Goal: Task Accomplishment & Management: Complete application form

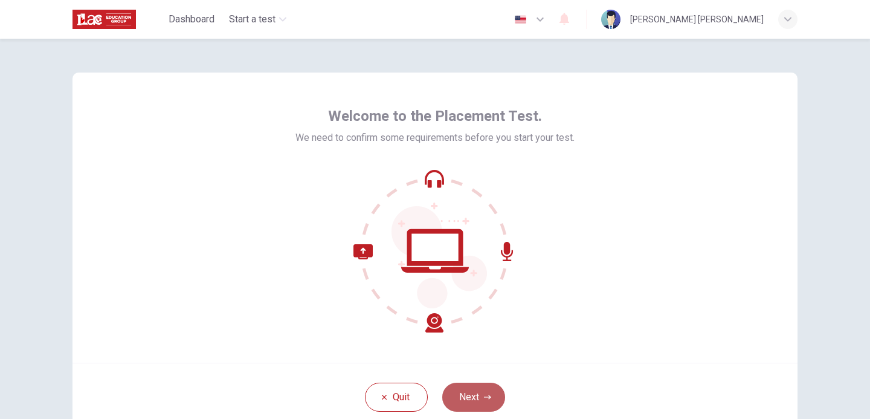
click at [476, 388] on button "Next" at bounding box center [473, 397] width 63 height 29
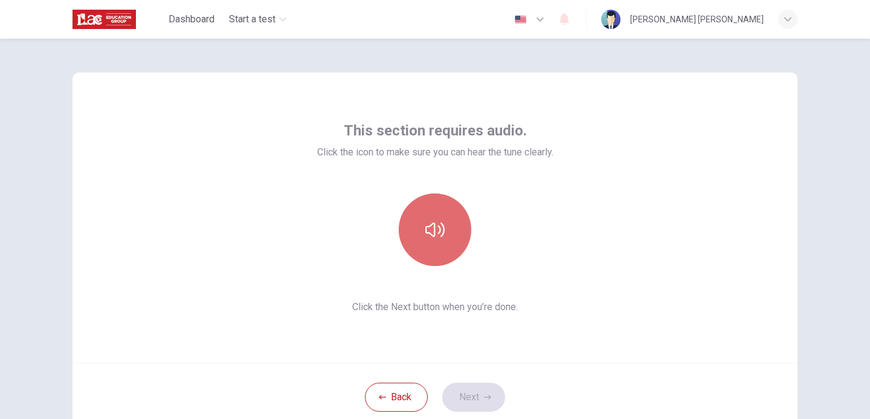
click at [425, 216] on button "button" at bounding box center [435, 229] width 73 height 73
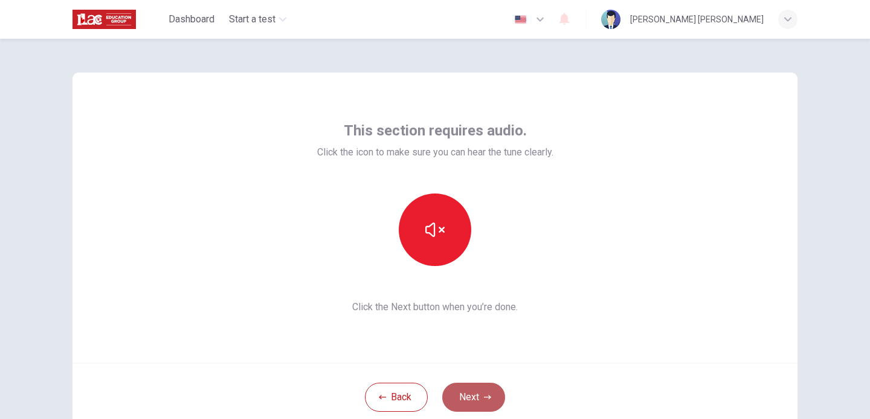
click at [471, 402] on button "Next" at bounding box center [473, 397] width 63 height 29
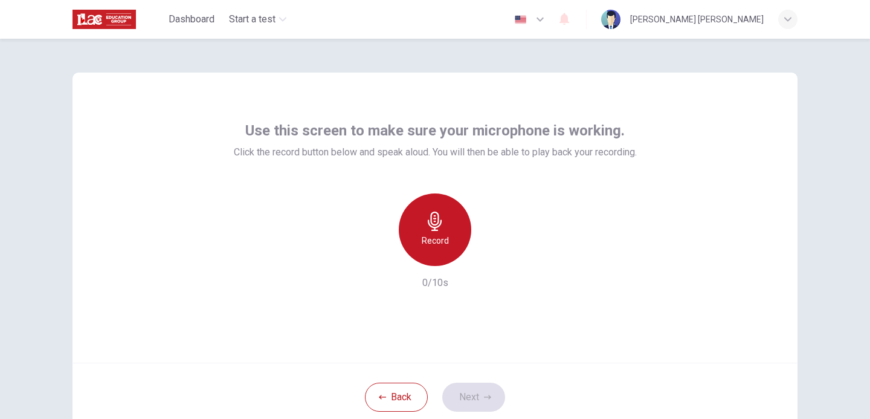
click at [424, 232] on div "Record" at bounding box center [435, 229] width 73 height 73
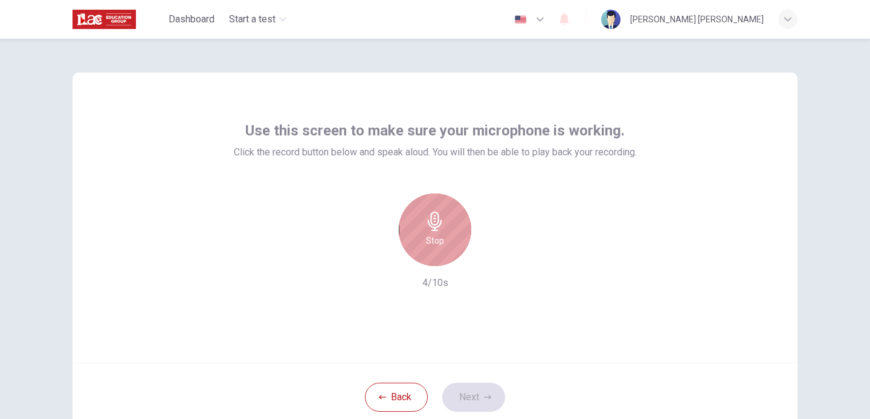
click at [424, 232] on div "Stop" at bounding box center [435, 229] width 73 height 73
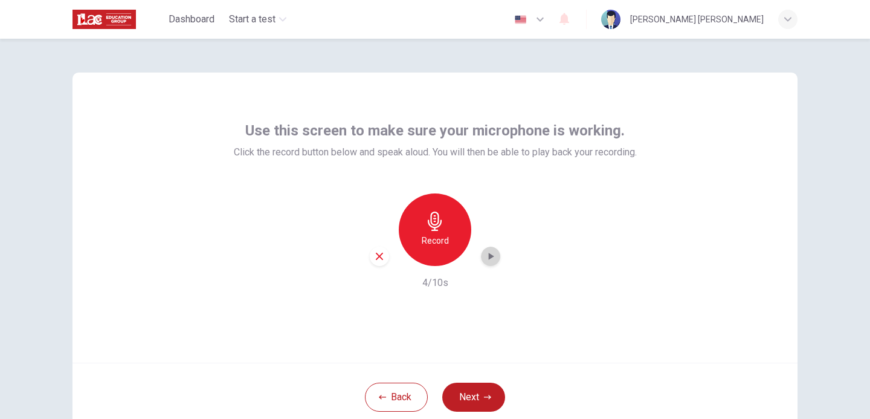
click at [486, 259] on icon "button" at bounding box center [491, 256] width 12 height 12
click at [462, 405] on button "Next" at bounding box center [473, 397] width 63 height 29
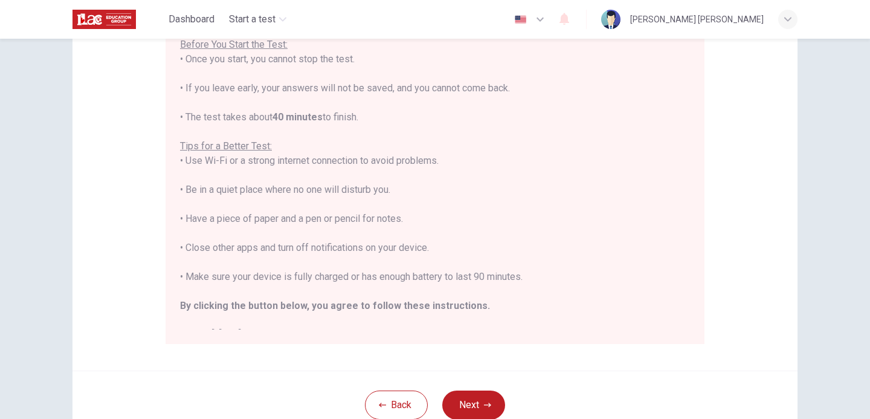
scroll to position [170, 0]
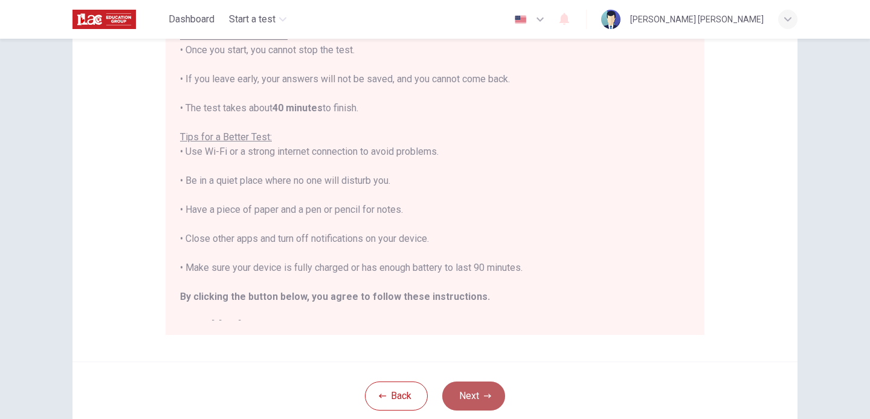
click at [491, 388] on button "Next" at bounding box center [473, 395] width 63 height 29
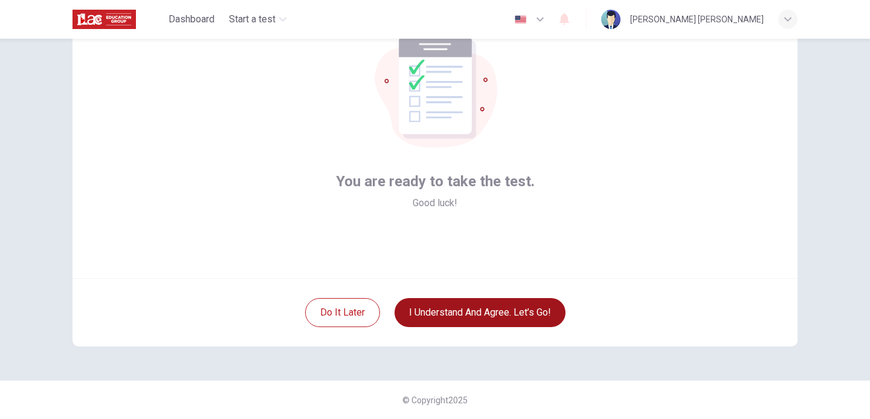
scroll to position [85, 0]
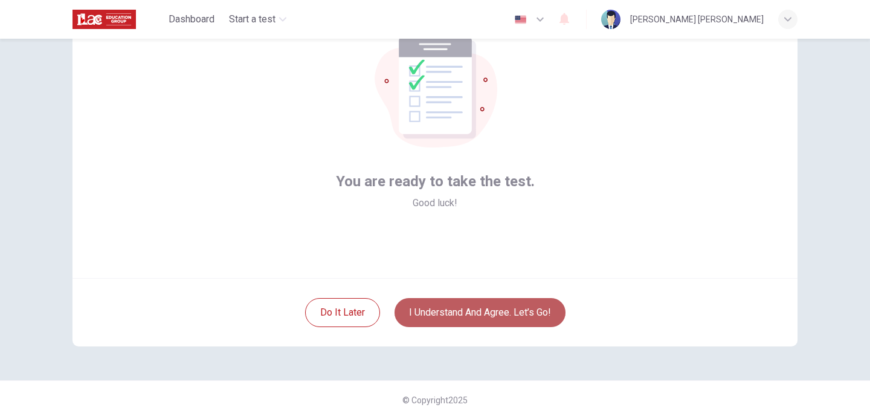
click at [475, 310] on button "I understand and agree. Let’s go!" at bounding box center [480, 312] width 171 height 29
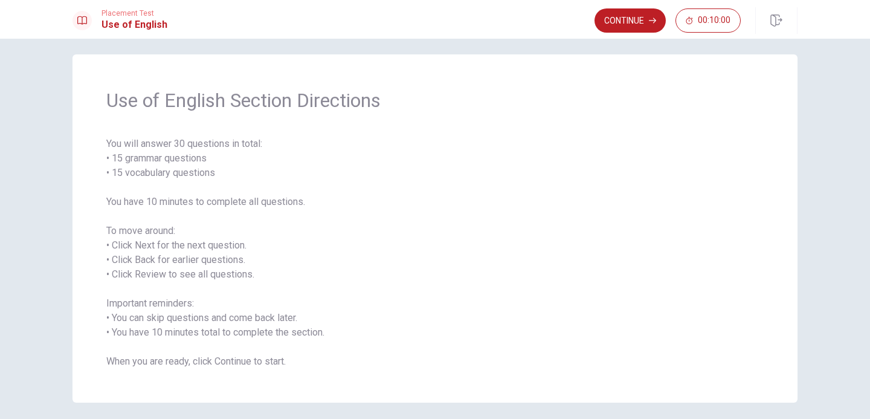
scroll to position [6, 0]
click at [615, 26] on button "Continue" at bounding box center [630, 20] width 71 height 24
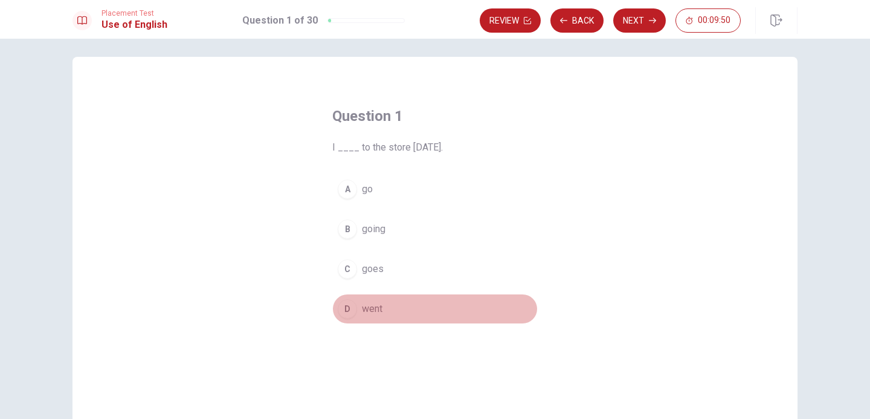
click at [374, 312] on span "went" at bounding box center [372, 309] width 21 height 15
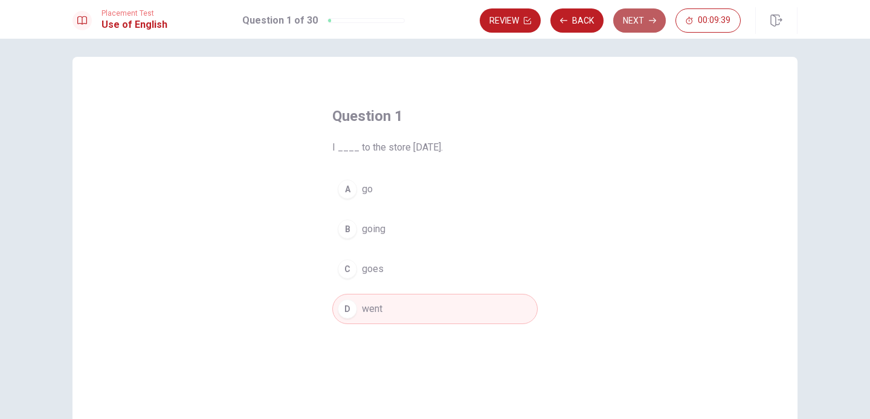
click at [629, 20] on button "Next" at bounding box center [639, 20] width 53 height 24
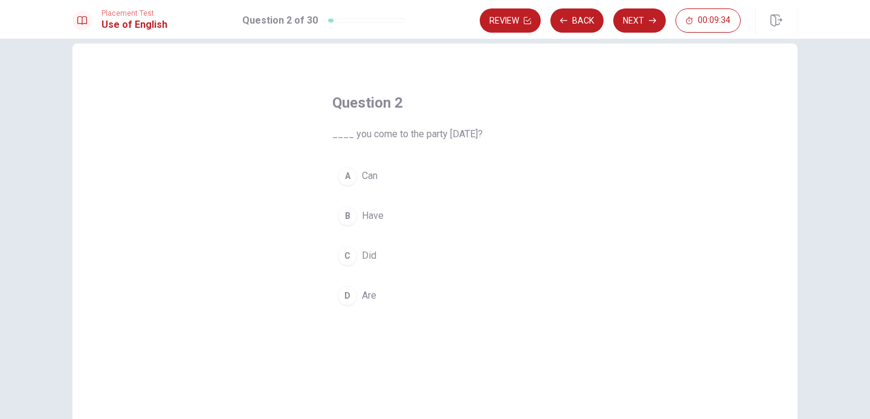
scroll to position [19, 0]
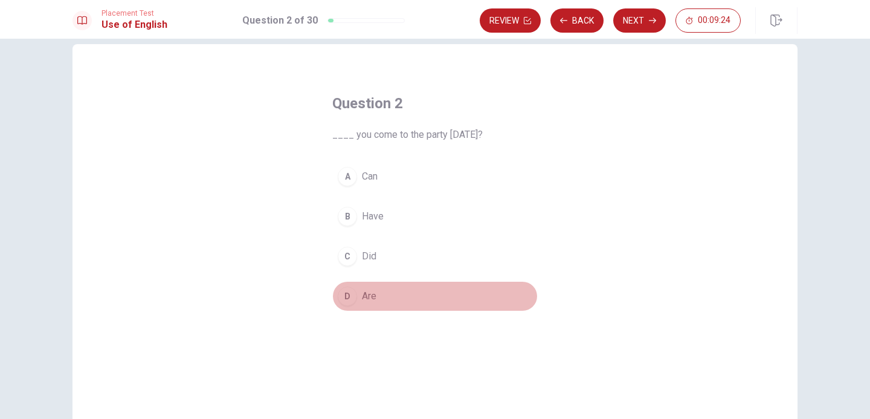
click at [369, 294] on span "Are" at bounding box center [369, 296] width 15 height 15
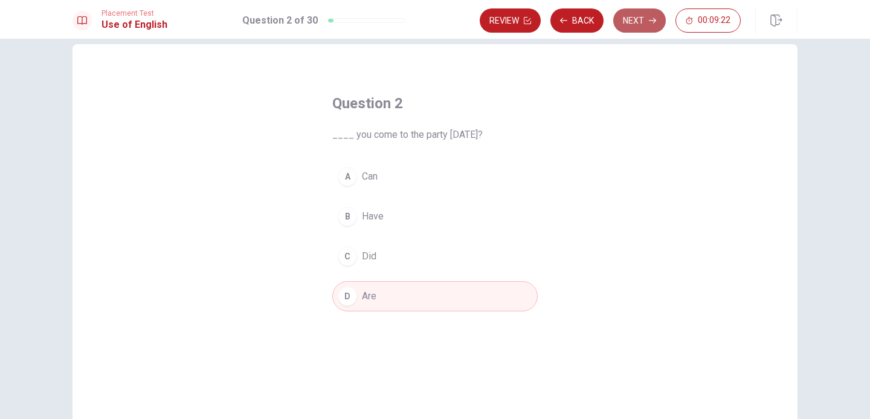
click at [639, 25] on button "Next" at bounding box center [639, 20] width 53 height 24
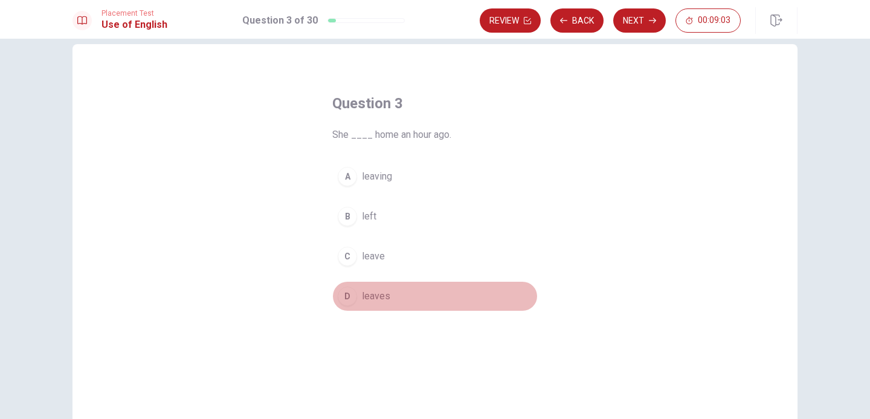
click at [387, 291] on span "leaves" at bounding box center [376, 296] width 28 height 15
click at [386, 305] on button "D leaves" at bounding box center [434, 296] width 205 height 30
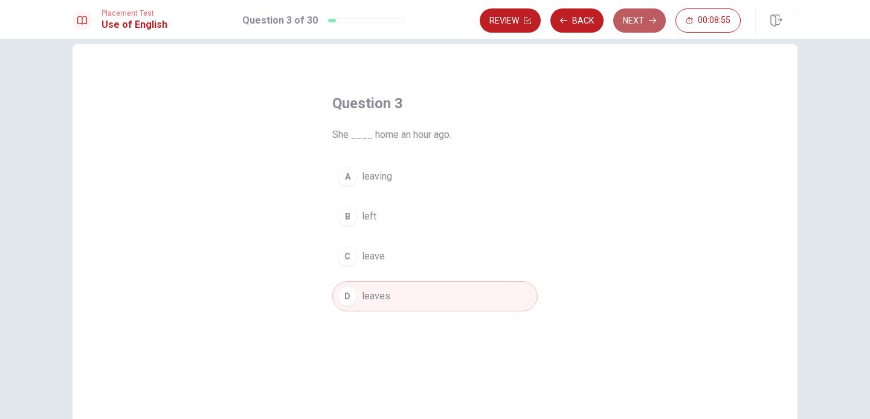
click at [627, 27] on button "Next" at bounding box center [639, 20] width 53 height 24
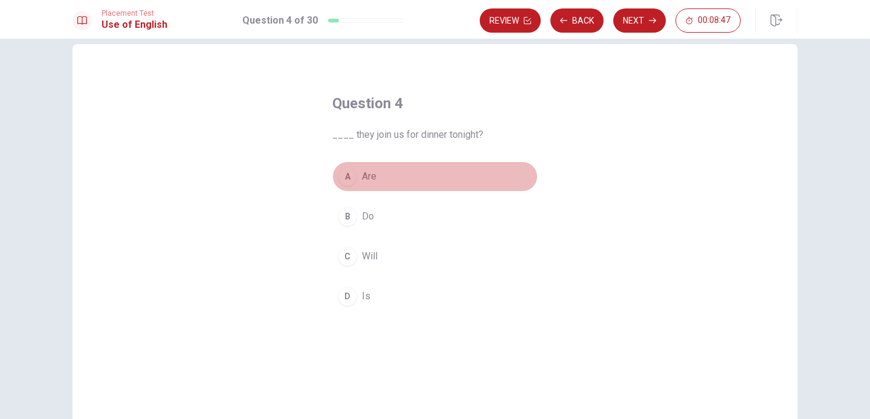
click at [367, 179] on span "Are" at bounding box center [369, 176] width 15 height 15
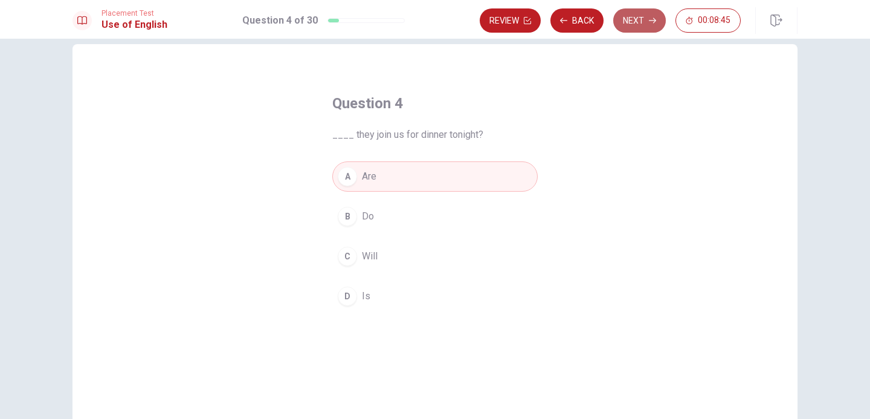
click at [627, 25] on button "Next" at bounding box center [639, 20] width 53 height 24
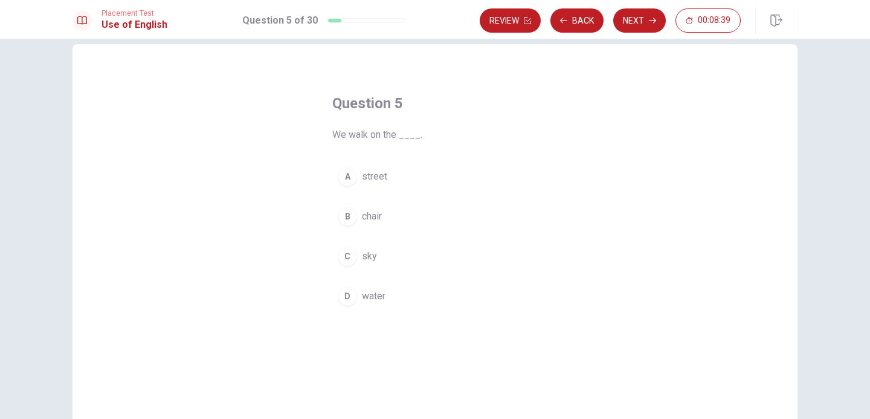
click at [368, 181] on span "street" at bounding box center [374, 176] width 25 height 15
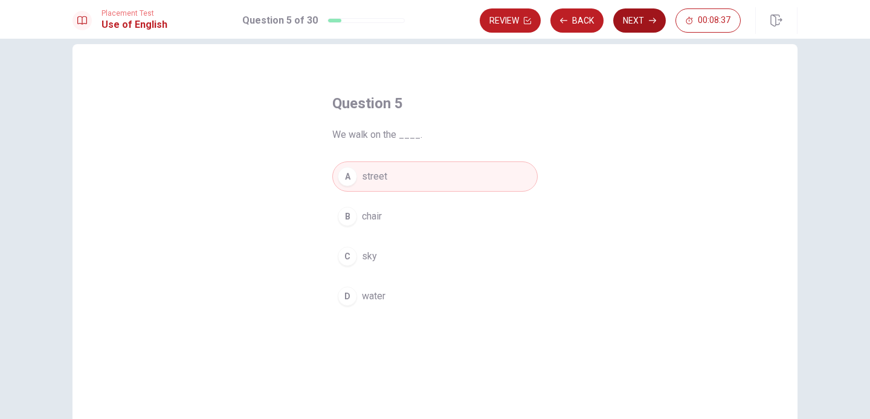
click at [627, 28] on button "Next" at bounding box center [639, 20] width 53 height 24
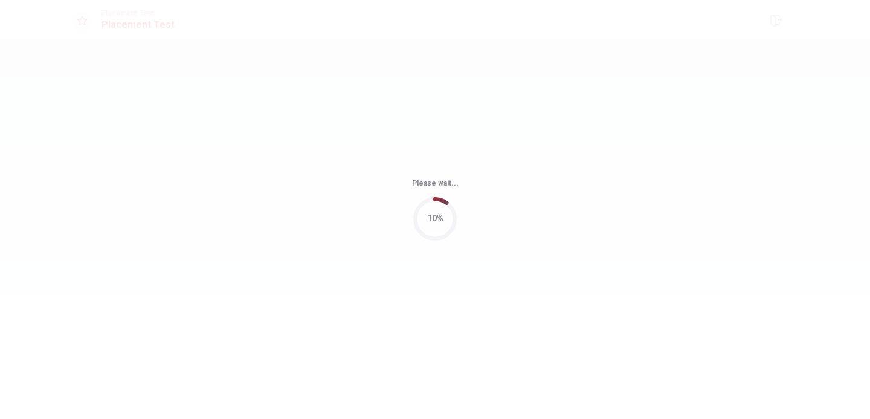
scroll to position [0, 0]
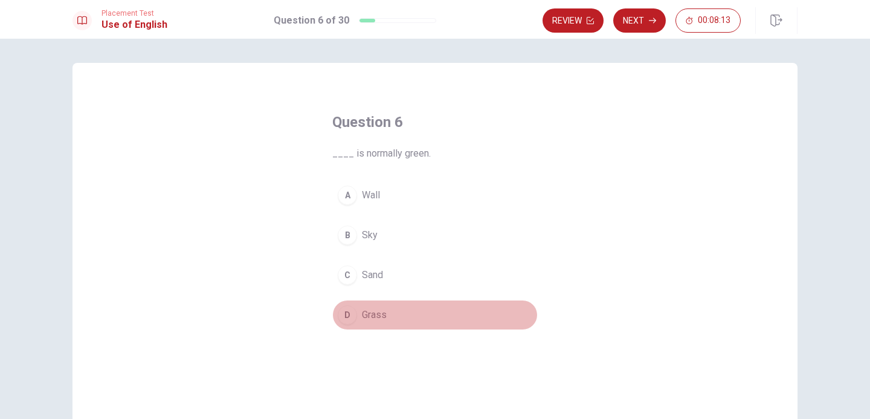
click at [367, 320] on span "Grass" at bounding box center [374, 315] width 25 height 15
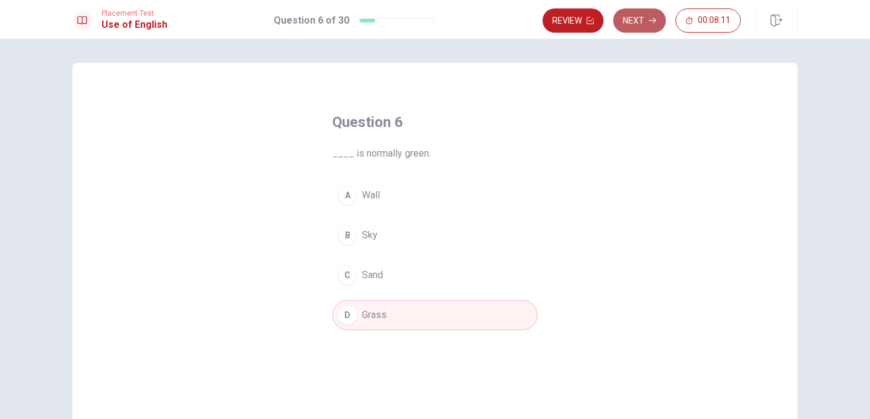
click at [652, 23] on icon "button" at bounding box center [652, 20] width 7 height 7
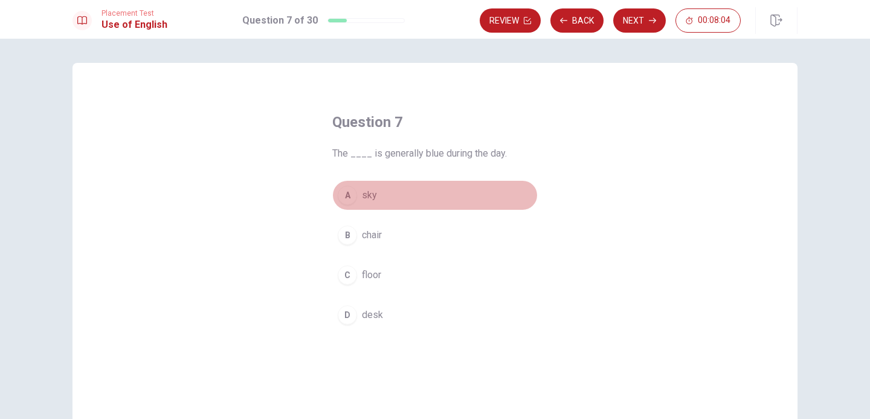
click at [370, 199] on span "sky" at bounding box center [369, 195] width 15 height 15
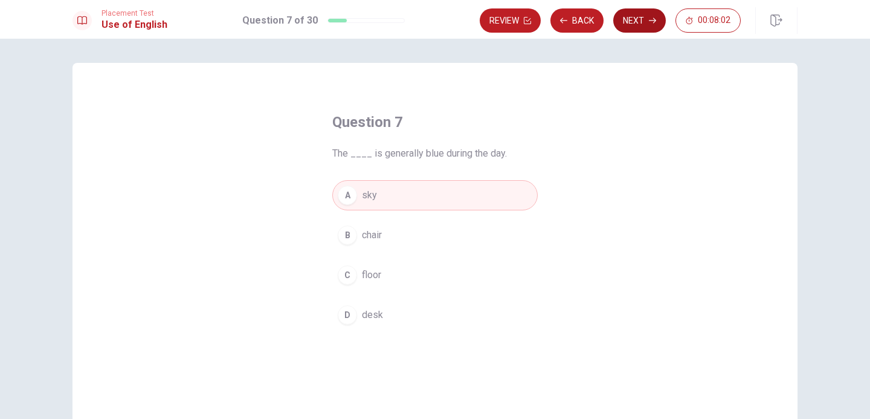
click at [621, 25] on button "Next" at bounding box center [639, 20] width 53 height 24
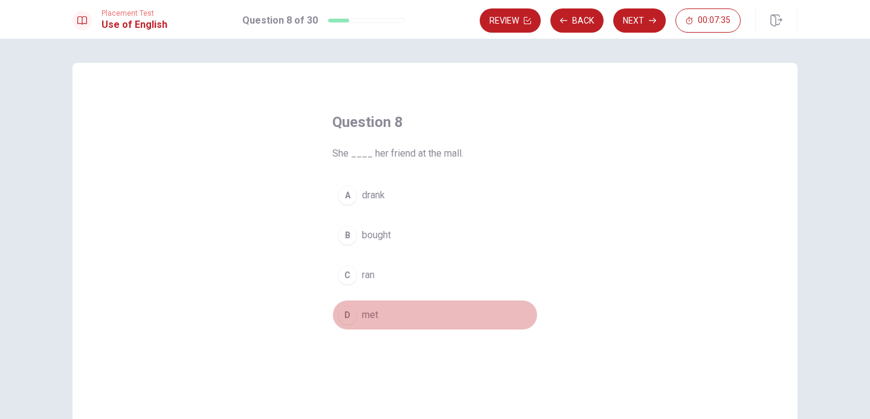
click at [365, 311] on span "met" at bounding box center [370, 315] width 16 height 15
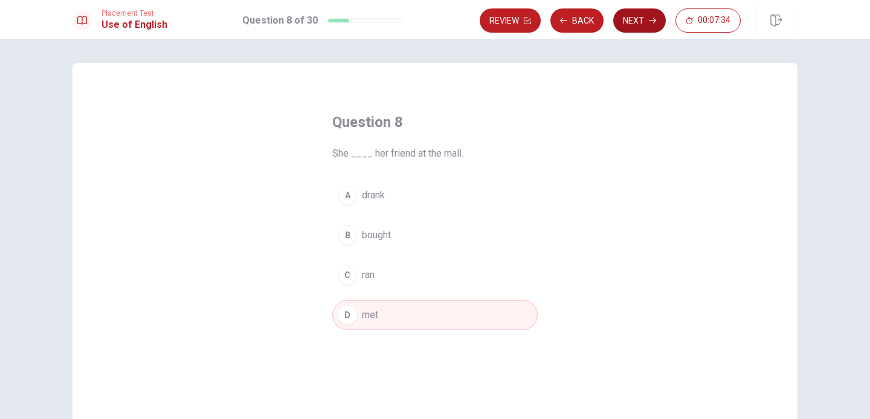
click at [636, 22] on button "Next" at bounding box center [639, 20] width 53 height 24
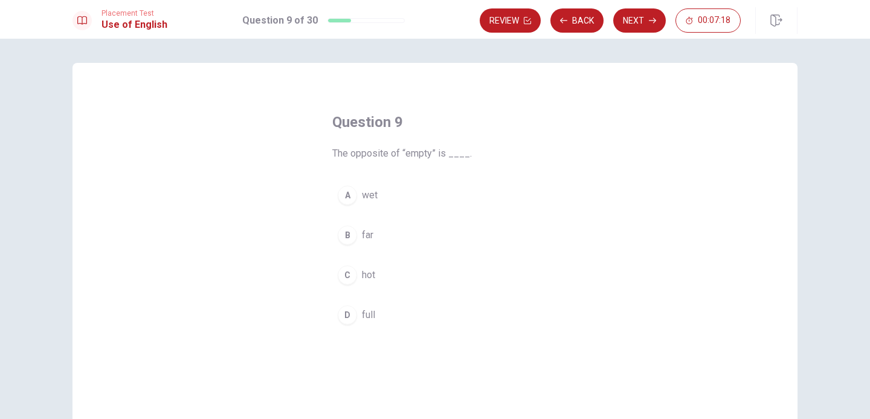
drag, startPoint x: 407, startPoint y: 153, endPoint x: 438, endPoint y: 154, distance: 30.8
click at [438, 154] on span "The opposite of “empty” is ____." at bounding box center [434, 153] width 205 height 15
drag, startPoint x: 434, startPoint y: 154, endPoint x: 394, endPoint y: 152, distance: 40.0
click at [394, 152] on span "The opposite of “empty” is ____." at bounding box center [434, 153] width 205 height 15
click at [368, 311] on span "full" at bounding box center [368, 315] width 13 height 15
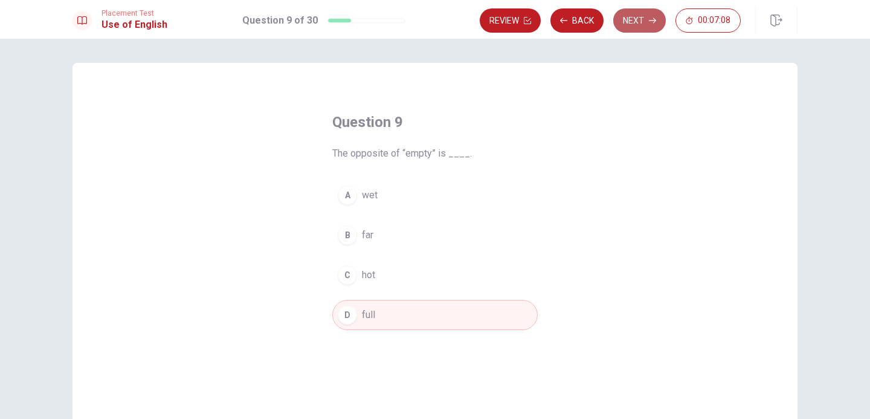
click at [634, 18] on button "Next" at bounding box center [639, 20] width 53 height 24
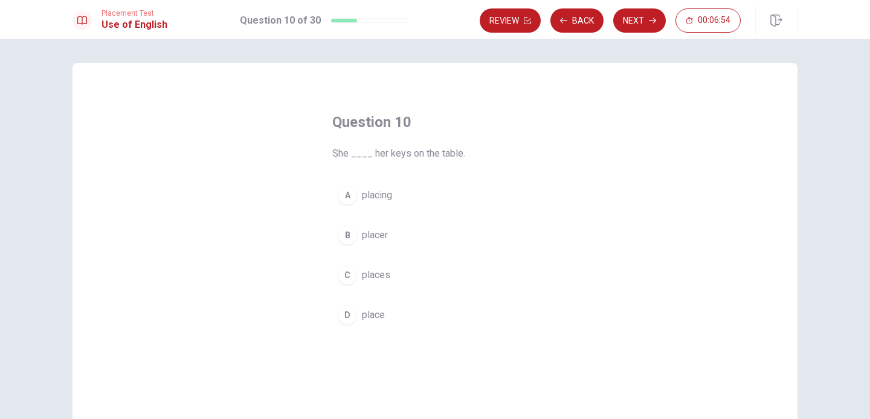
click at [389, 274] on span "places" at bounding box center [376, 275] width 28 height 15
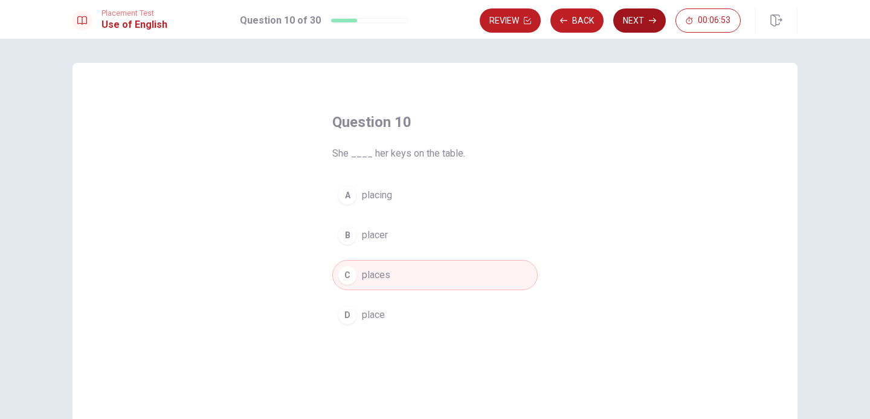
click at [636, 28] on button "Next" at bounding box center [639, 20] width 53 height 24
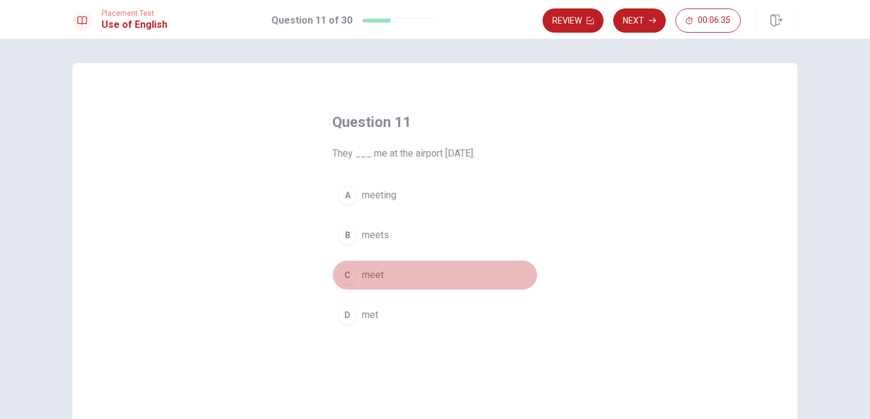
click at [378, 277] on span "meet" at bounding box center [373, 275] width 22 height 15
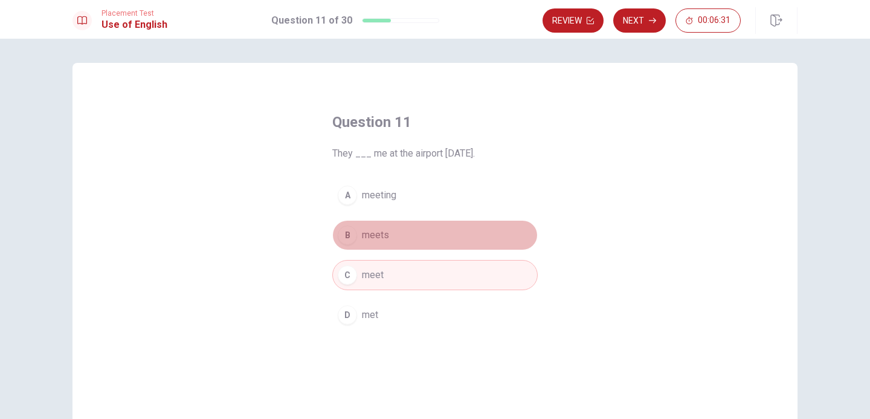
click at [391, 232] on button "B meets" at bounding box center [434, 235] width 205 height 30
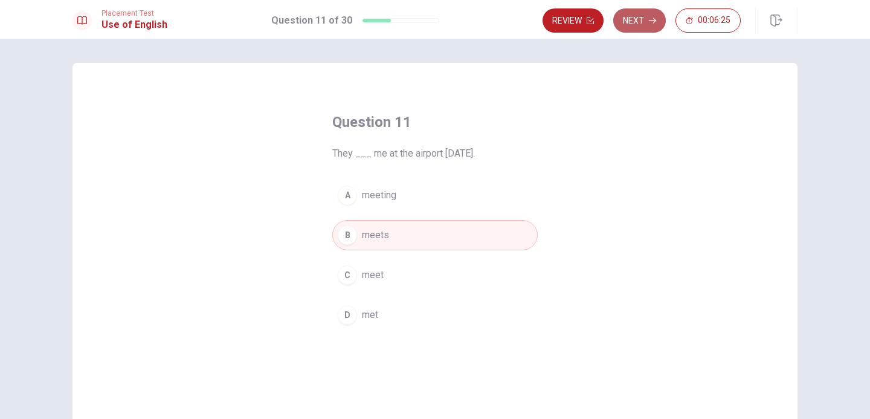
click at [626, 27] on button "Next" at bounding box center [639, 20] width 53 height 24
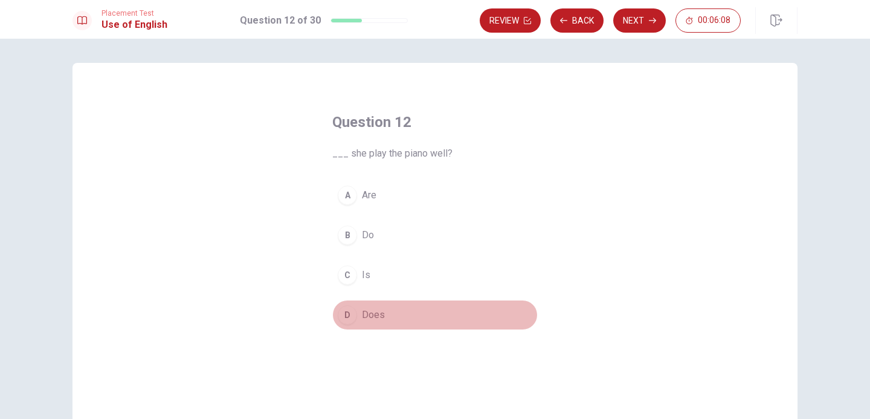
click at [378, 308] on span "Does" at bounding box center [373, 315] width 23 height 15
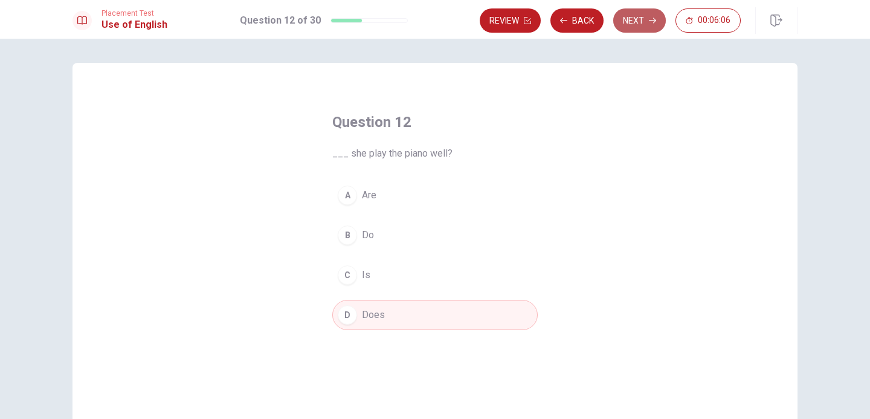
click at [626, 17] on button "Next" at bounding box center [639, 20] width 53 height 24
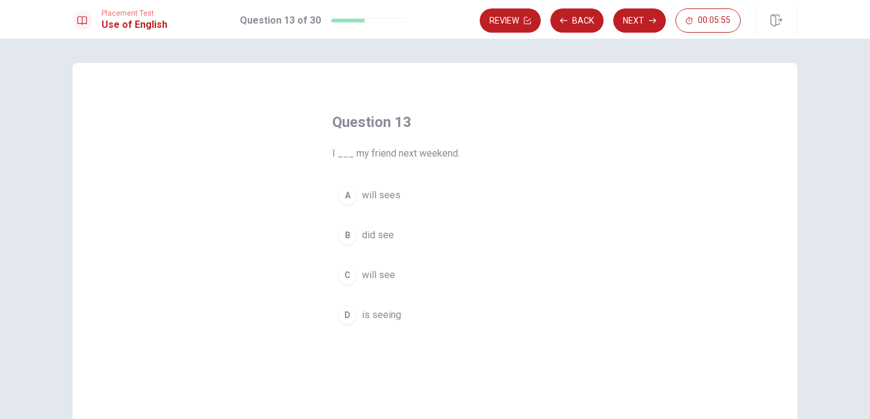
click at [373, 274] on span "will see" at bounding box center [378, 275] width 33 height 15
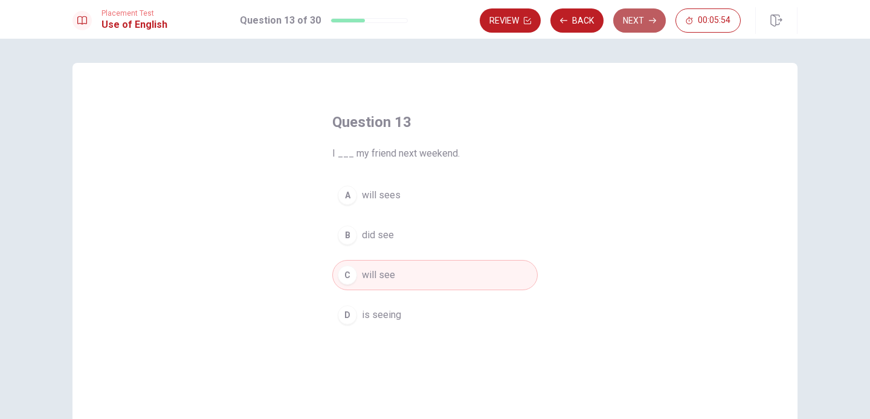
click at [644, 20] on button "Next" at bounding box center [639, 20] width 53 height 24
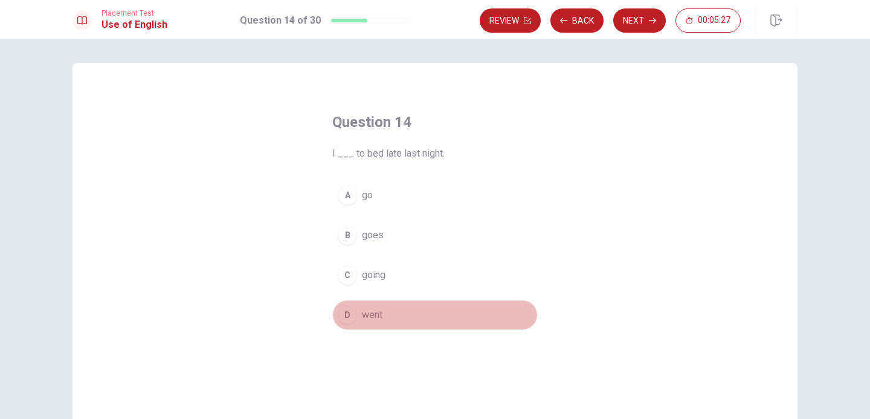
click at [374, 316] on span "went" at bounding box center [372, 315] width 21 height 15
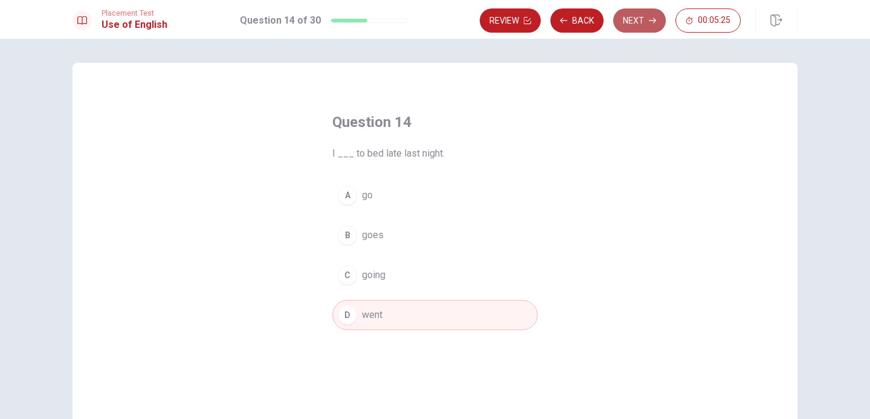
click at [626, 24] on button "Next" at bounding box center [639, 20] width 53 height 24
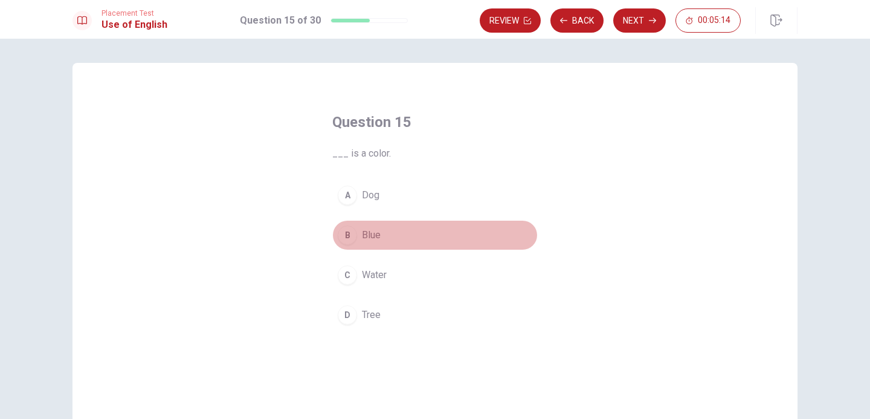
click at [370, 235] on span "Blue" at bounding box center [371, 235] width 19 height 15
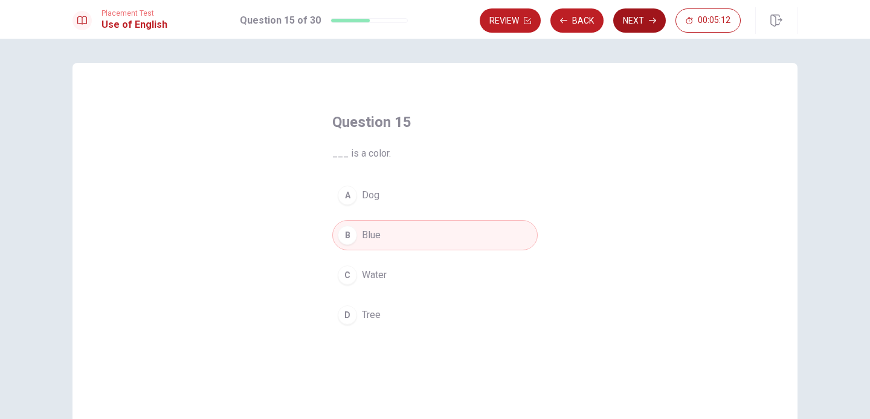
click at [622, 22] on button "Next" at bounding box center [639, 20] width 53 height 24
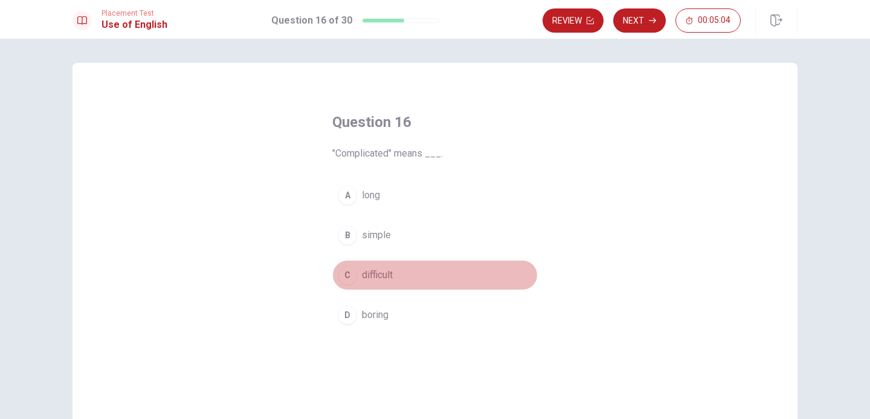
click at [384, 274] on span "difficult" at bounding box center [377, 275] width 31 height 15
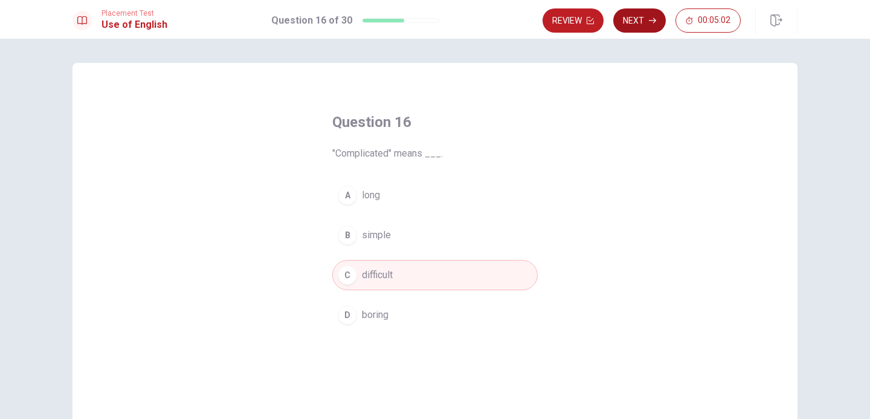
click at [648, 20] on button "Next" at bounding box center [639, 20] width 53 height 24
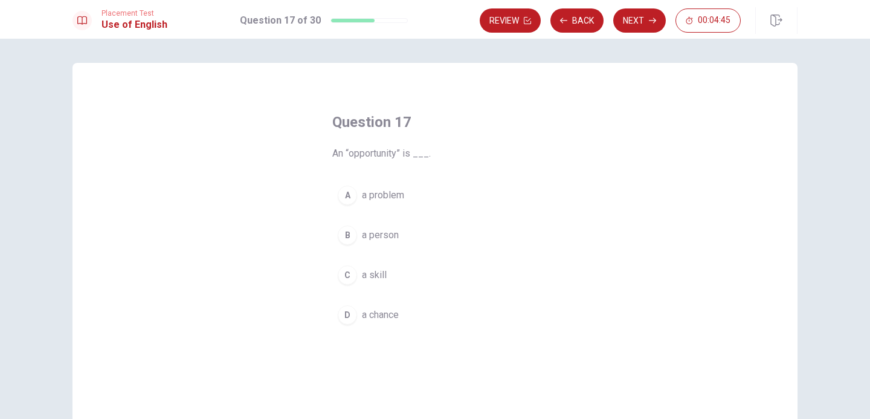
click at [384, 276] on span "a skill" at bounding box center [374, 275] width 25 height 15
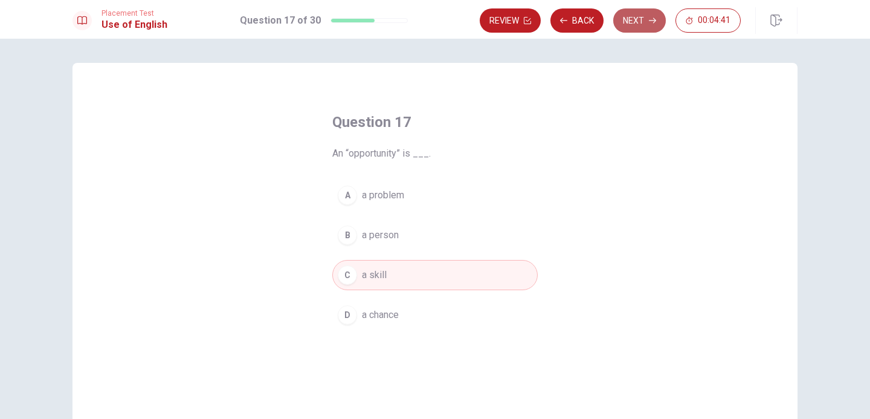
click at [648, 21] on button "Next" at bounding box center [639, 20] width 53 height 24
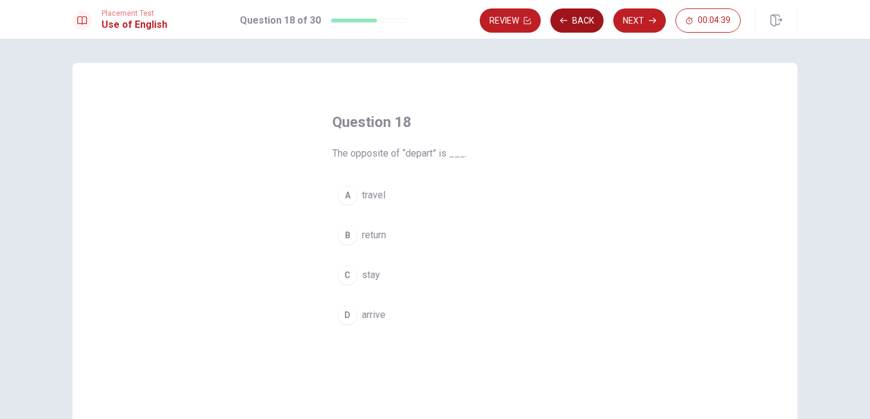
click at [574, 19] on button "Back" at bounding box center [577, 20] width 53 height 24
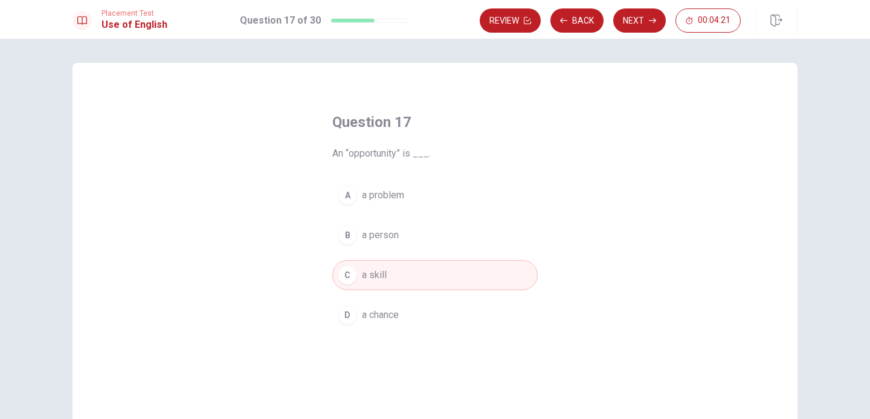
click at [387, 309] on span "a chance" at bounding box center [380, 315] width 37 height 15
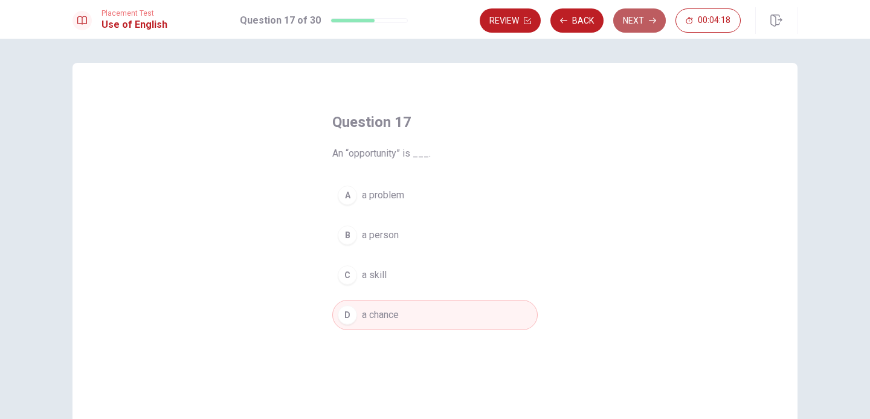
click at [632, 18] on button "Next" at bounding box center [639, 20] width 53 height 24
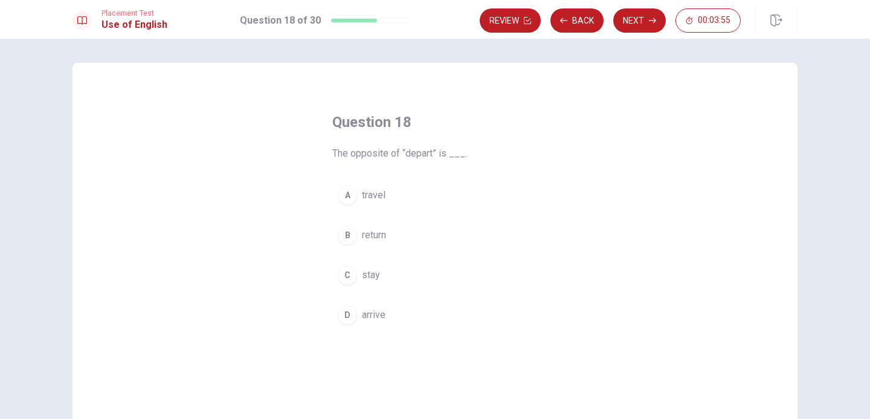
drag, startPoint x: 406, startPoint y: 149, endPoint x: 437, endPoint y: 157, distance: 31.7
click at [437, 157] on span "The opposite of “depart” is ___." at bounding box center [434, 153] width 205 height 15
drag, startPoint x: 437, startPoint y: 157, endPoint x: 405, endPoint y: 156, distance: 32.0
click at [405, 156] on span "The opposite of “depart” is ___." at bounding box center [434, 153] width 205 height 15
click at [372, 205] on button "A travel" at bounding box center [434, 195] width 205 height 30
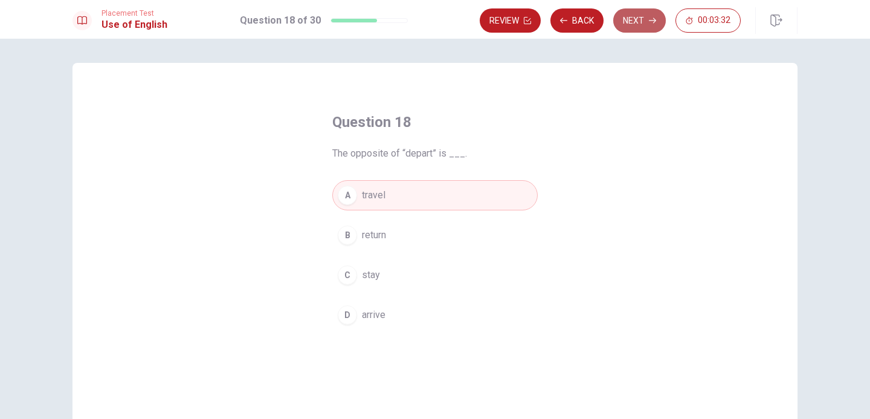
click at [652, 11] on button "Next" at bounding box center [639, 20] width 53 height 24
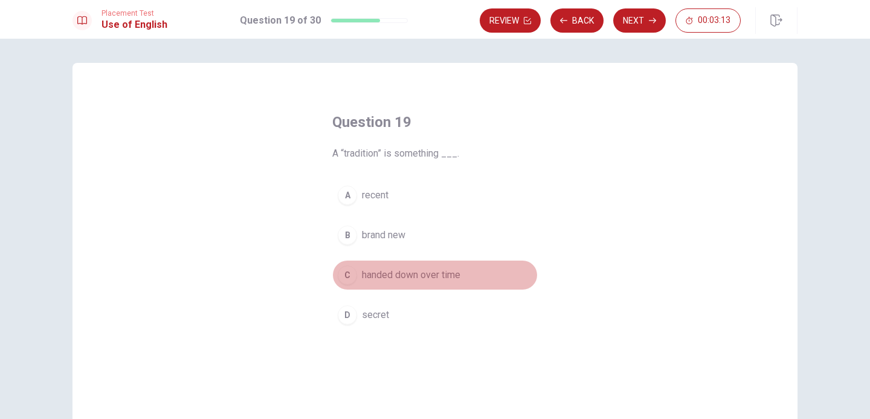
click at [407, 268] on span "handed down over time" at bounding box center [411, 275] width 99 height 15
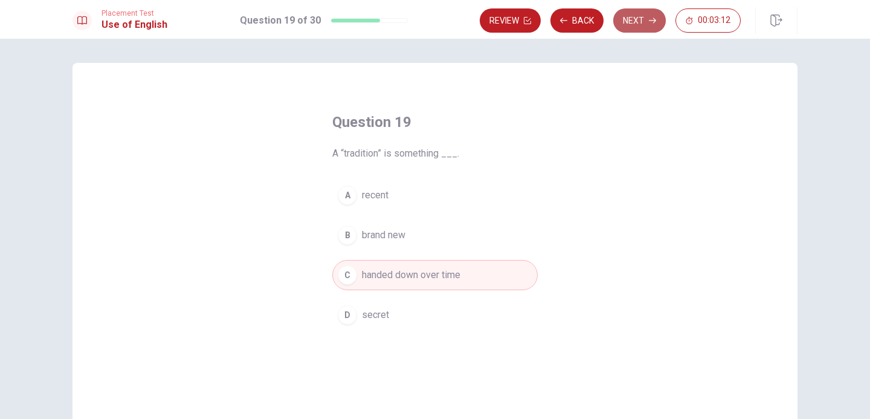
click at [632, 19] on button "Next" at bounding box center [639, 20] width 53 height 24
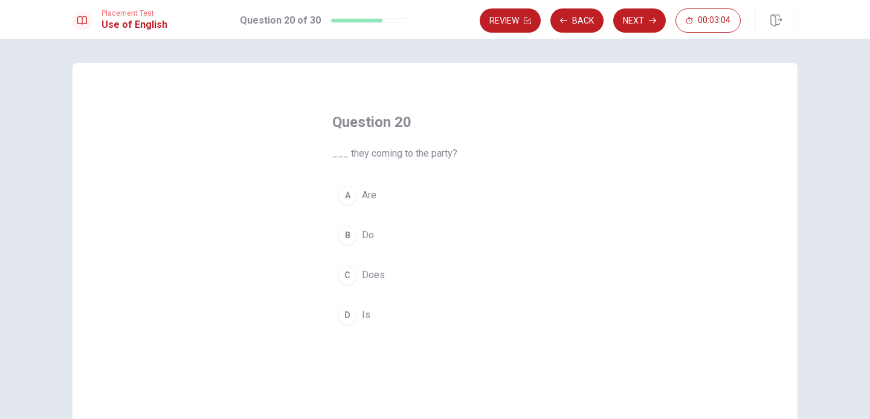
click at [370, 193] on span "Are" at bounding box center [369, 195] width 15 height 15
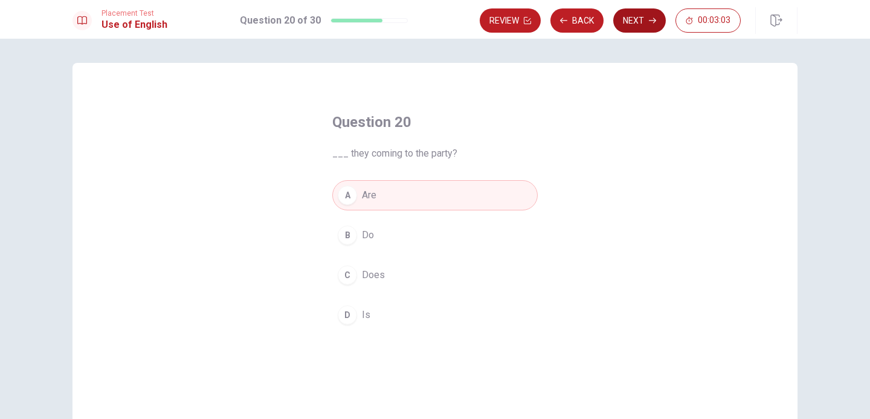
click at [639, 26] on button "Next" at bounding box center [639, 20] width 53 height 24
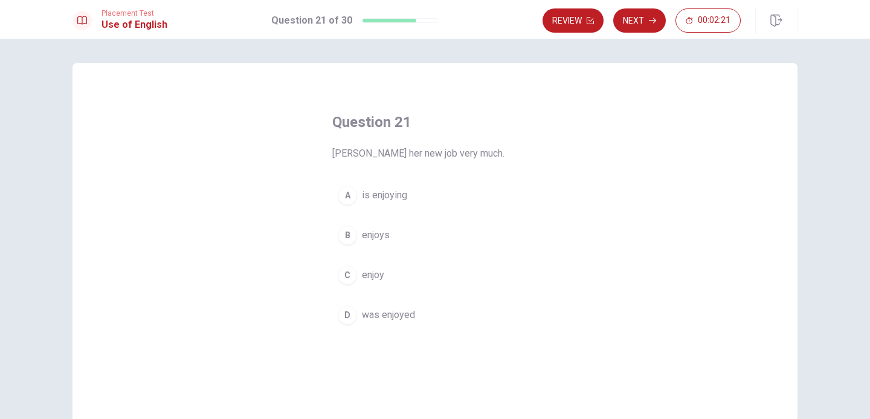
click at [389, 242] on button "B enjoys" at bounding box center [434, 235] width 205 height 30
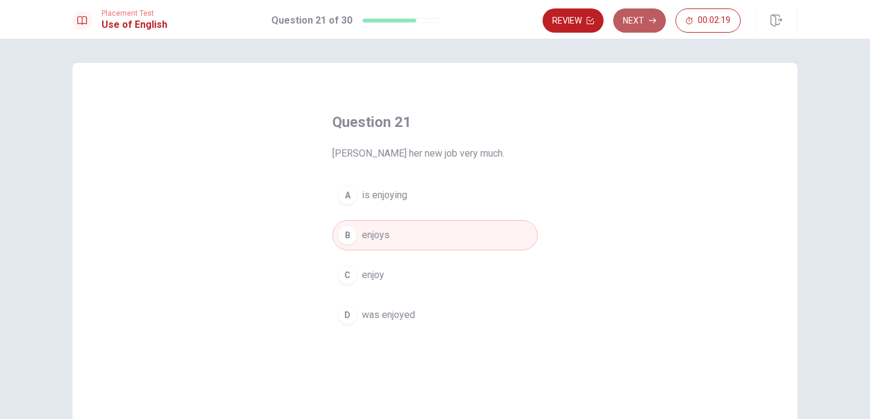
click at [635, 24] on button "Next" at bounding box center [639, 20] width 53 height 24
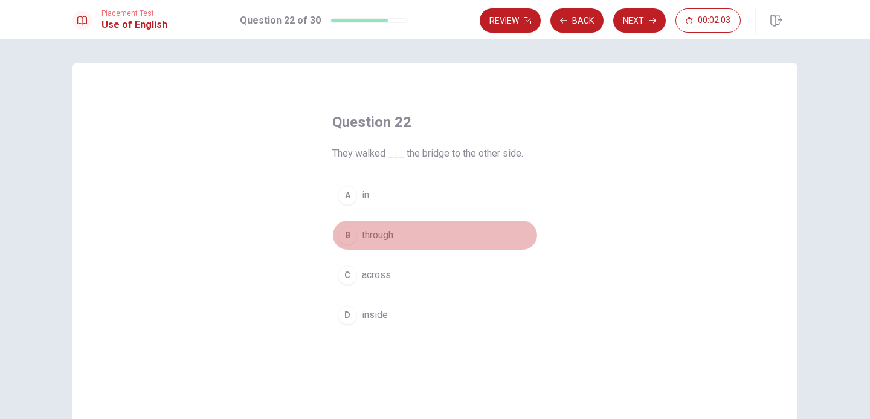
click at [389, 238] on span "through" at bounding box center [377, 235] width 31 height 15
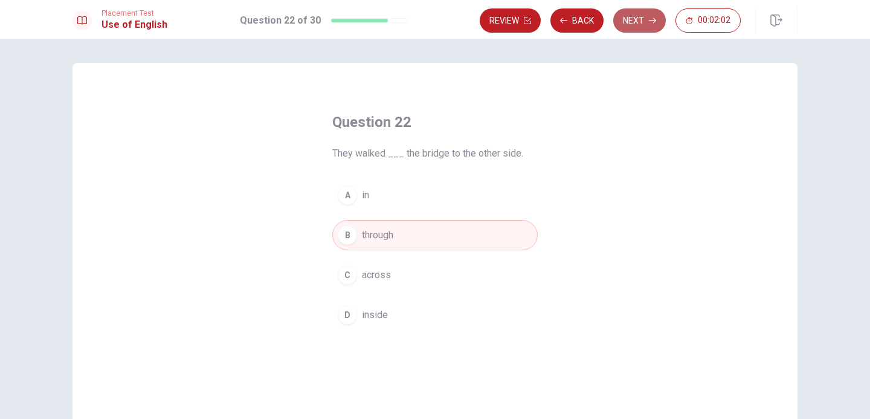
click at [644, 15] on button "Next" at bounding box center [639, 20] width 53 height 24
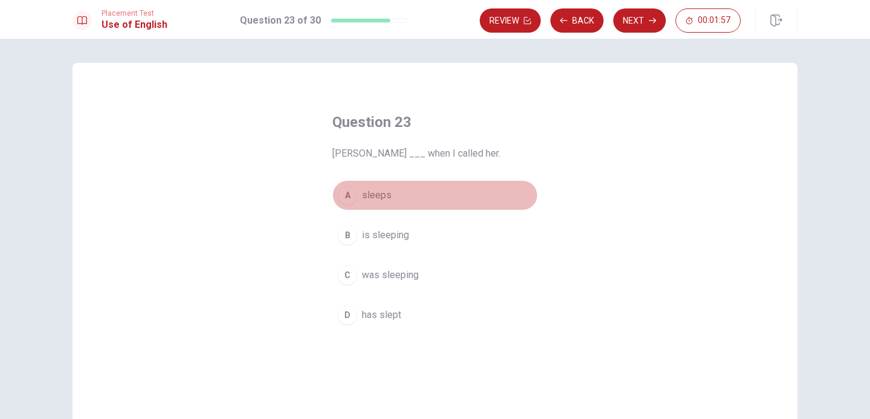
click at [378, 194] on span "sleeps" at bounding box center [377, 195] width 30 height 15
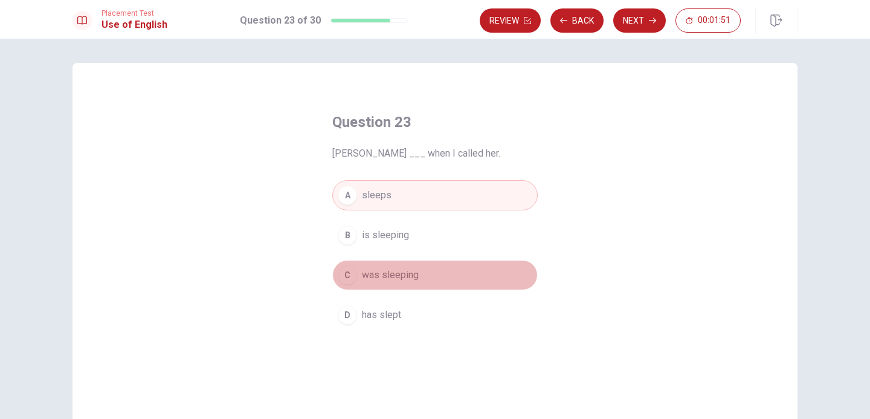
click at [399, 280] on span "was sleeping" at bounding box center [390, 275] width 57 height 15
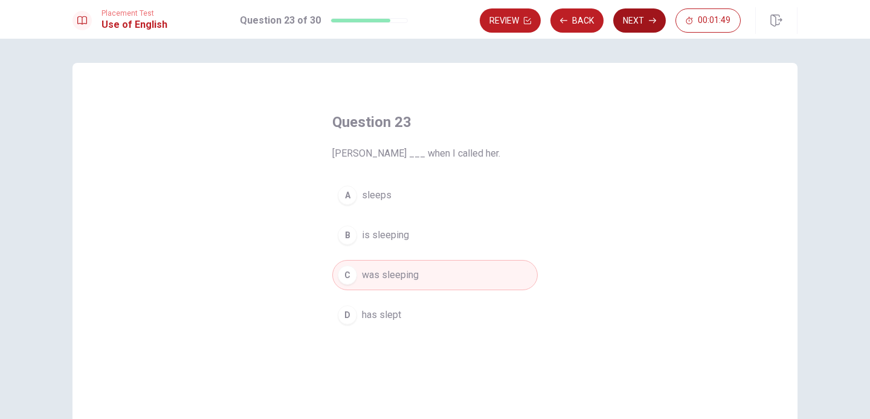
click at [642, 22] on button "Next" at bounding box center [639, 20] width 53 height 24
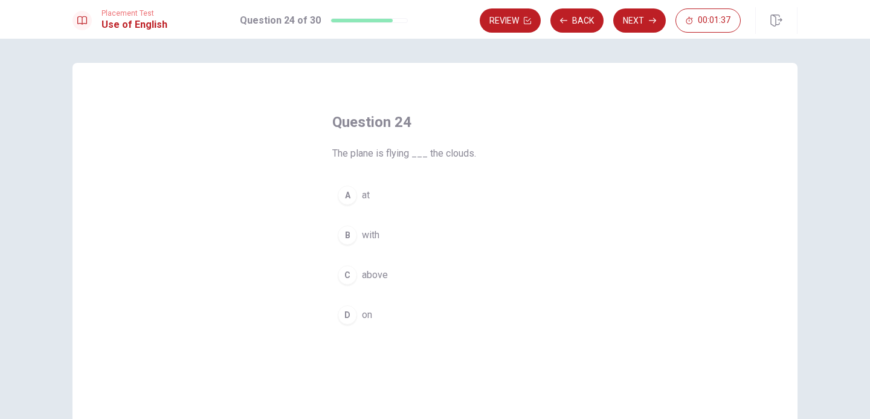
click at [377, 279] on span "above" at bounding box center [375, 275] width 26 height 15
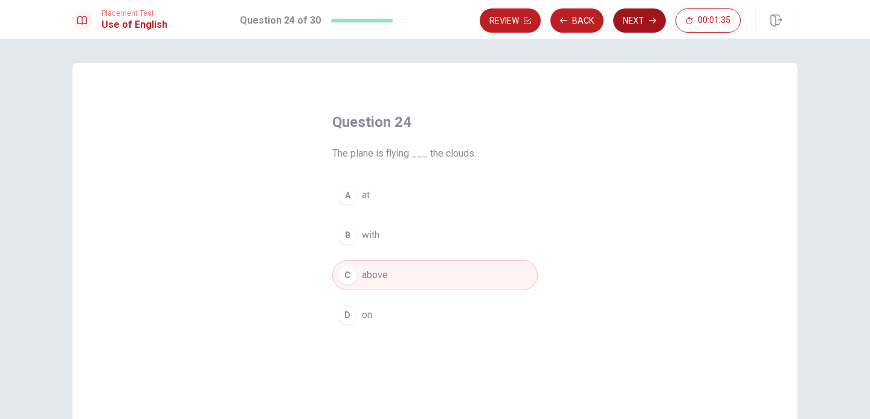
click at [630, 27] on button "Next" at bounding box center [639, 20] width 53 height 24
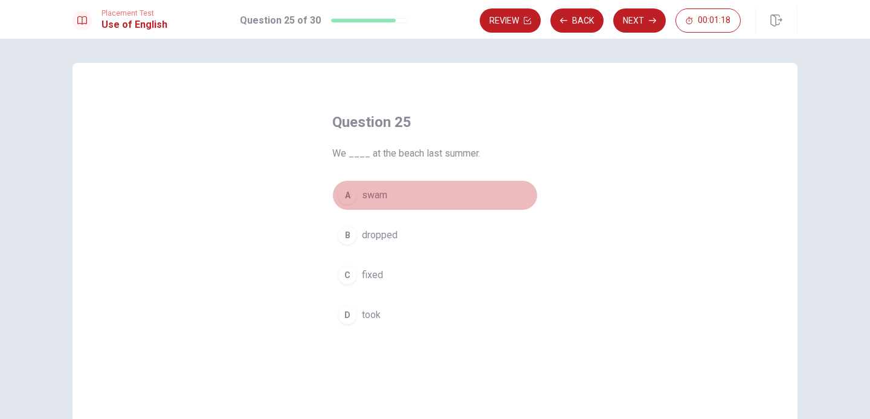
click at [381, 200] on span "swam" at bounding box center [374, 195] width 25 height 15
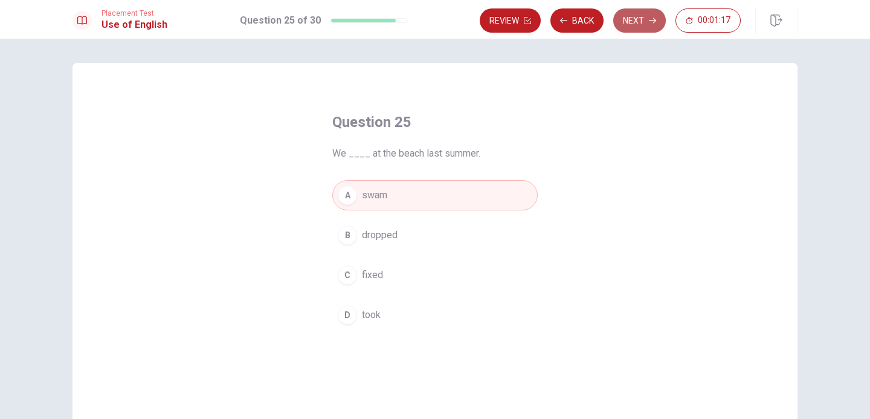
click at [636, 13] on button "Next" at bounding box center [639, 20] width 53 height 24
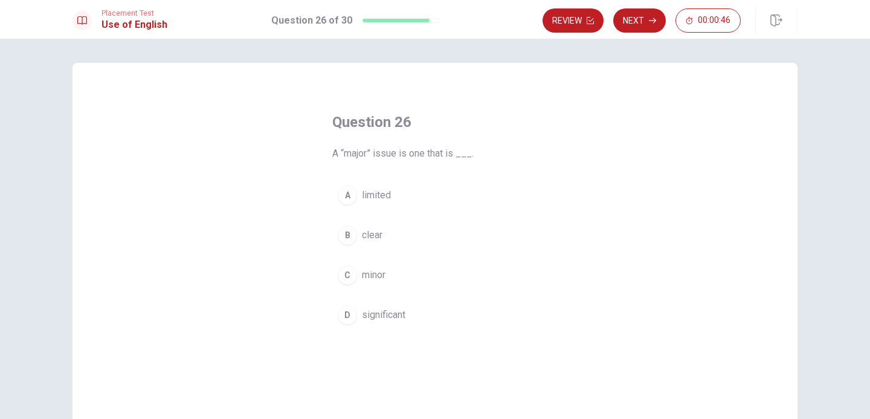
click at [404, 320] on span "significant" at bounding box center [384, 315] width 44 height 15
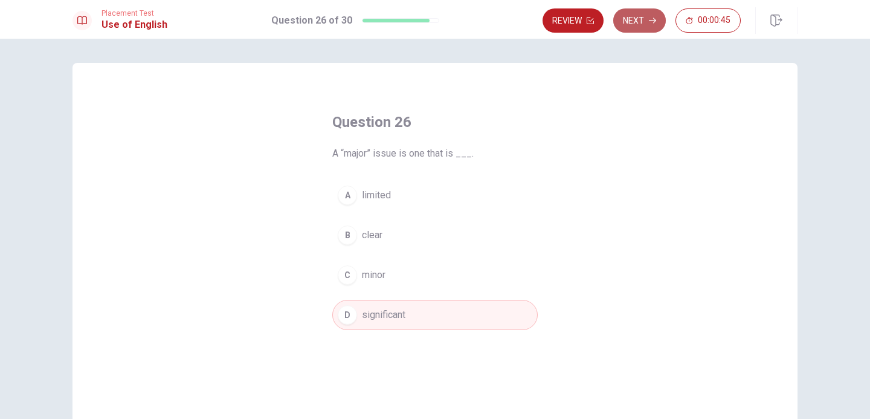
click at [630, 24] on button "Next" at bounding box center [639, 20] width 53 height 24
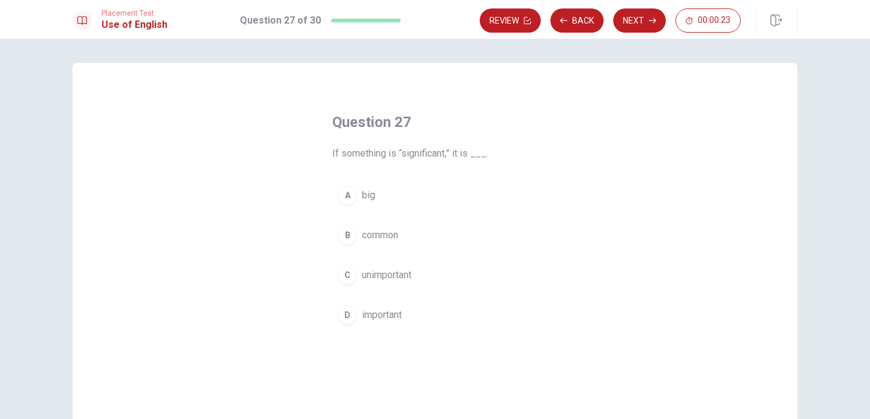
click at [404, 314] on button "D important" at bounding box center [434, 315] width 205 height 30
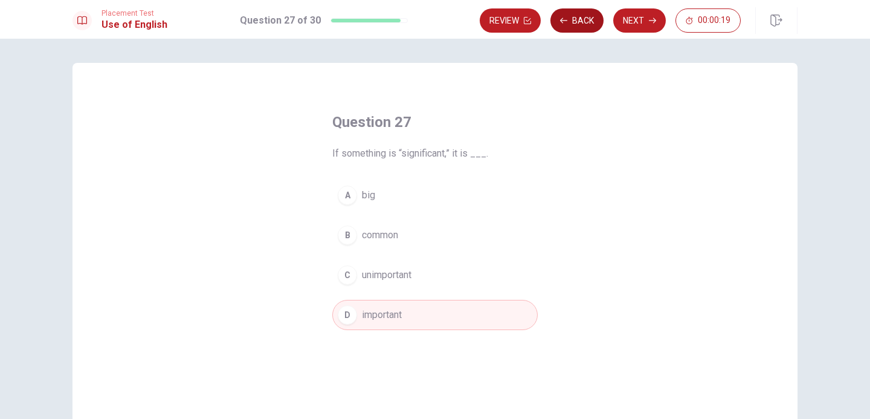
click at [587, 31] on button "Back" at bounding box center [577, 20] width 53 height 24
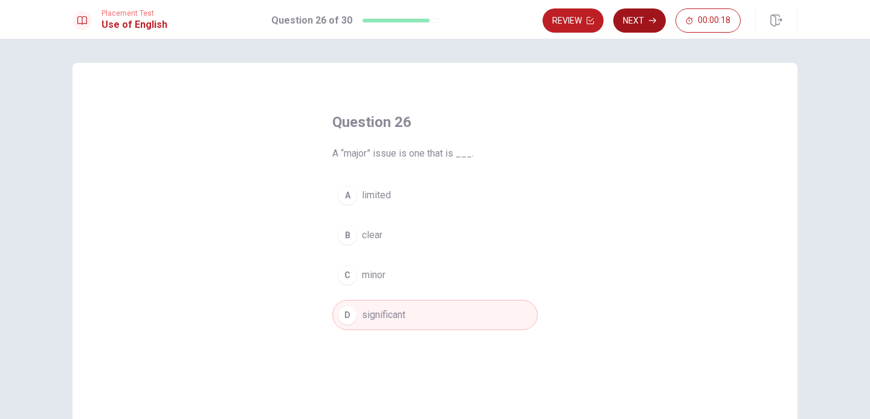
click at [628, 18] on button "Next" at bounding box center [639, 20] width 53 height 24
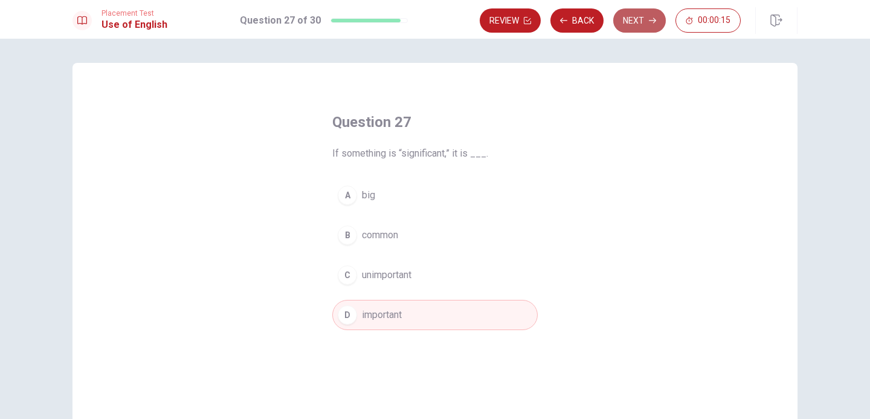
click at [623, 30] on button "Next" at bounding box center [639, 20] width 53 height 24
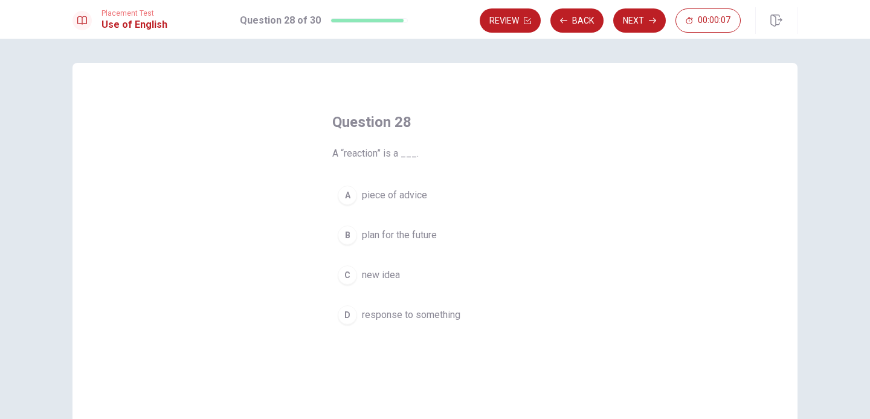
click at [402, 316] on span "response to something" at bounding box center [411, 315] width 99 height 15
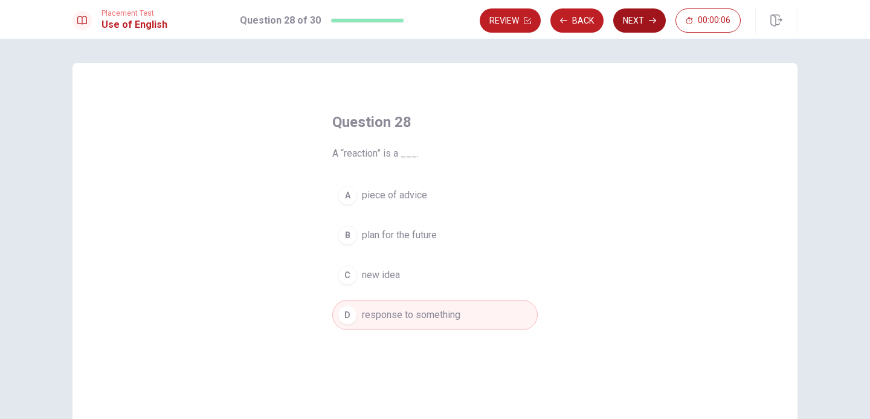
click at [623, 27] on button "Next" at bounding box center [639, 20] width 53 height 24
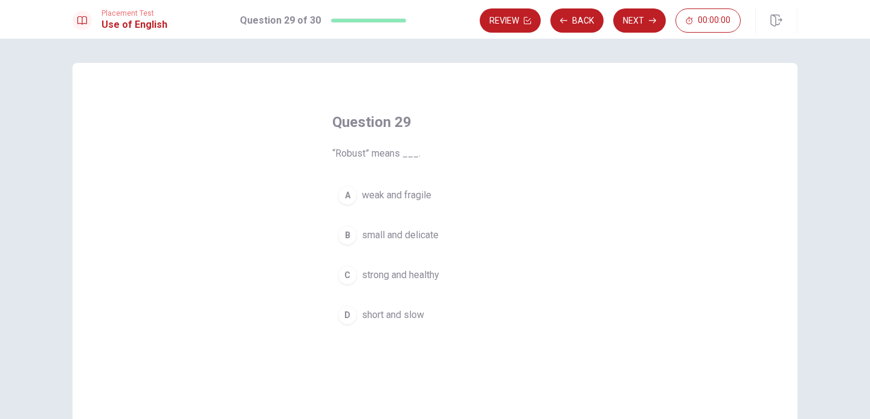
click at [402, 278] on span "strong and healthy" at bounding box center [400, 275] width 77 height 15
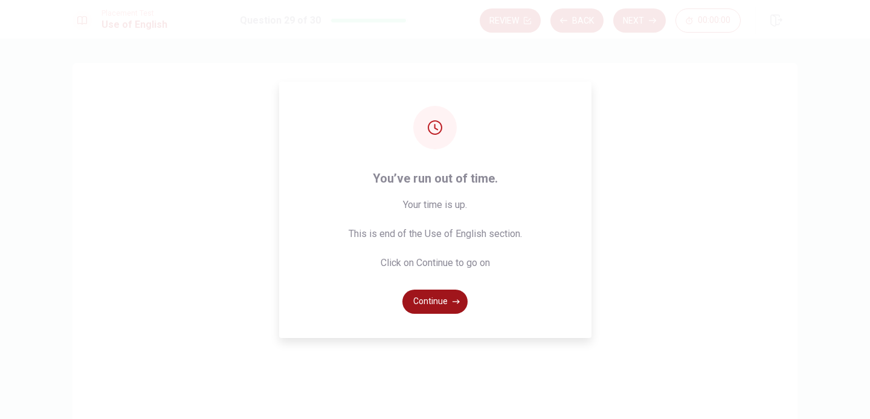
click at [416, 301] on button "Continue" at bounding box center [435, 301] width 65 height 24
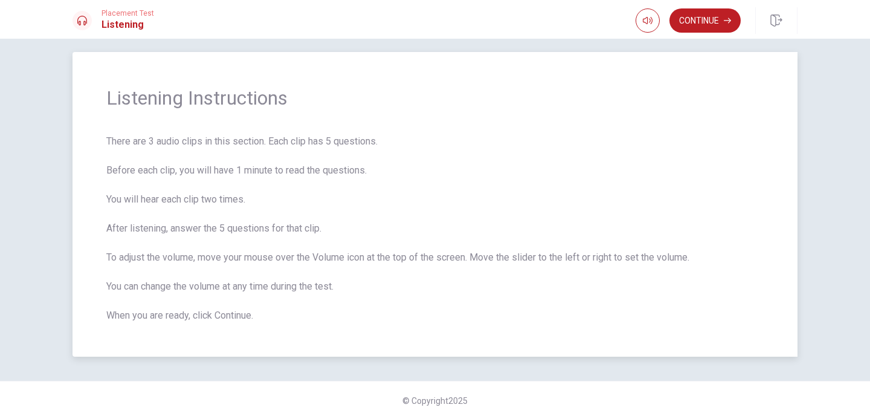
scroll to position [11, 0]
click at [703, 23] on button "Continue" at bounding box center [705, 20] width 71 height 24
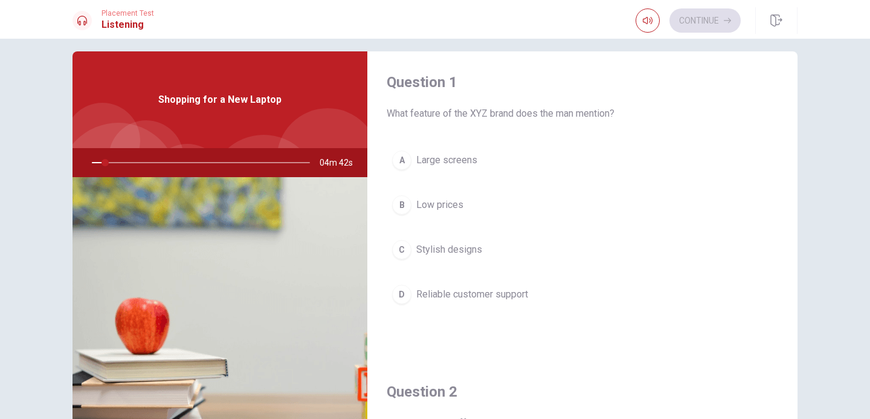
scroll to position [0, 0]
drag, startPoint x: 110, startPoint y: 163, endPoint x: 89, endPoint y: 163, distance: 20.6
click at [89, 163] on div at bounding box center [198, 162] width 242 height 29
click at [94, 163] on div at bounding box center [198, 162] width 242 height 29
click at [97, 161] on div at bounding box center [198, 162] width 242 height 29
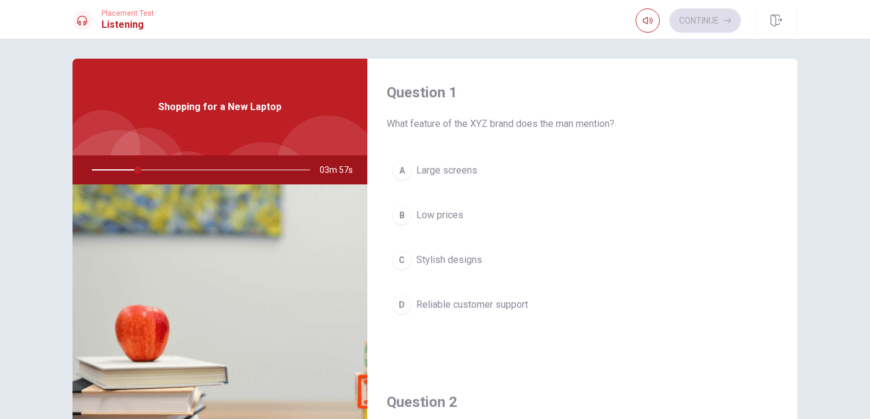
click at [94, 168] on div at bounding box center [198, 169] width 242 height 29
drag, startPoint x: 190, startPoint y: 198, endPoint x: 190, endPoint y: 138, distance: 59.8
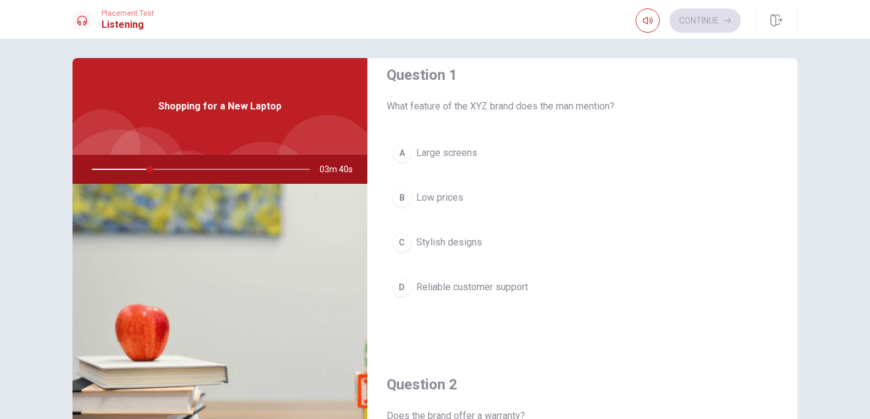
scroll to position [0, 0]
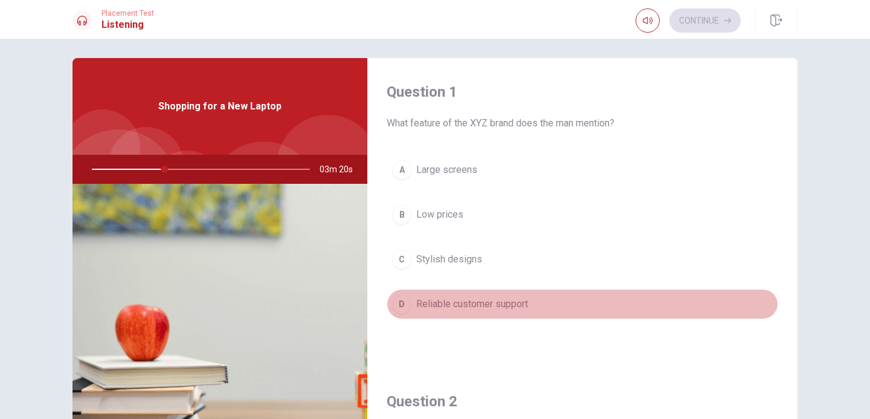
click at [404, 306] on div "D" at bounding box center [401, 303] width 19 height 19
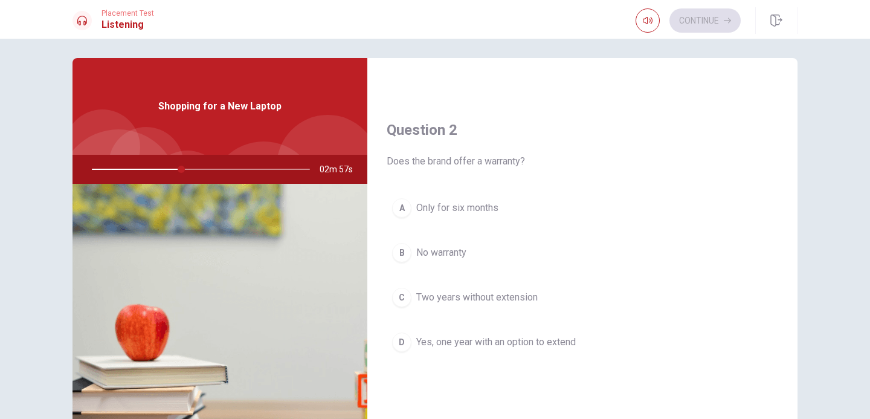
scroll to position [273, 0]
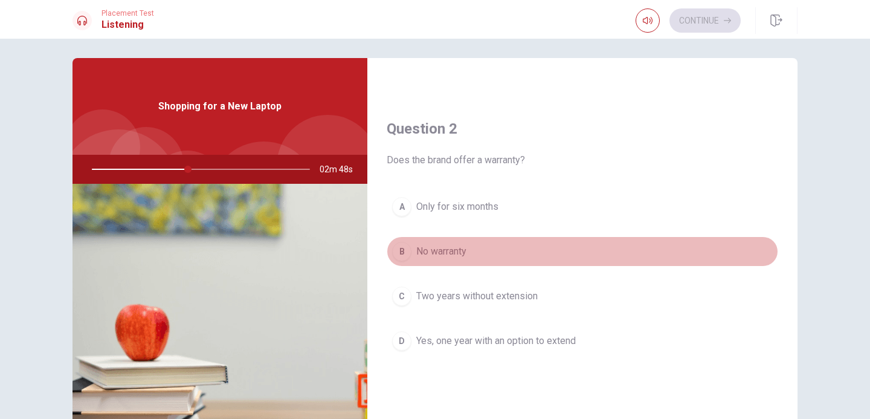
click at [410, 253] on div "B" at bounding box center [401, 251] width 19 height 19
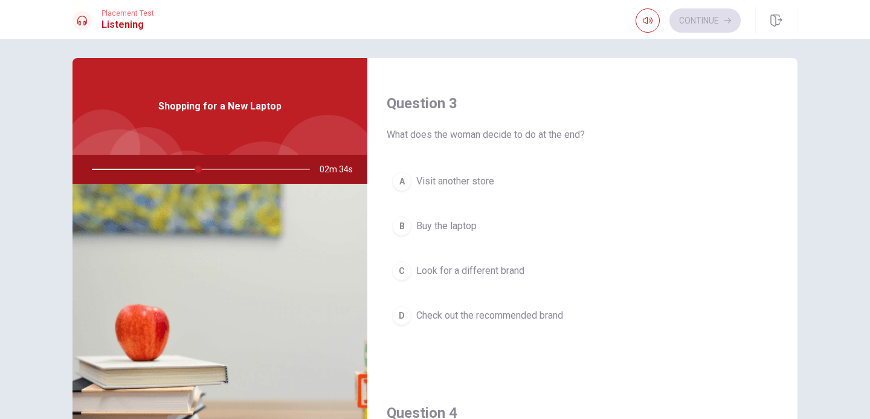
scroll to position [607, 0]
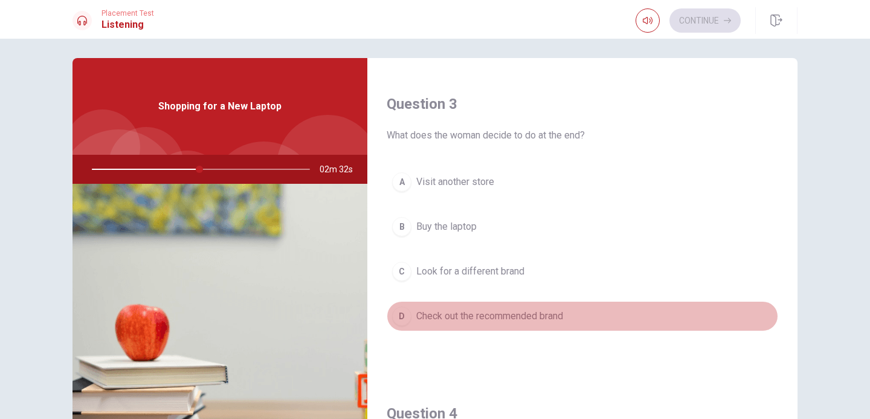
click at [403, 315] on div "D" at bounding box center [401, 315] width 19 height 19
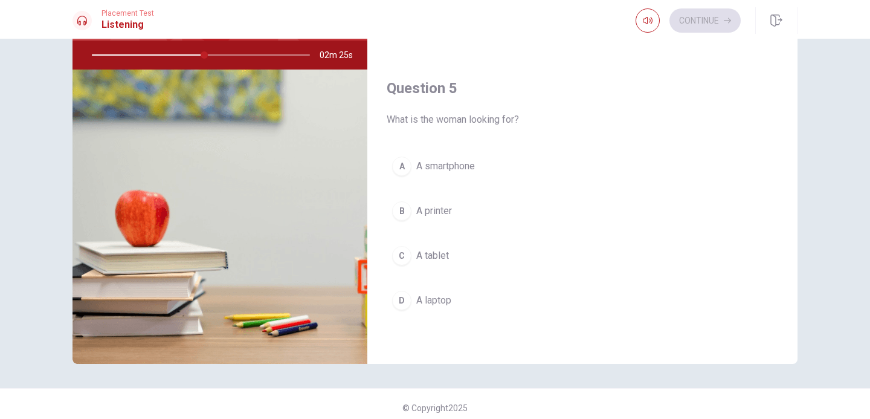
scroll to position [127, 0]
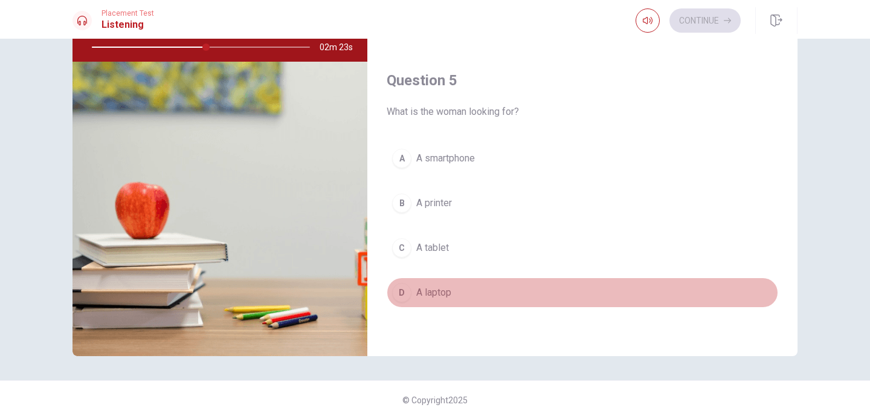
click at [406, 301] on div "D" at bounding box center [401, 292] width 19 height 19
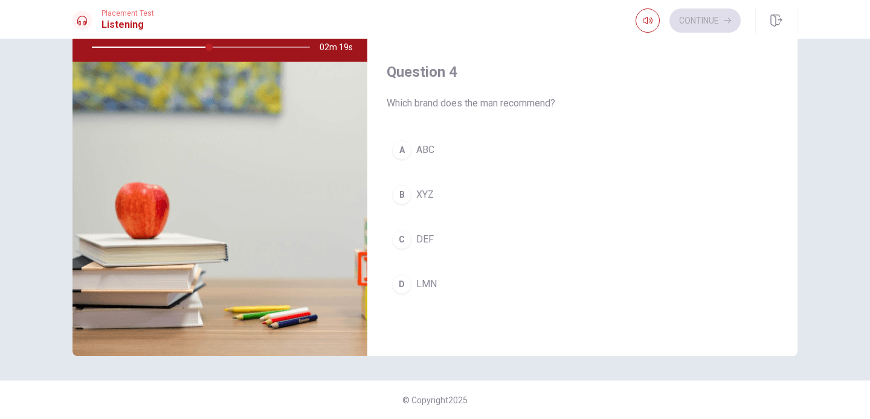
scroll to position [828, 0]
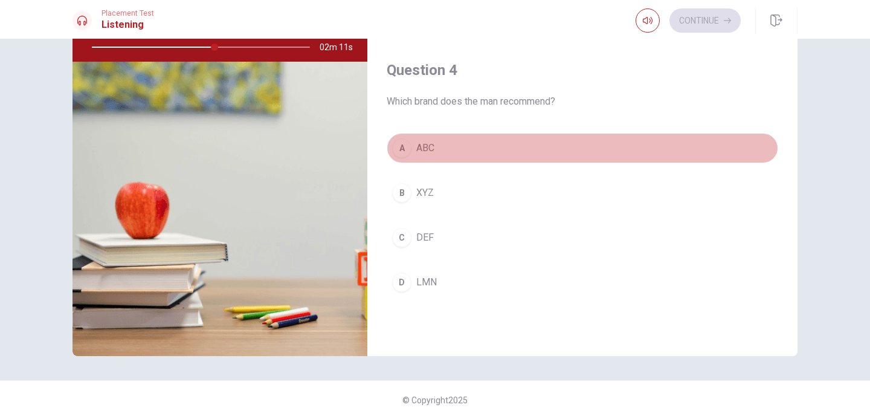
click at [413, 148] on button "A ABC" at bounding box center [583, 148] width 392 height 30
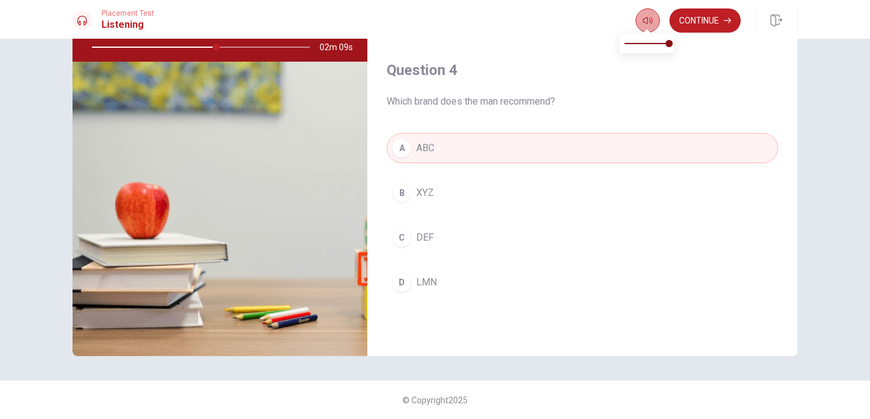
click at [653, 24] on button "button" at bounding box center [648, 20] width 24 height 24
click at [716, 10] on button "Continue" at bounding box center [705, 20] width 71 height 24
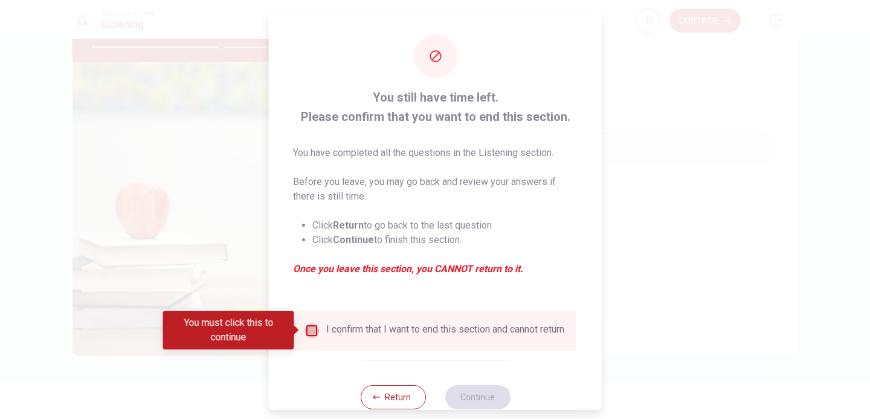
click at [314, 327] on input "You must click this to continue" at bounding box center [312, 330] width 15 height 15
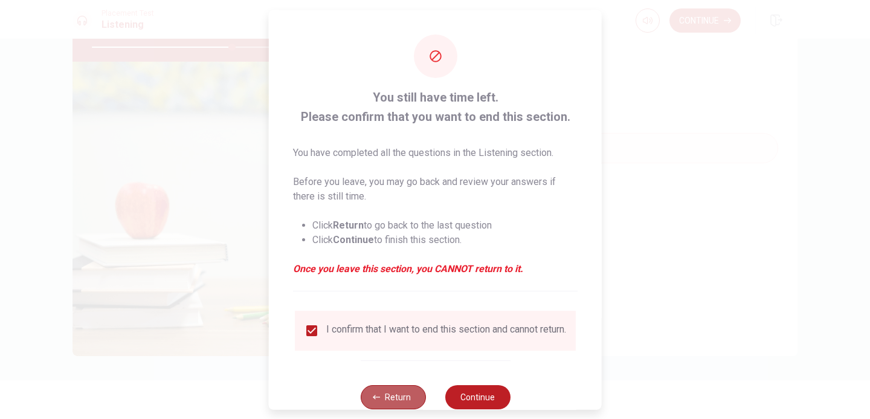
click at [401, 395] on button "Return" at bounding box center [392, 396] width 65 height 24
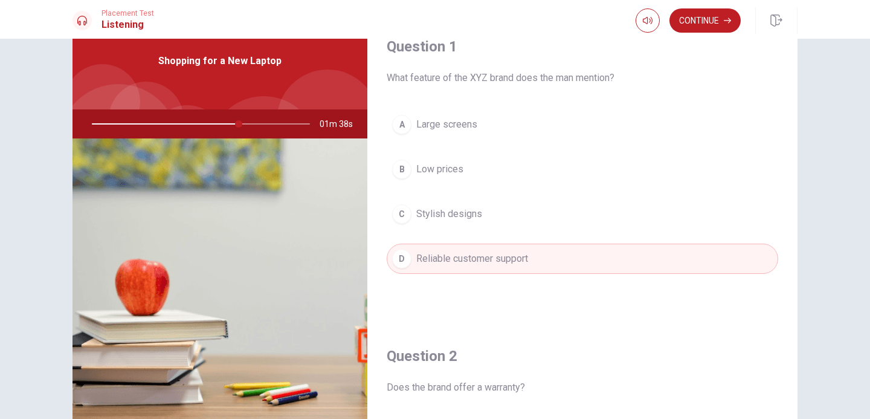
scroll to position [38, 0]
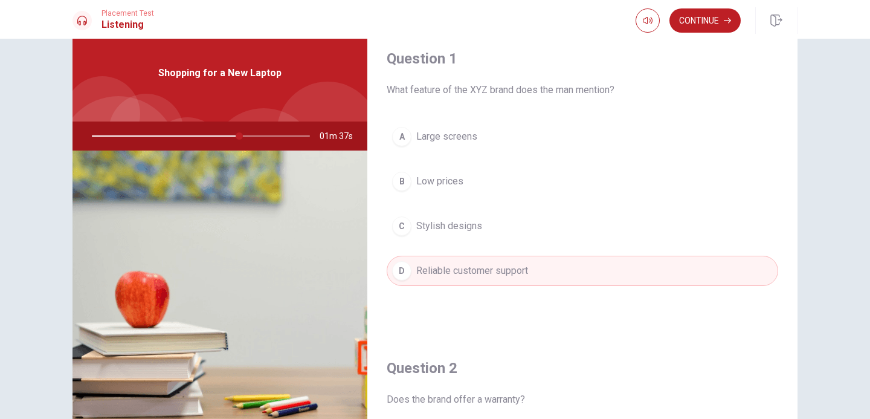
click at [261, 140] on div at bounding box center [198, 135] width 242 height 29
drag, startPoint x: 242, startPoint y: 136, endPoint x: 267, endPoint y: 139, distance: 25.0
click at [267, 139] on div at bounding box center [198, 135] width 242 height 29
drag, startPoint x: 277, startPoint y: 111, endPoint x: 267, endPoint y: 181, distance: 71.4
click at [267, 181] on div "Shopping for a New Laptop 01m 34s" at bounding box center [220, 235] width 295 height 420
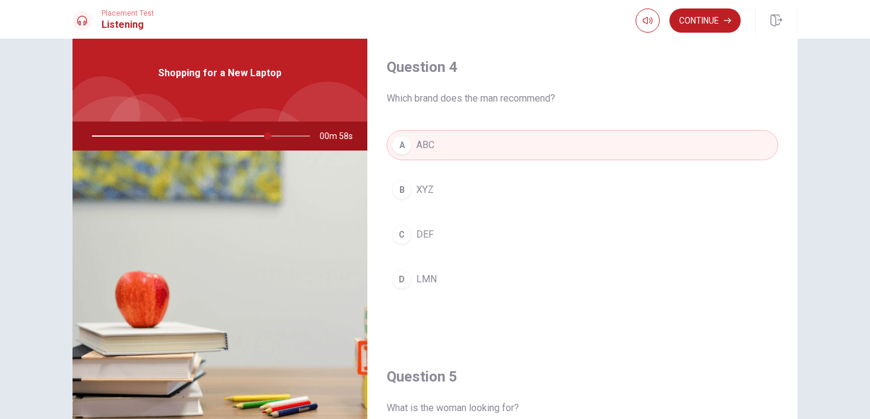
scroll to position [920, 0]
click at [88, 21] on div at bounding box center [82, 20] width 19 height 19
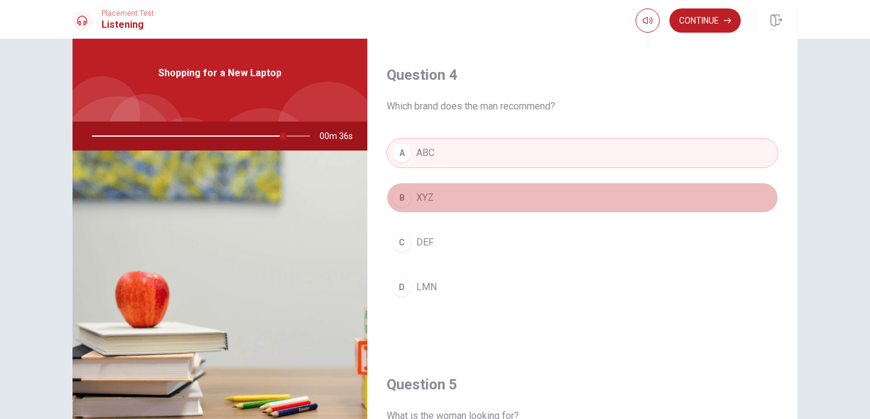
click at [425, 204] on span "XYZ" at bounding box center [425, 197] width 18 height 15
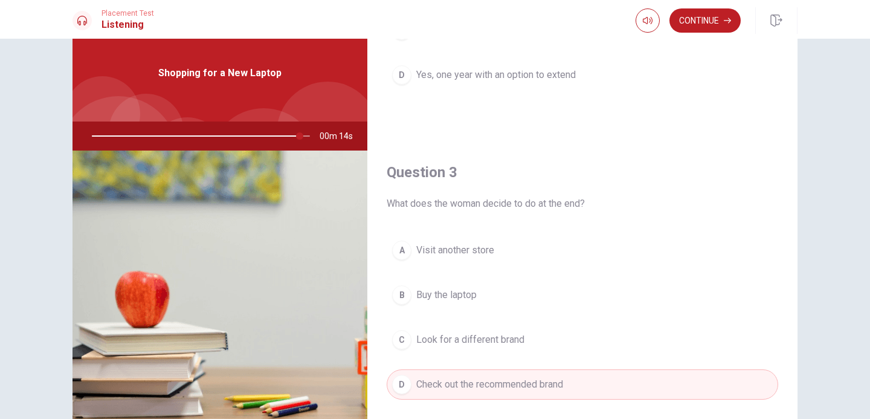
scroll to position [506, 0]
click at [446, 338] on span "Look for a different brand" at bounding box center [470, 339] width 108 height 15
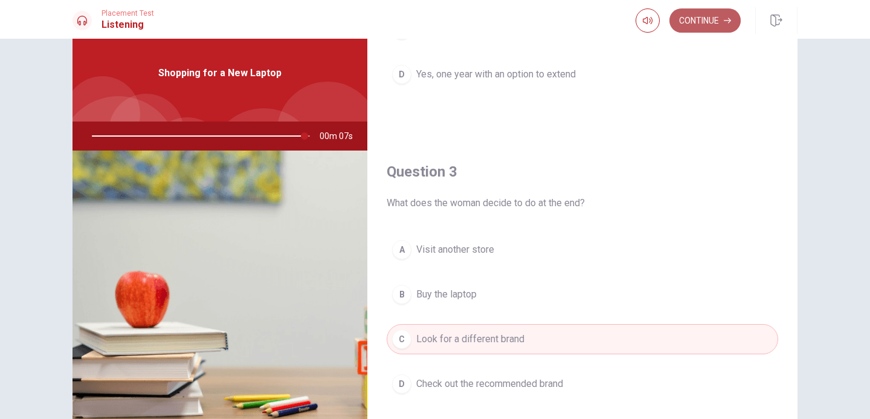
click at [697, 16] on button "Continue" at bounding box center [705, 20] width 71 height 24
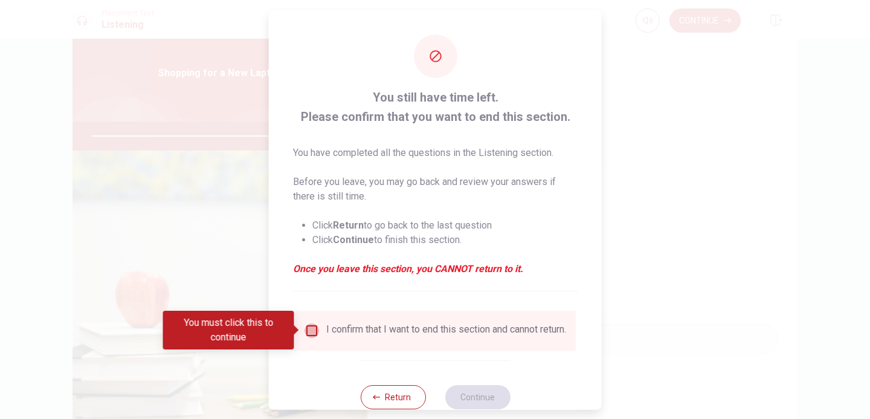
click at [314, 329] on input "You must click this to continue" at bounding box center [312, 330] width 15 height 15
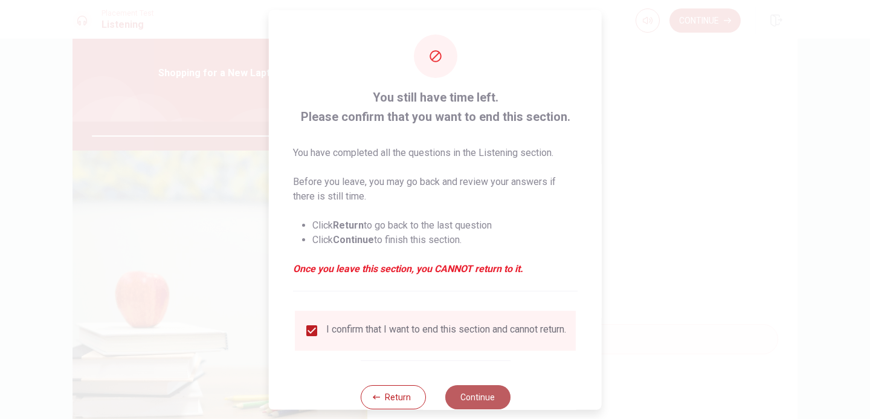
click at [467, 399] on button "Continue" at bounding box center [477, 396] width 65 height 24
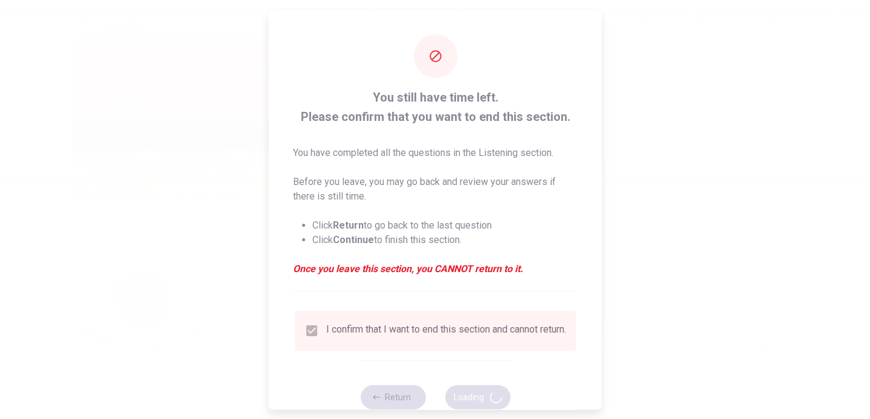
type input "100"
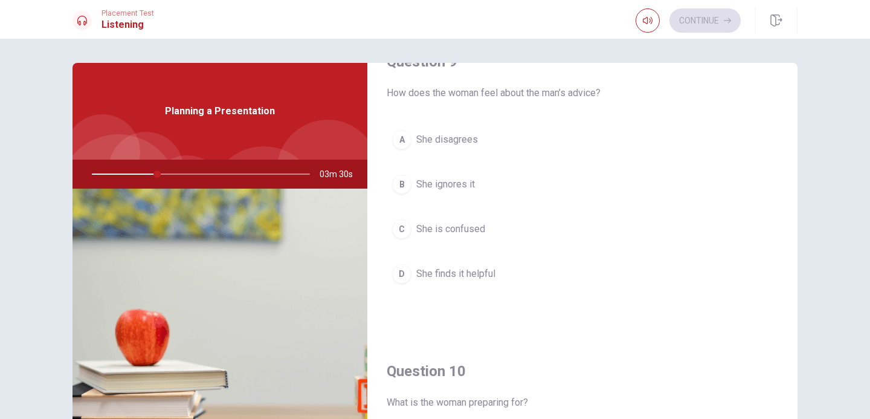
scroll to position [1127, 0]
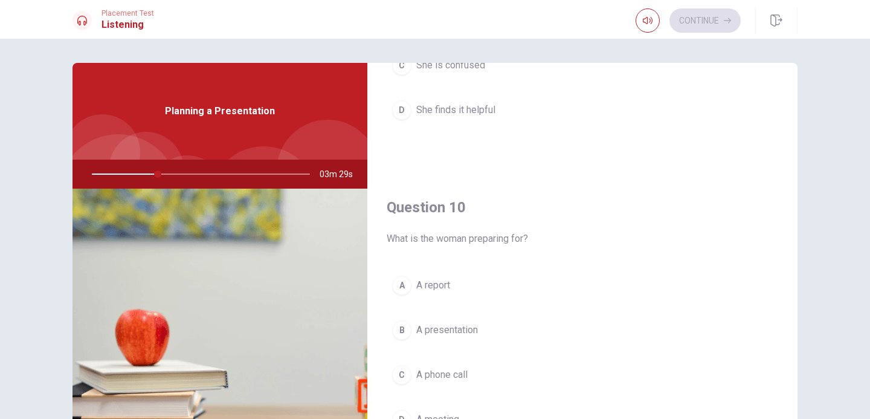
click at [406, 329] on div "B" at bounding box center [401, 329] width 19 height 19
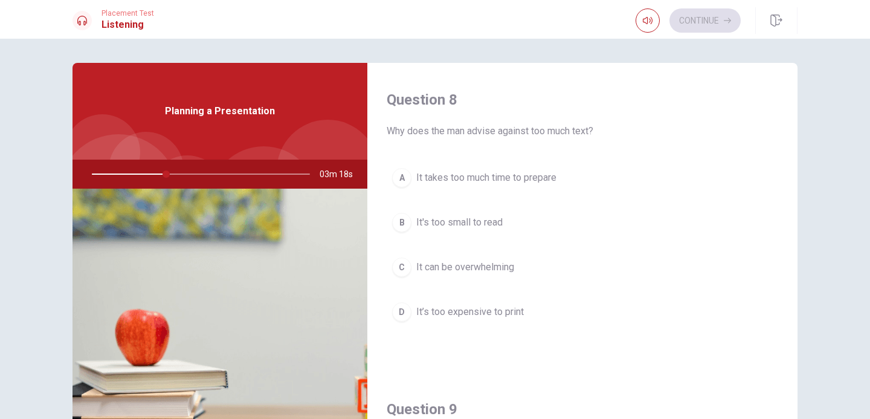
scroll to position [604, 0]
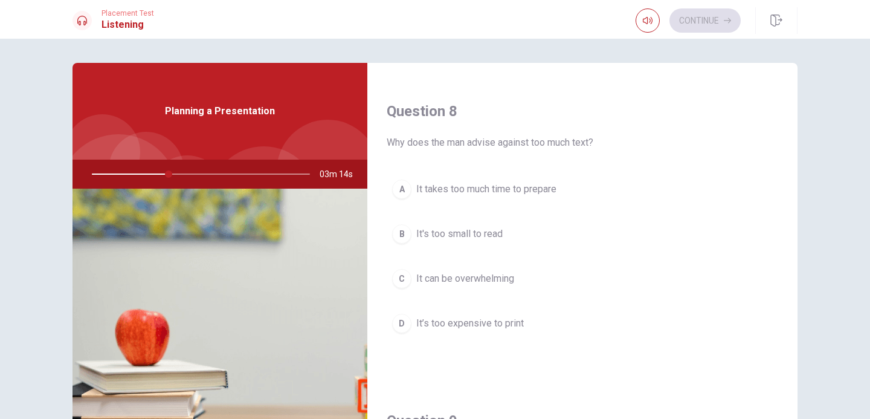
click at [416, 277] on span "It can be overwhelming" at bounding box center [465, 278] width 98 height 15
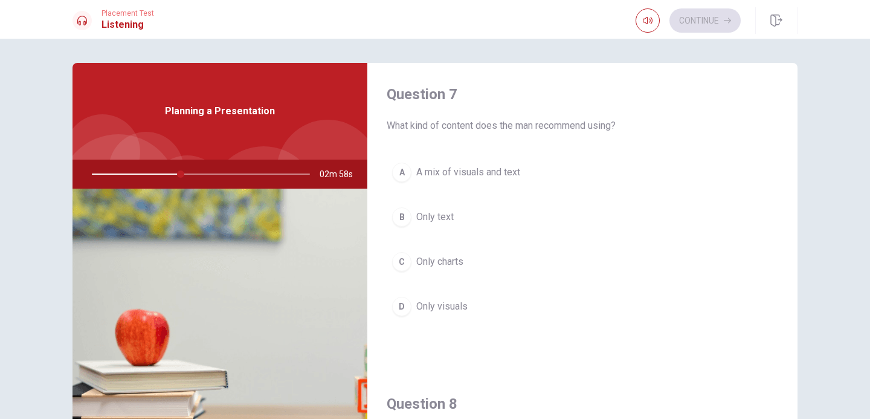
scroll to position [319, 0]
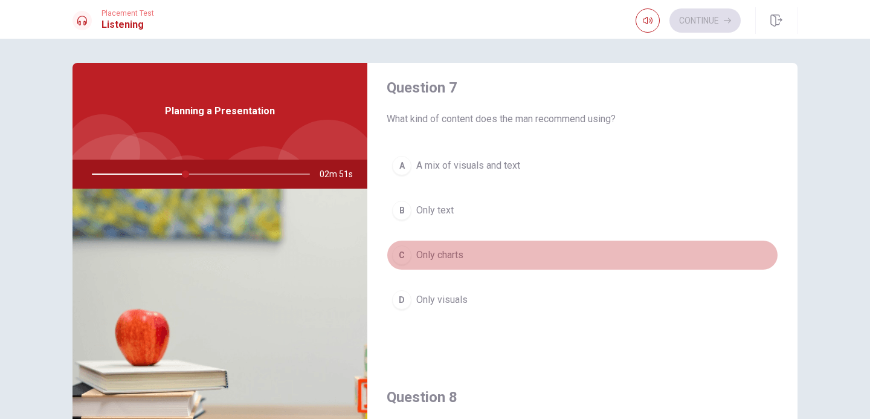
click at [443, 259] on span "Only charts" at bounding box center [439, 255] width 47 height 15
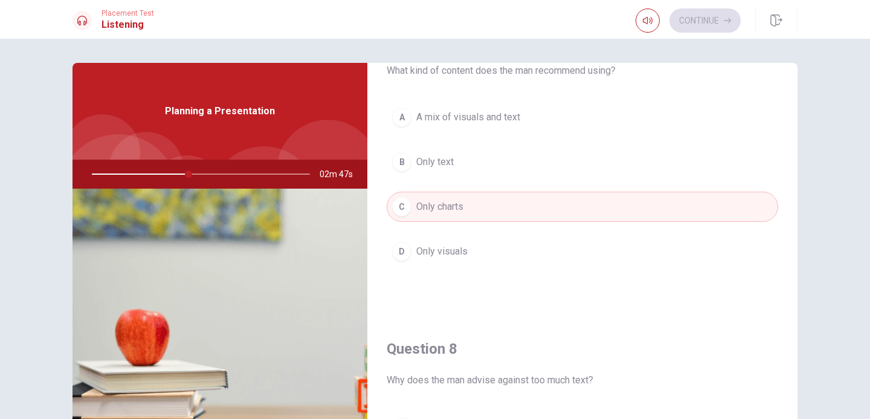
scroll to position [352, 0]
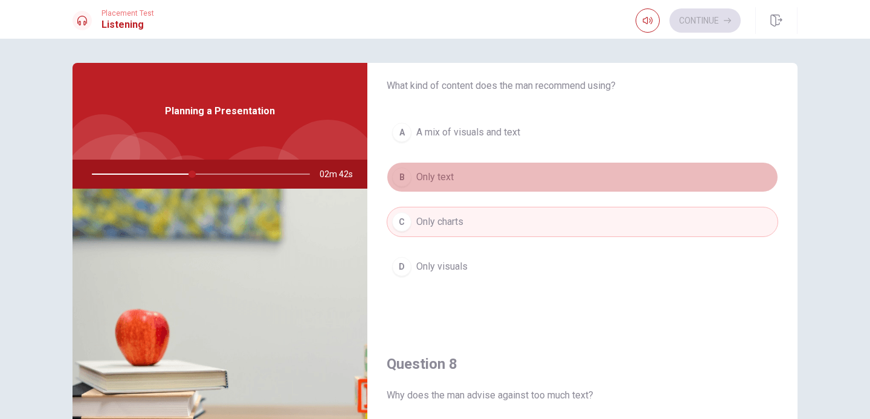
click at [471, 181] on button "B Only text" at bounding box center [583, 177] width 392 height 30
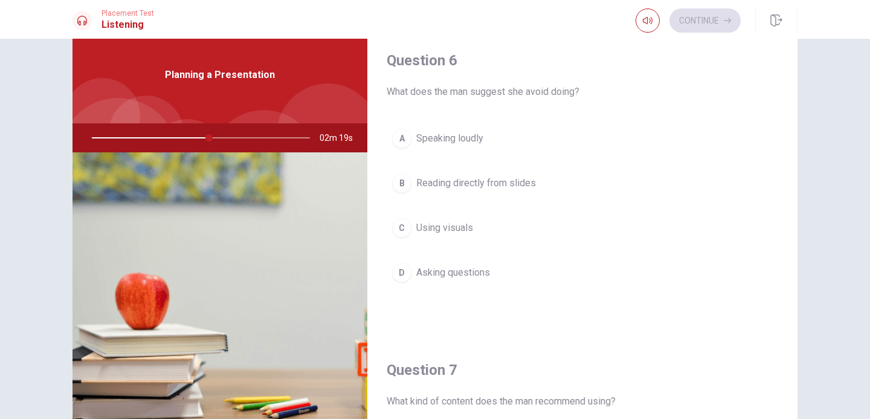
scroll to position [0, 0]
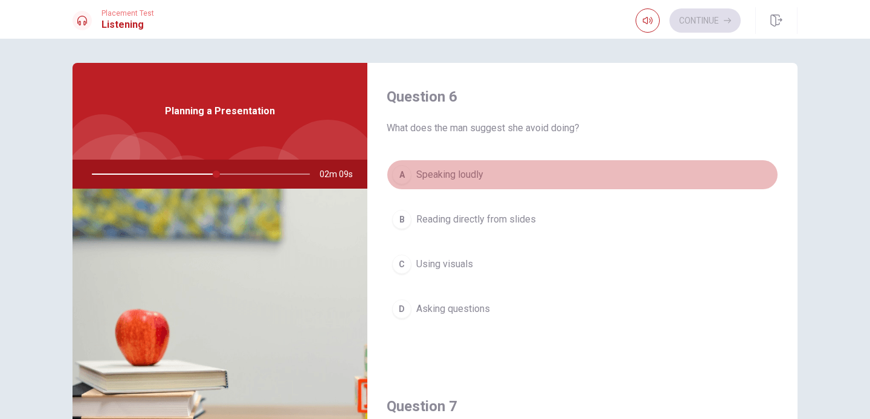
click at [453, 170] on span "Speaking loudly" at bounding box center [449, 174] width 67 height 15
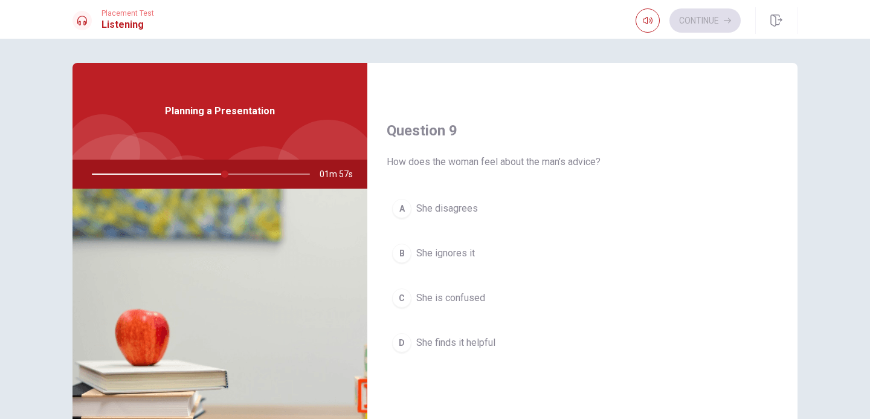
scroll to position [890, 0]
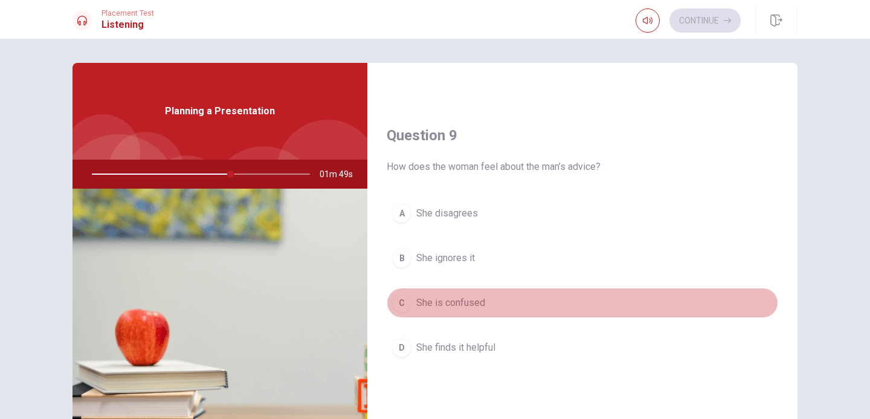
click at [465, 296] on span "She is confused" at bounding box center [450, 303] width 69 height 15
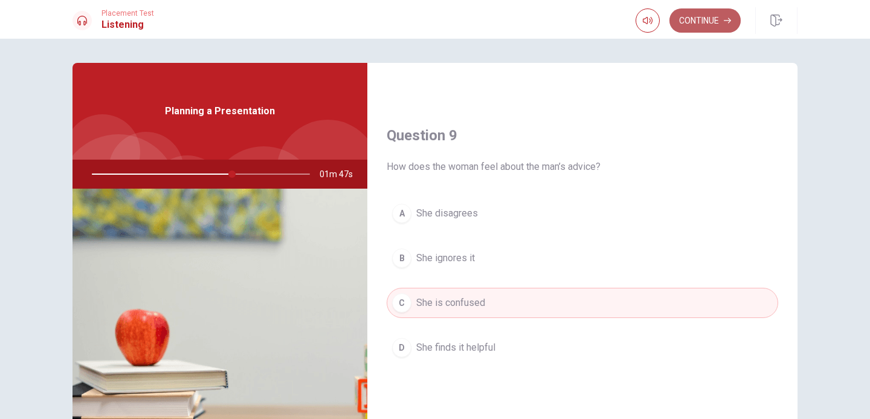
click at [714, 22] on button "Continue" at bounding box center [705, 20] width 71 height 24
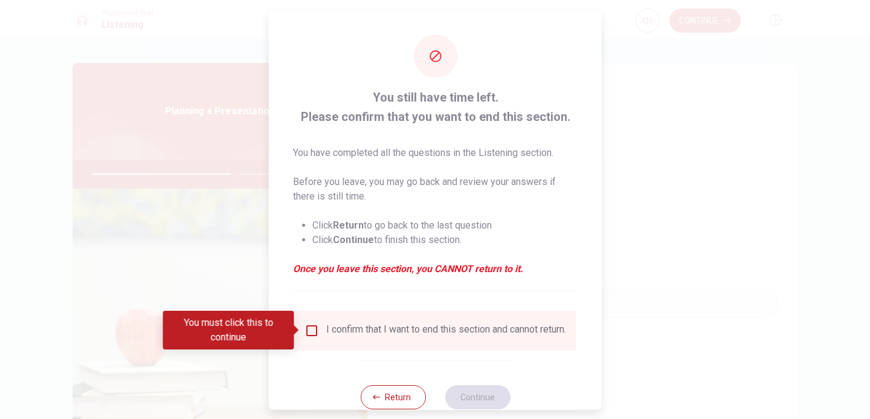
click at [317, 333] on div "I confirm that I want to end this section and cannot return." at bounding box center [436, 330] width 262 height 15
click at [309, 330] on input "You must click this to continue" at bounding box center [312, 330] width 15 height 15
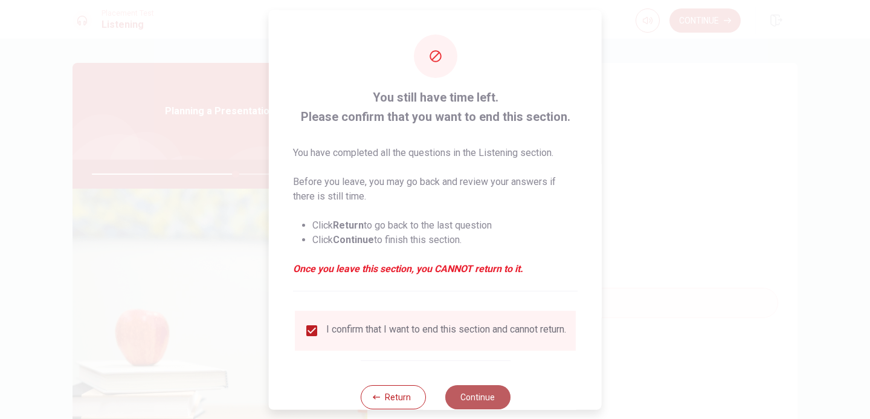
click at [497, 398] on button "Continue" at bounding box center [477, 396] width 65 height 24
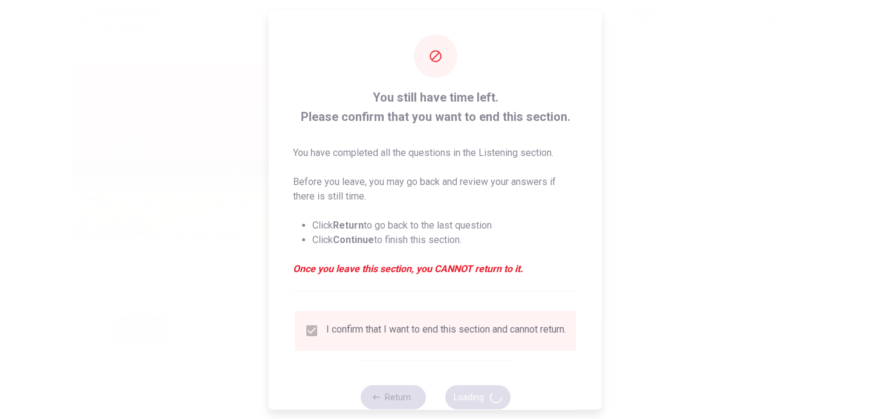
type input "67"
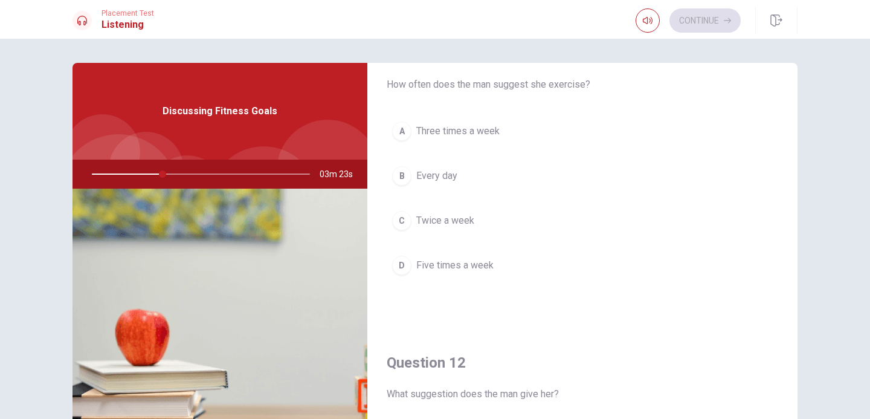
scroll to position [41, 0]
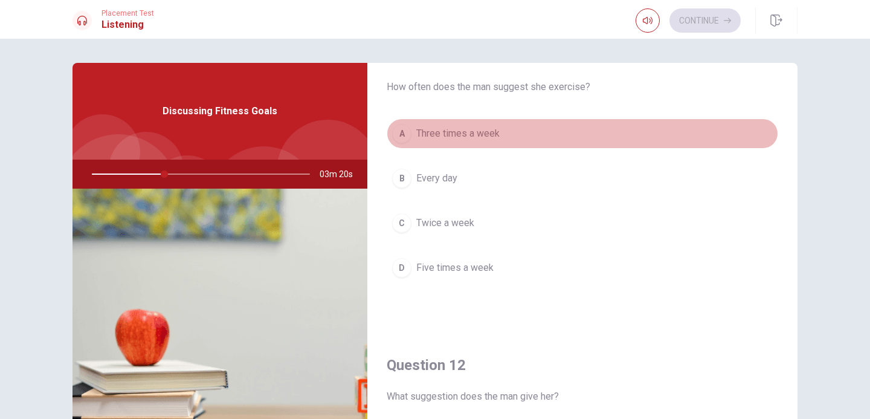
click at [438, 128] on span "Three times a week" at bounding box center [457, 133] width 83 height 15
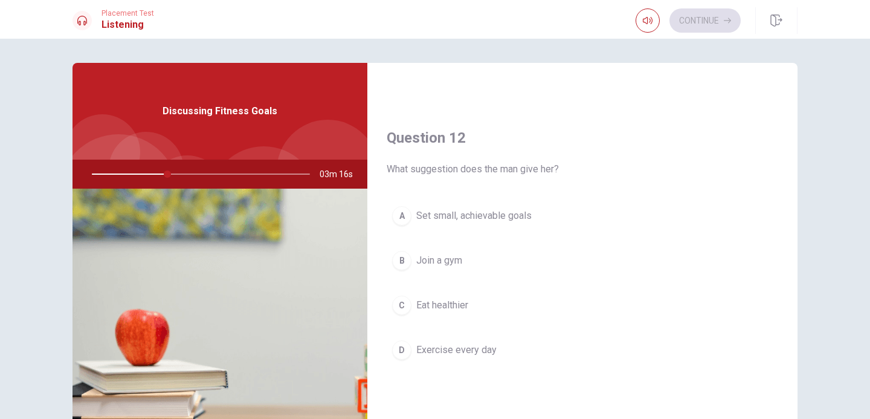
scroll to position [270, 0]
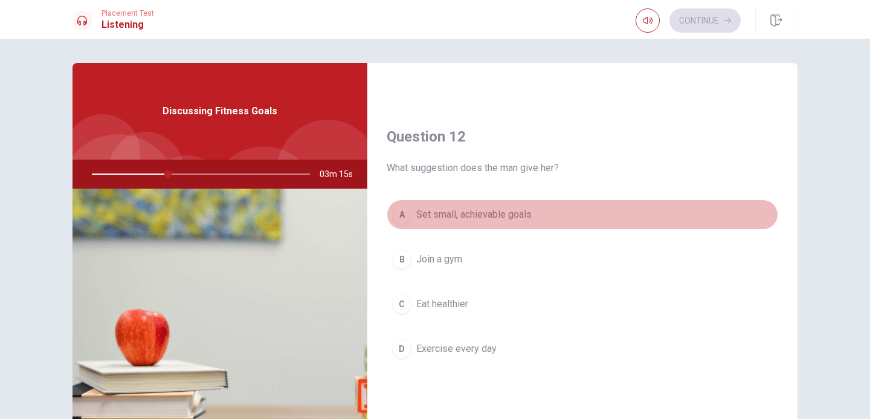
click at [453, 214] on span "Set small, achievable goals" at bounding box center [473, 214] width 115 height 15
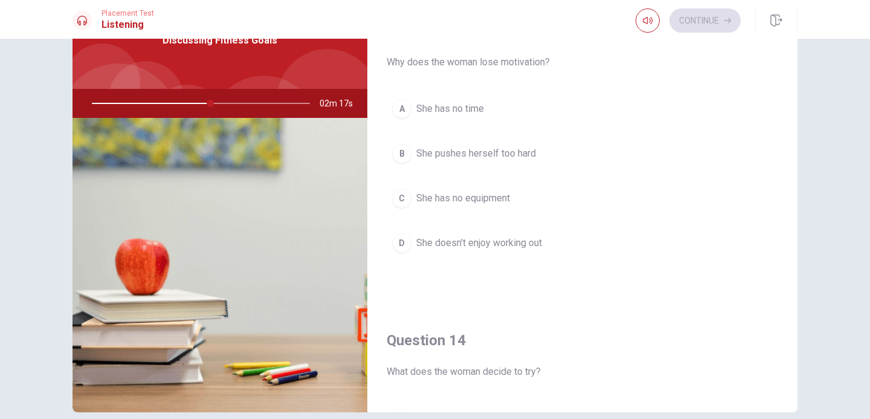
scroll to position [610, 0]
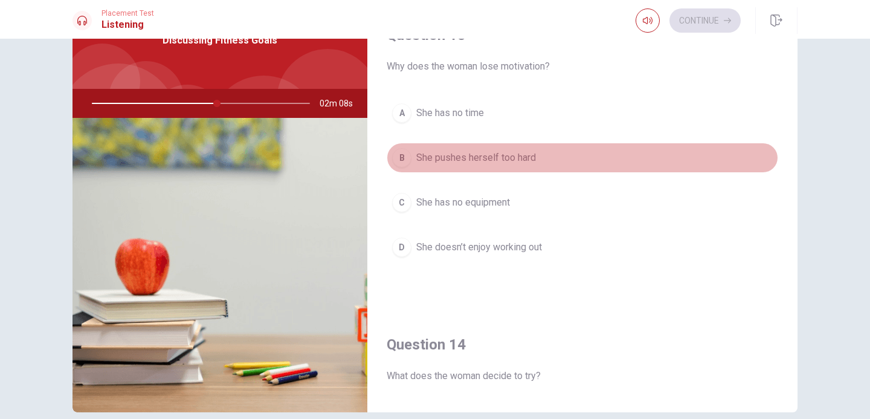
click at [473, 163] on span "She pushes herself too hard" at bounding box center [476, 157] width 120 height 15
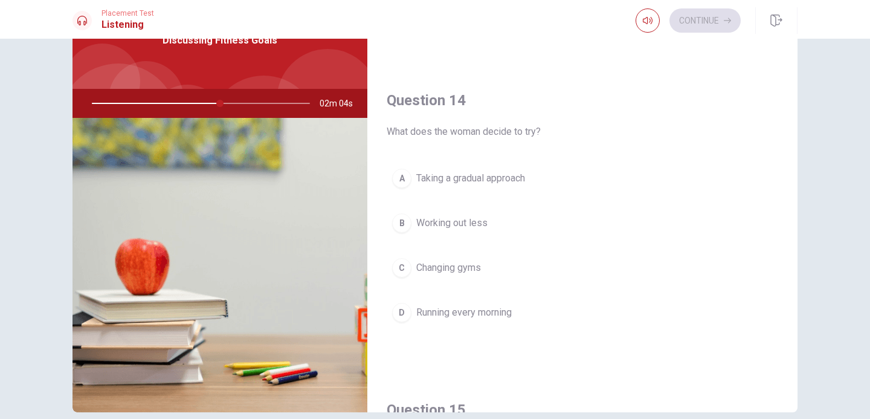
scroll to position [857, 0]
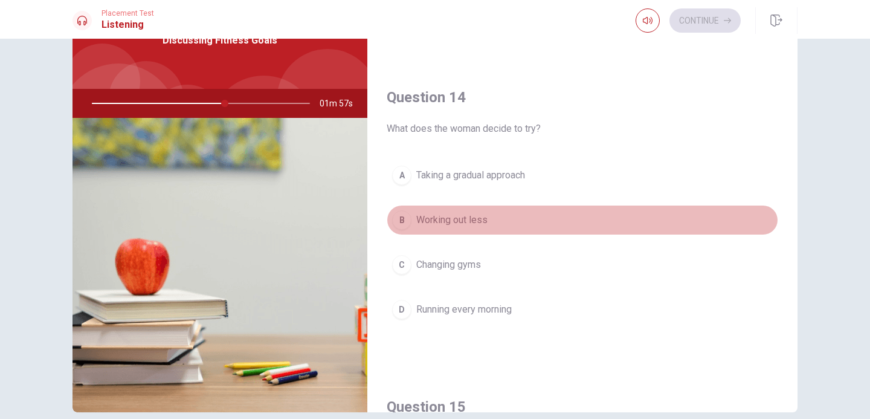
click at [468, 222] on span "Working out less" at bounding box center [451, 220] width 71 height 15
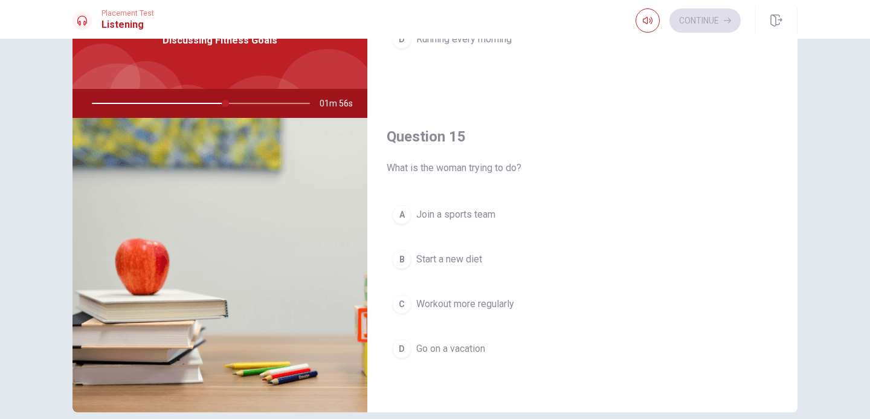
scroll to position [85, 0]
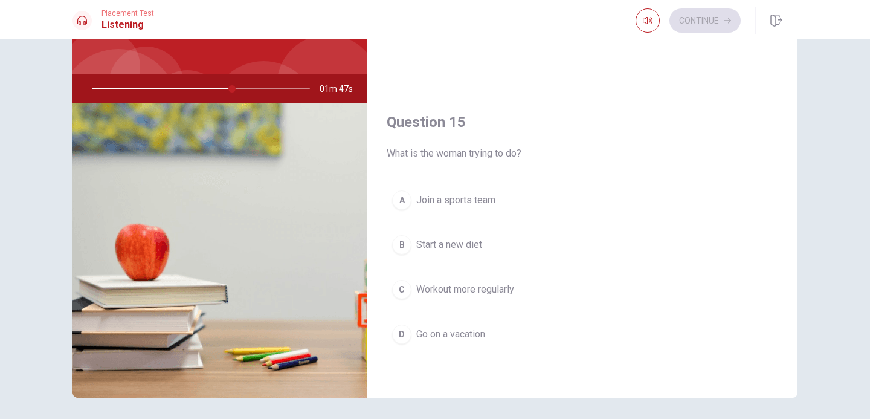
click at [511, 293] on span "Workout more regularly" at bounding box center [465, 289] width 98 height 15
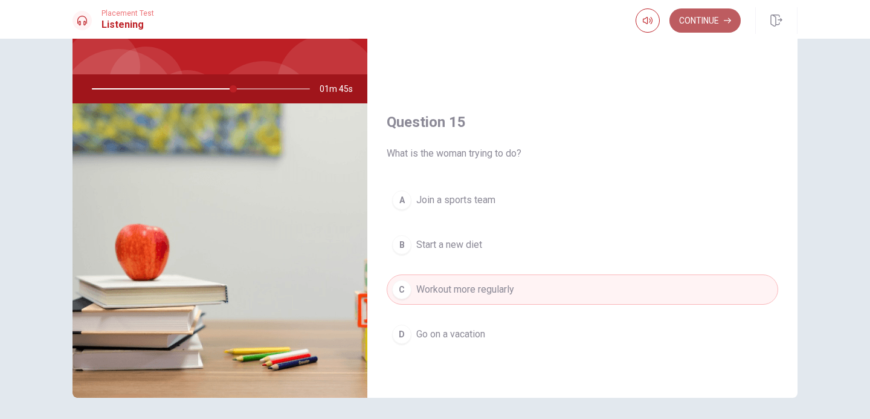
click at [707, 12] on button "Continue" at bounding box center [705, 20] width 71 height 24
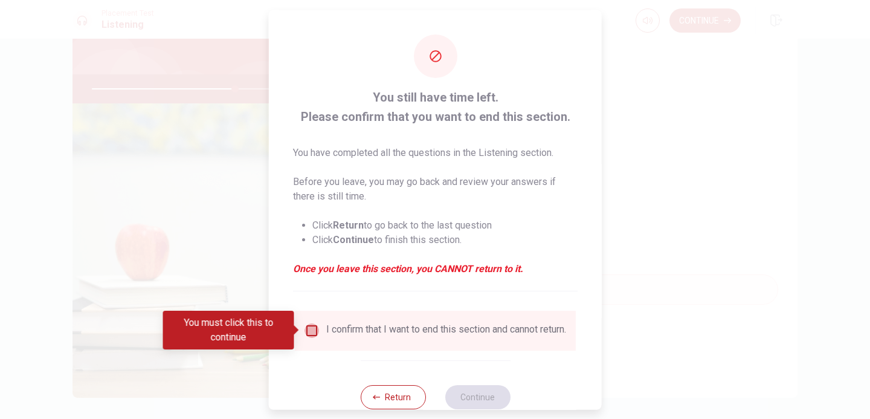
click at [312, 329] on input "You must click this to continue" at bounding box center [312, 330] width 15 height 15
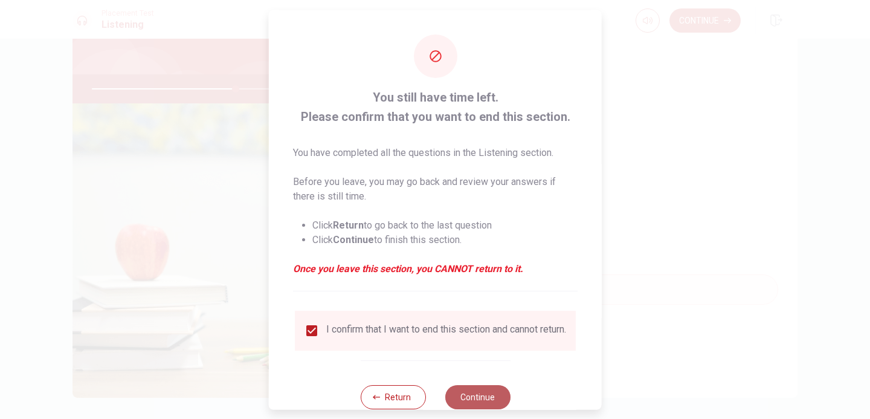
click at [462, 398] on button "Continue" at bounding box center [477, 396] width 65 height 24
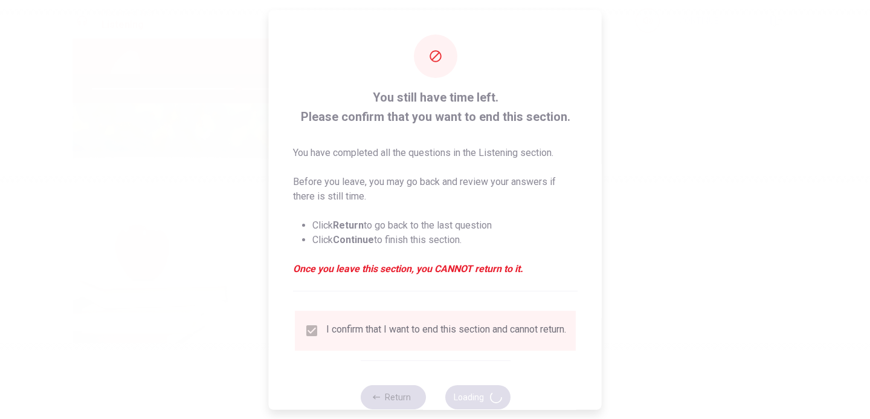
type input "67"
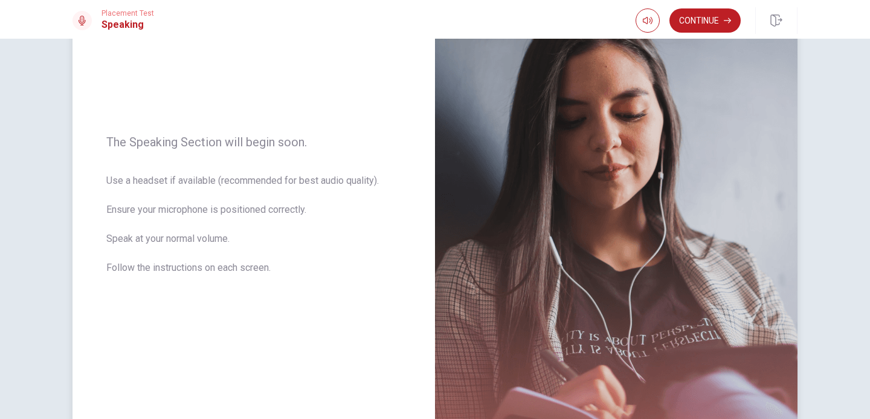
scroll to position [112, 0]
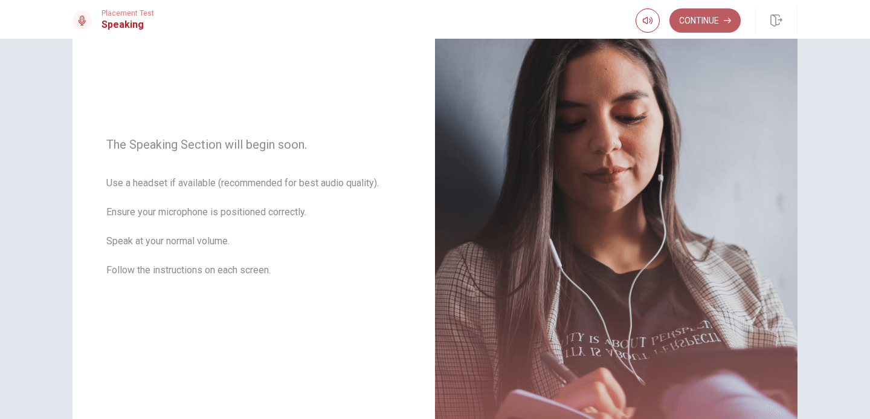
click at [695, 16] on button "Continue" at bounding box center [705, 20] width 71 height 24
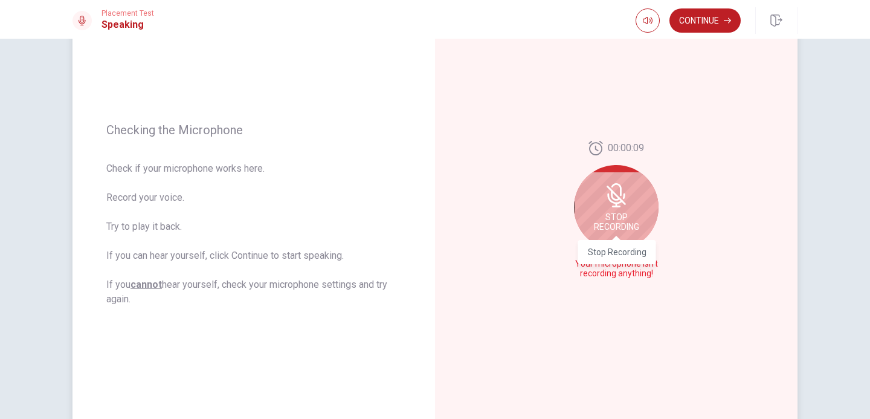
click at [612, 230] on span "Stop Recording" at bounding box center [616, 221] width 45 height 19
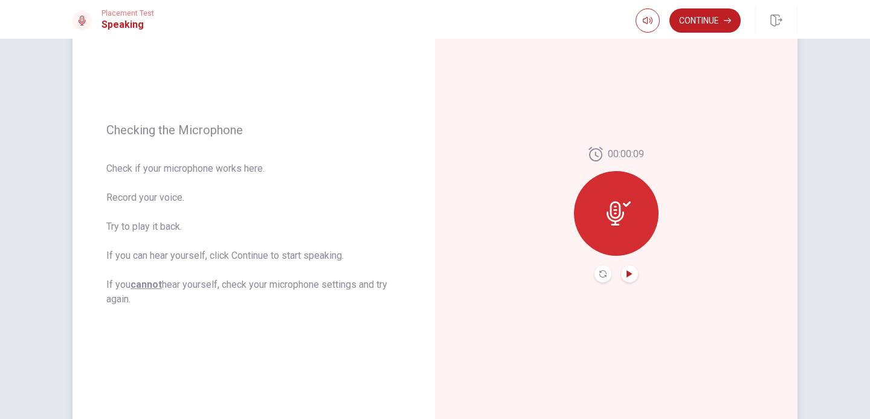
click at [630, 275] on icon "Play Audio" at bounding box center [629, 273] width 5 height 7
click at [630, 275] on icon "Pause Audio" at bounding box center [629, 273] width 7 height 7
click at [630, 275] on icon "Play Audio" at bounding box center [629, 273] width 5 height 7
click at [603, 213] on div at bounding box center [616, 213] width 85 height 85
click at [627, 271] on icon "Pause Audio" at bounding box center [630, 273] width 6 height 7
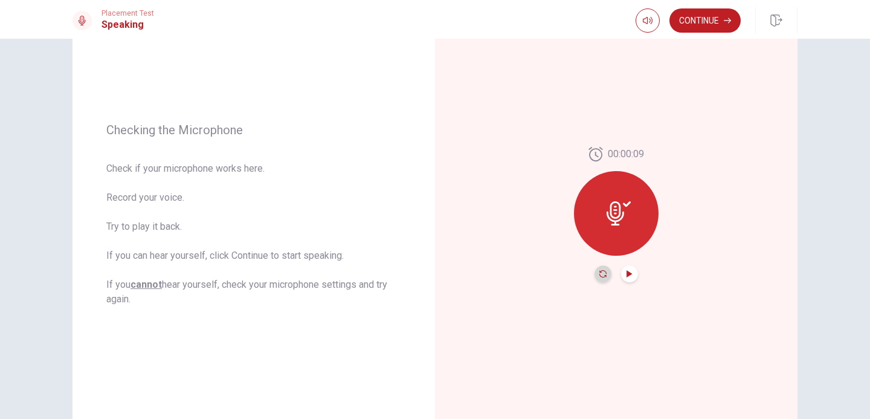
click at [604, 271] on icon "Record Again" at bounding box center [603, 273] width 7 height 7
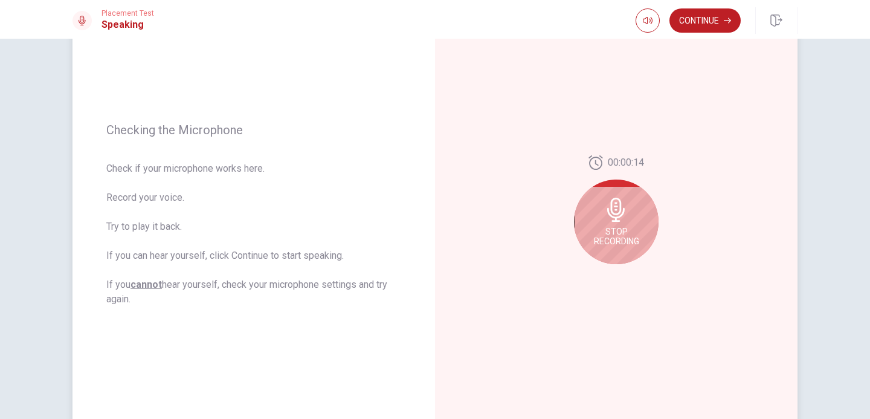
click at [615, 224] on div "Stop Recording" at bounding box center [616, 221] width 85 height 85
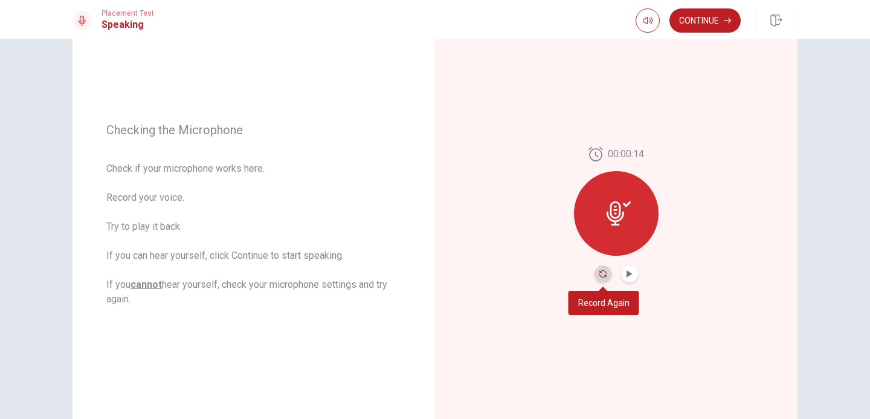
click at [606, 271] on icon "Record Again" at bounding box center [603, 273] width 7 height 7
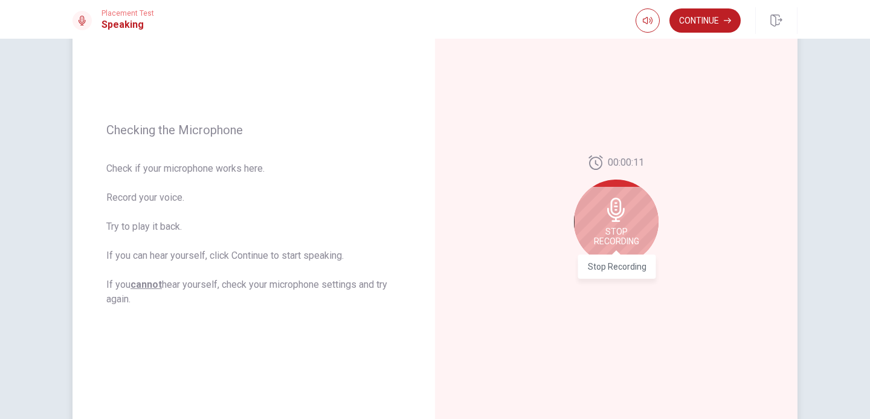
click at [614, 245] on span "Stop Recording" at bounding box center [616, 236] width 45 height 19
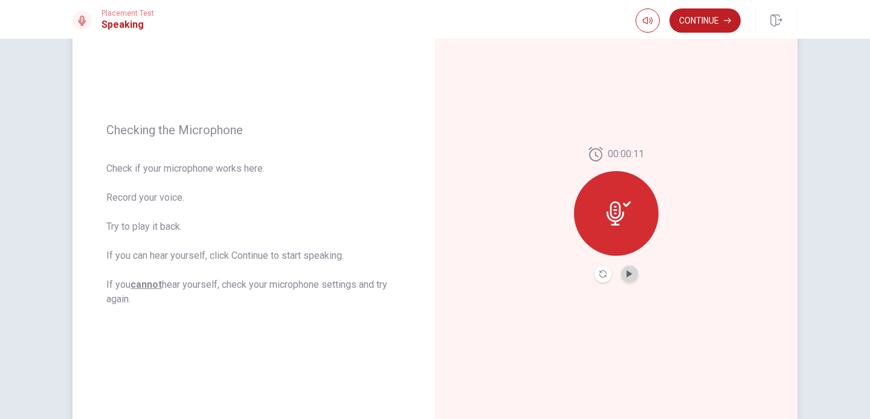
click at [628, 278] on button "Play Audio" at bounding box center [629, 273] width 17 height 17
click at [628, 278] on button "Pause Audio" at bounding box center [629, 273] width 17 height 17
click at [696, 21] on button "Continue" at bounding box center [705, 20] width 71 height 24
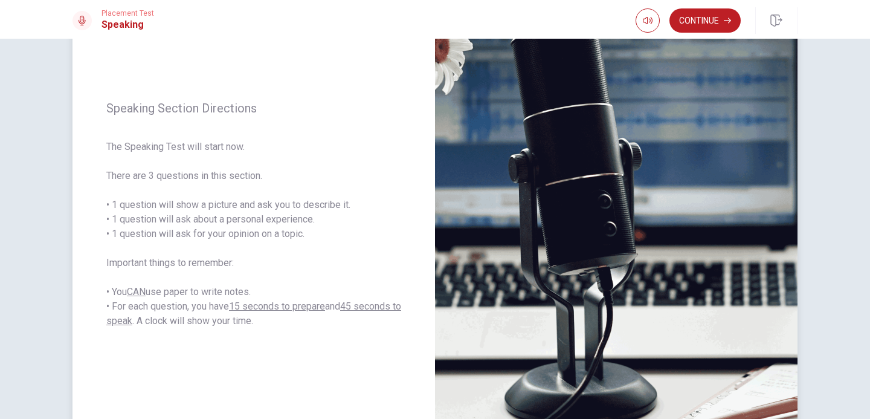
drag, startPoint x: 660, startPoint y: 143, endPoint x: 660, endPoint y: 126, distance: 16.9
click at [660, 126] on img at bounding box center [616, 214] width 363 height 527
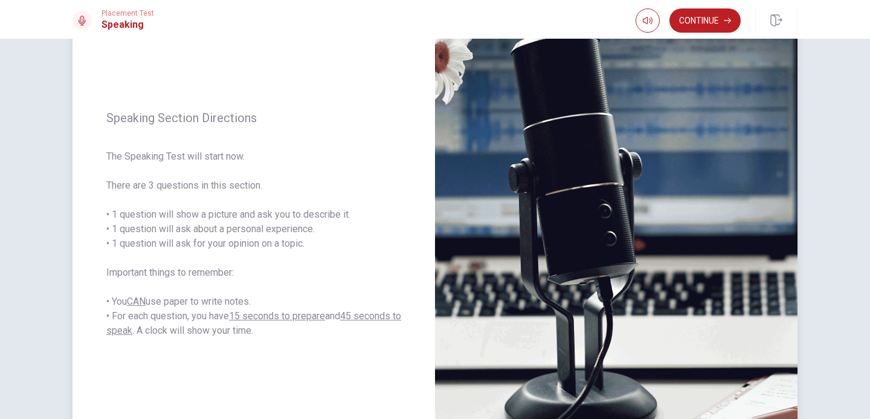
scroll to position [104, 0]
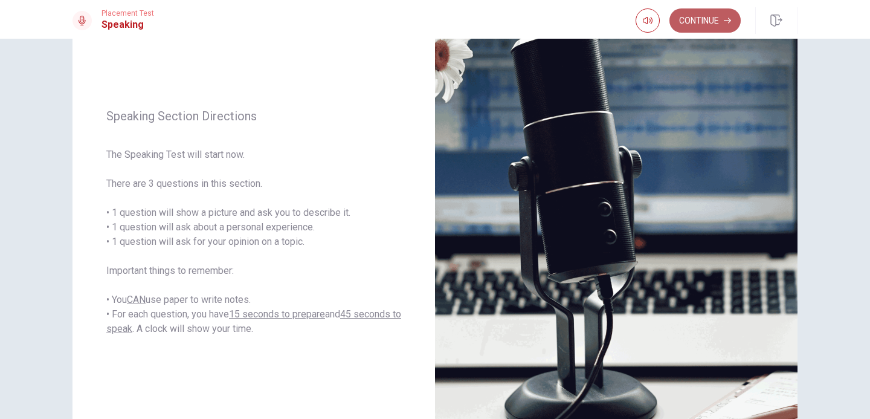
click at [705, 27] on button "Continue" at bounding box center [705, 20] width 71 height 24
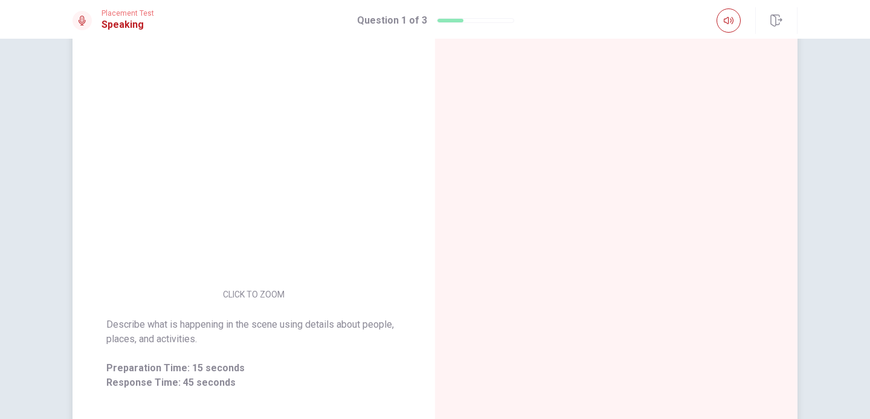
scroll to position [106, 0]
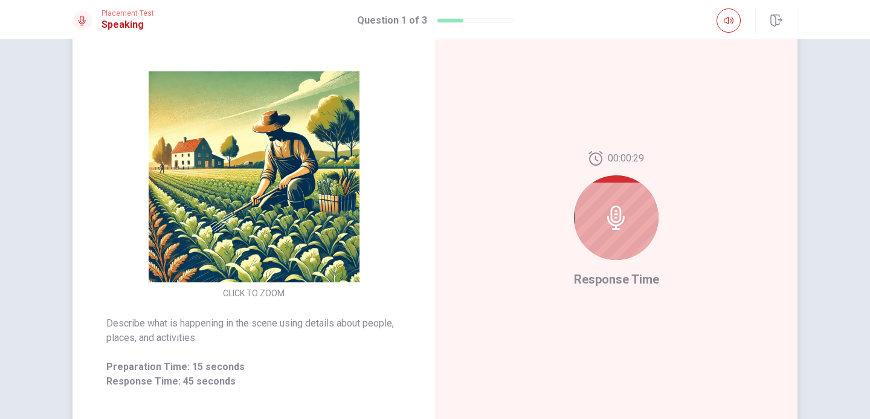
click at [617, 219] on icon at bounding box center [616, 217] width 24 height 24
click at [596, 278] on span "Response Time" at bounding box center [616, 279] width 85 height 15
click at [609, 201] on div at bounding box center [616, 217] width 85 height 85
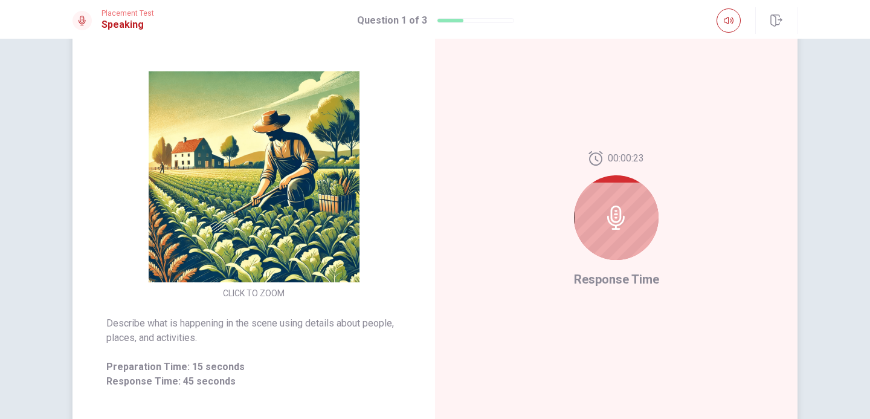
click at [609, 201] on div at bounding box center [616, 217] width 85 height 85
drag, startPoint x: 491, startPoint y: 248, endPoint x: 473, endPoint y: 62, distance: 187.0
click at [207, 179] on img at bounding box center [254, 176] width 232 height 211
click at [726, 21] on icon "button" at bounding box center [729, 21] width 10 height 10
click at [808, 129] on div "CLICK TO ZOOM Describe what is happening in the scene using details about peopl…" at bounding box center [435, 219] width 764 height 527
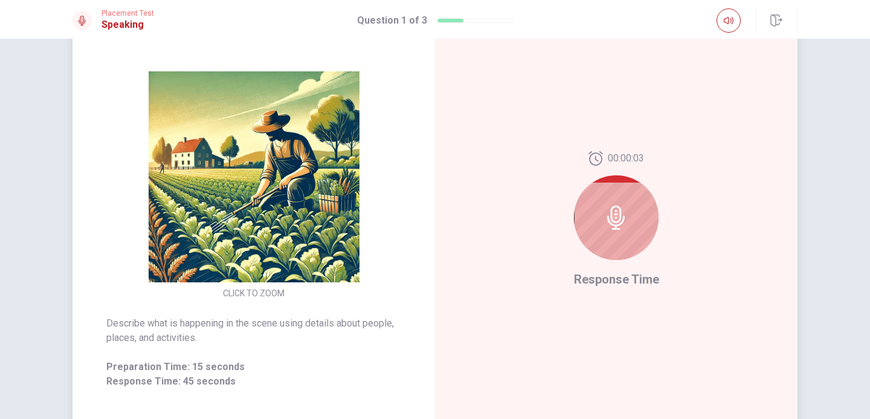
click at [520, 107] on div "00:00:03 Response Time" at bounding box center [616, 219] width 363 height 527
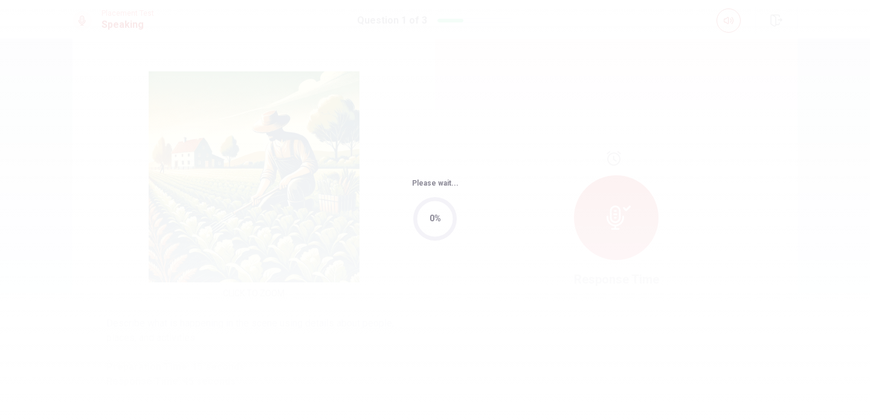
click at [572, 331] on body "This site uses cookies, as explained in our Privacy Policy . If you agree to th…" at bounding box center [435, 209] width 870 height 419
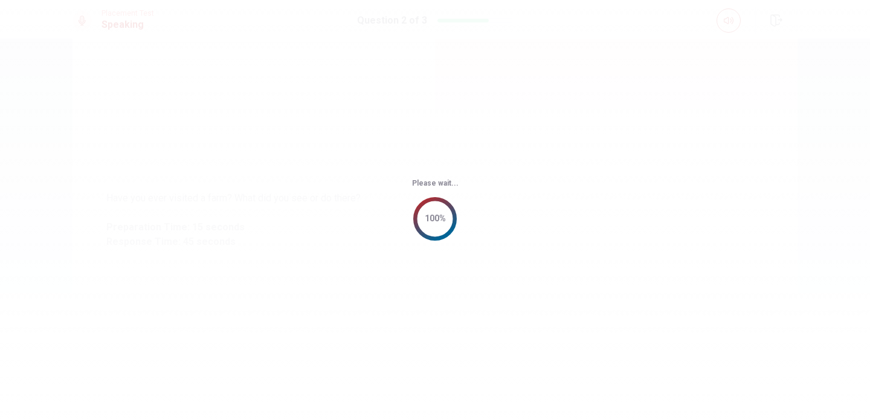
scroll to position [0, 0]
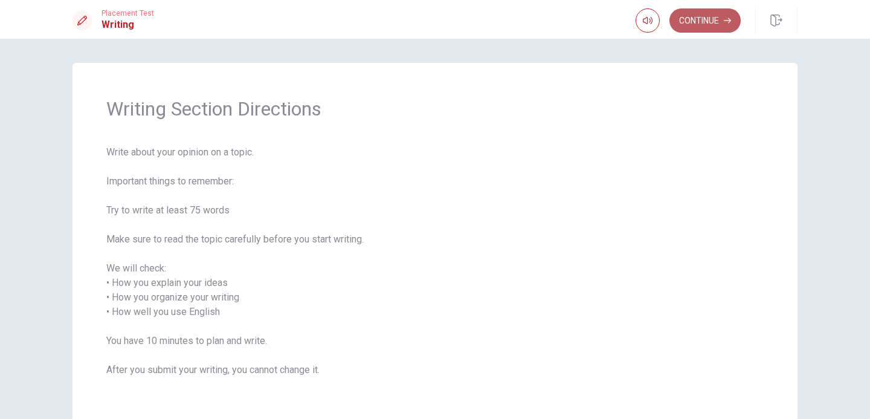
click at [685, 20] on button "Continue" at bounding box center [705, 20] width 71 height 24
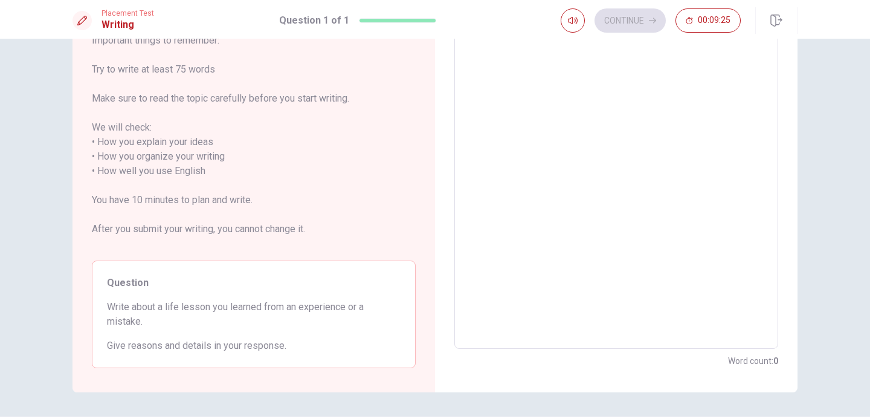
scroll to position [120, 0]
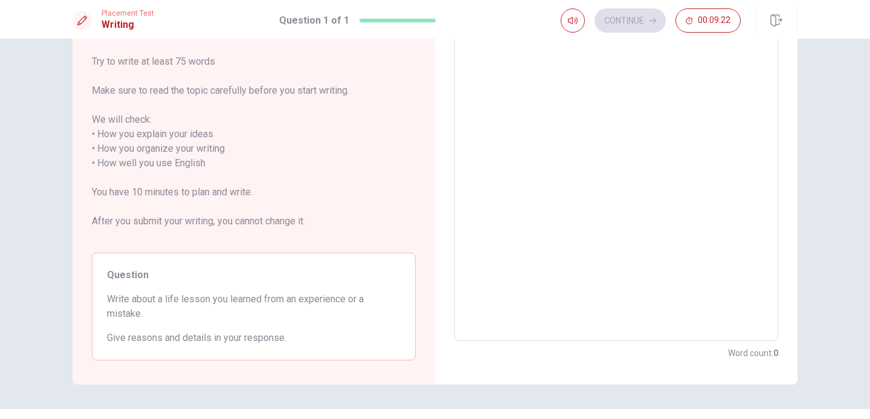
click at [208, 303] on span "Write about a life lesson you learned from an experience or a mistake." at bounding box center [254, 306] width 294 height 29
click at [213, 322] on div "Question Write about a life lesson you learned from an experience or a mistake.…" at bounding box center [254, 307] width 324 height 108
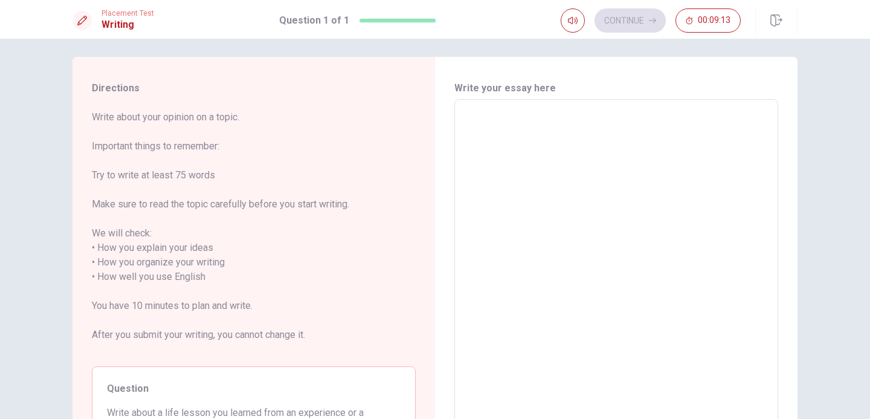
scroll to position [0, 0]
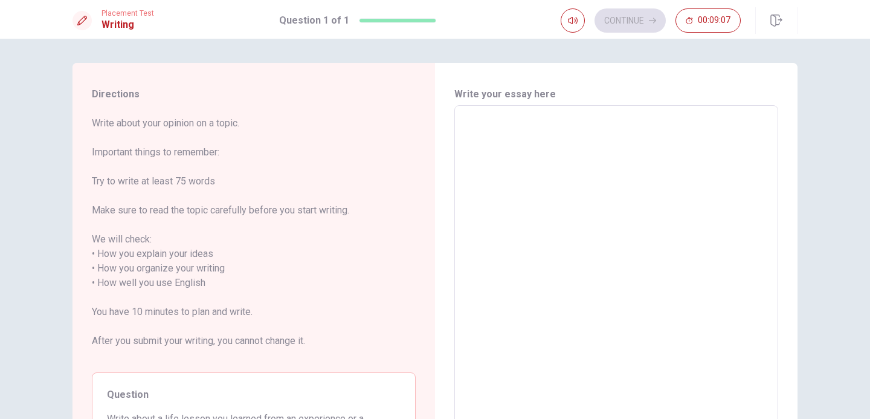
click at [498, 205] on textarea at bounding box center [616, 282] width 307 height 335
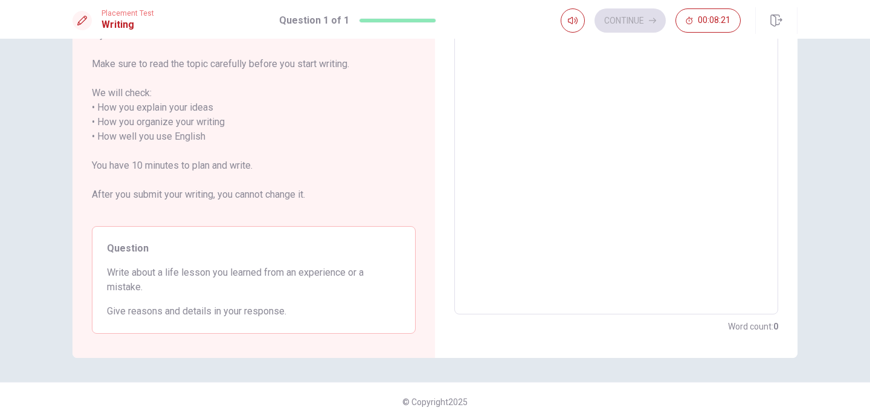
scroll to position [148, 0]
click at [539, 121] on textarea at bounding box center [616, 134] width 307 height 335
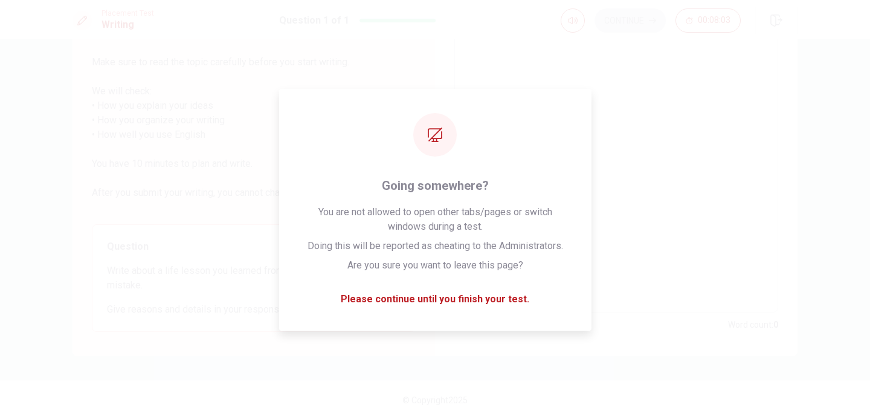
drag, startPoint x: 539, startPoint y: 119, endPoint x: 557, endPoint y: 204, distance: 86.4
click at [557, 203] on textarea at bounding box center [616, 134] width 307 height 335
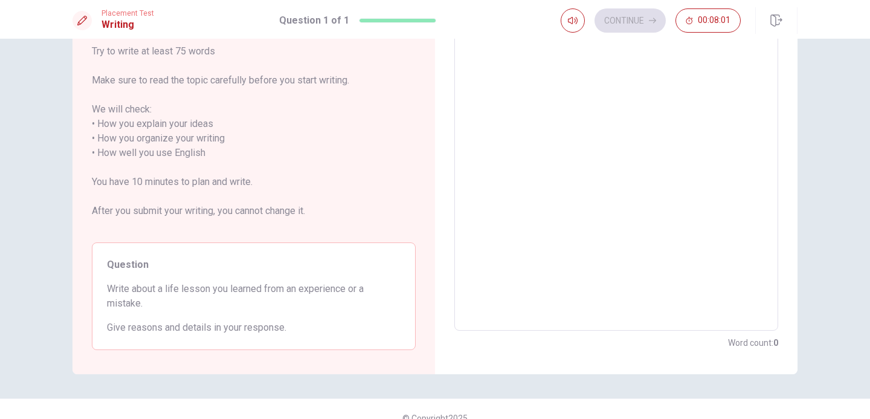
click at [586, 193] on textarea at bounding box center [616, 152] width 307 height 335
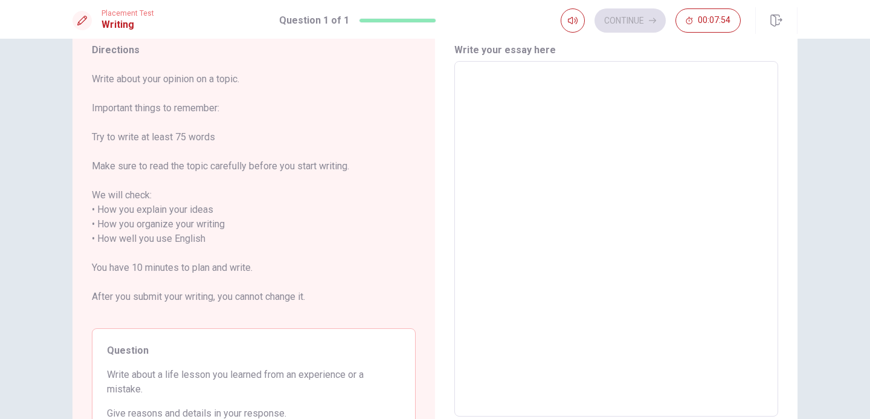
scroll to position [0, 0]
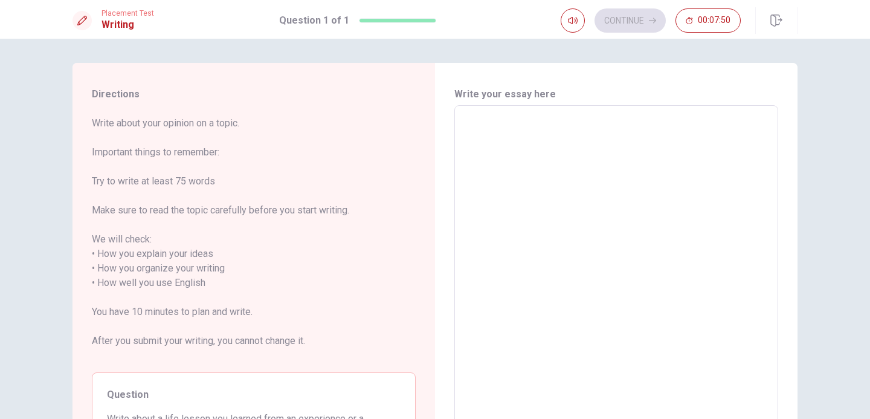
type textarea "w"
type textarea "x"
type textarea "wn"
type textarea "x"
type textarea "wnt"
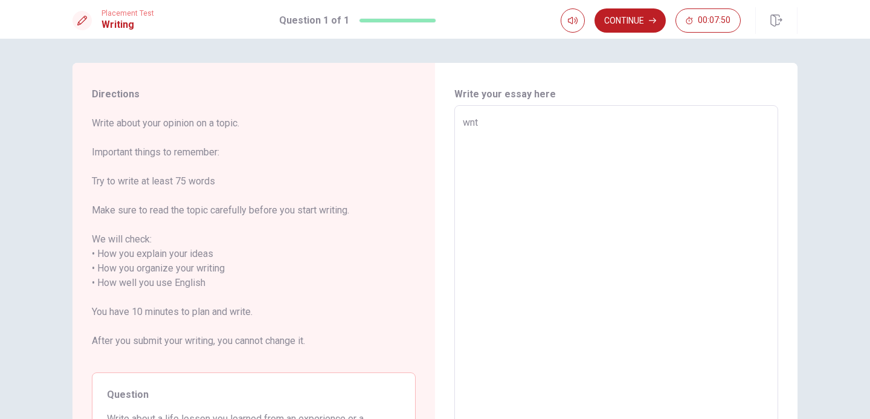
type textarea "x"
type textarea "wn"
type textarea "x"
type textarea "w"
type textarea "x"
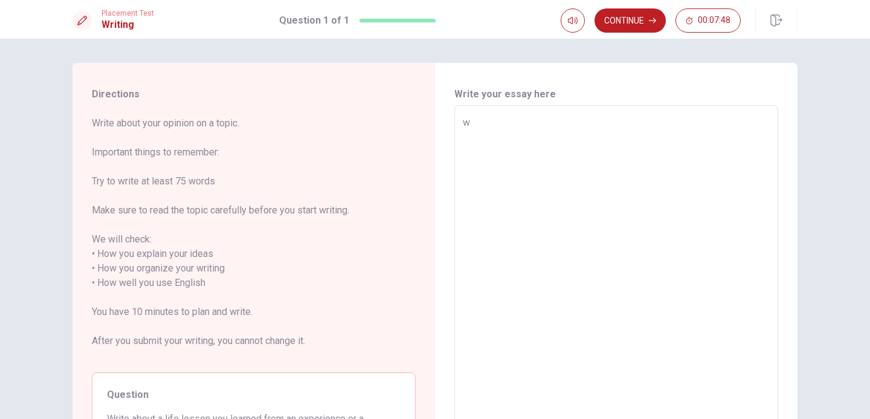
type textarea "we"
type textarea "x"
type textarea "wen"
type textarea "x"
type textarea "went"
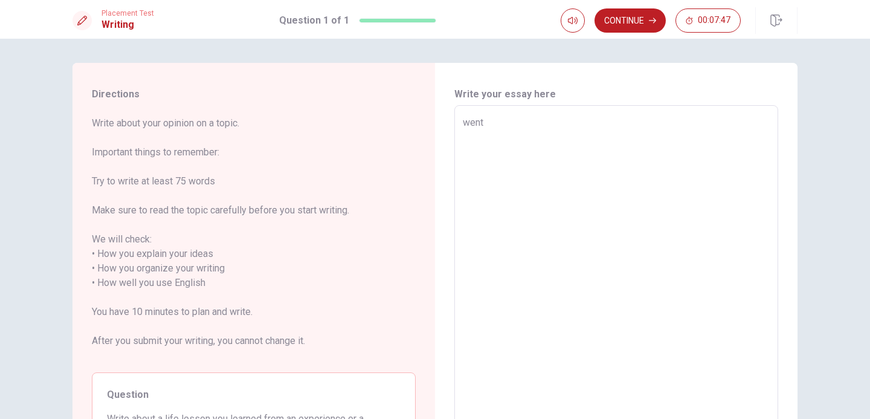
type textarea "x"
type textarea "went"
type textarea "x"
type textarea "went i"
type textarea "x"
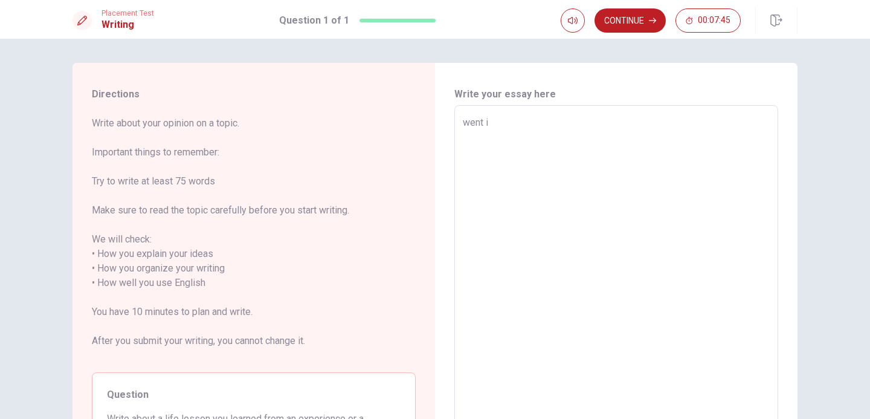
type textarea "went i"
type textarea "x"
type textarea "went i"
type textarea "x"
type textarea "went im"
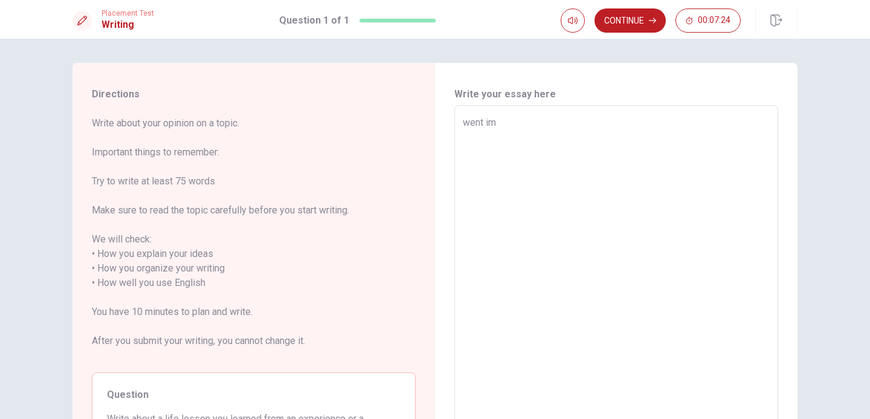
type textarea "x"
type textarea "went im"
type textarea "x"
type textarea "went im j"
type textarea "x"
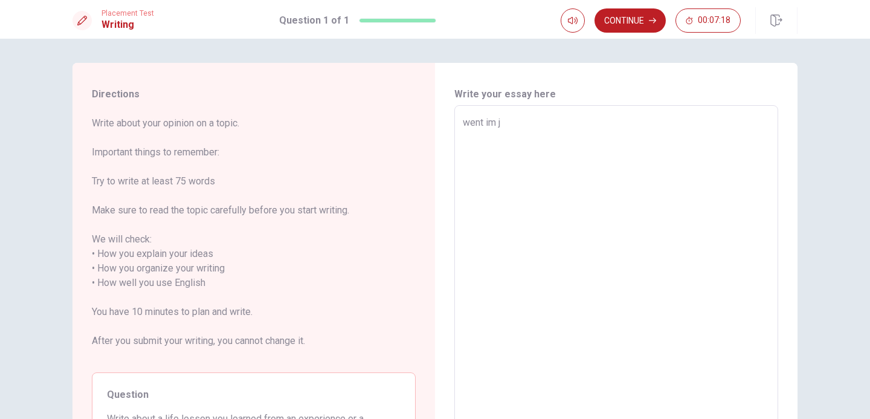
type textarea "went im jo"
type textarea "x"
type textarea "went im [PERSON_NAME]"
type textarea "x"
type textarea "went im jont"
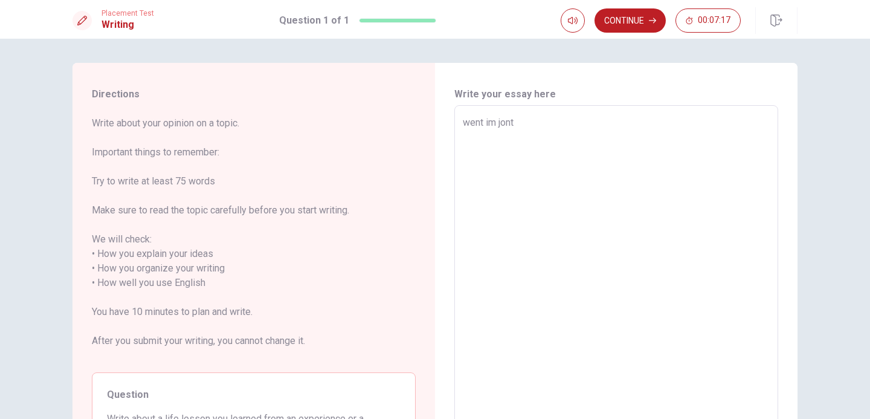
type textarea "x"
type textarea "went im jont¿"
type textarea "x"
type textarea "went im jont"
type textarea "x"
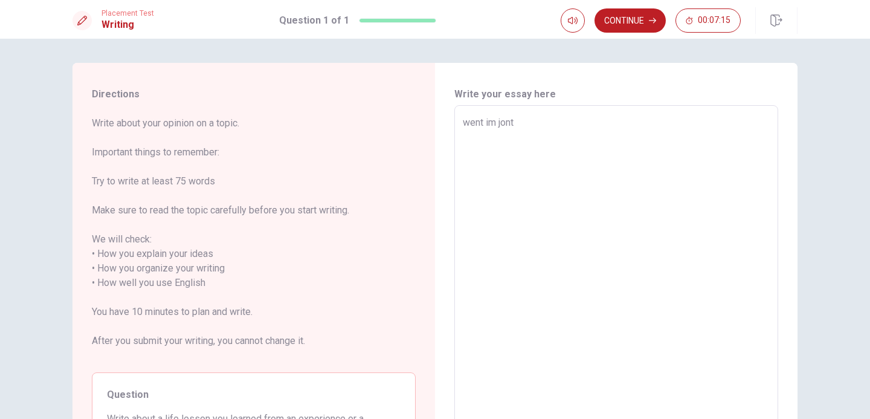
type textarea "went im [PERSON_NAME]"
type textarea "x"
type textarea "went im jo"
type textarea "x"
type textarea "went im joi"
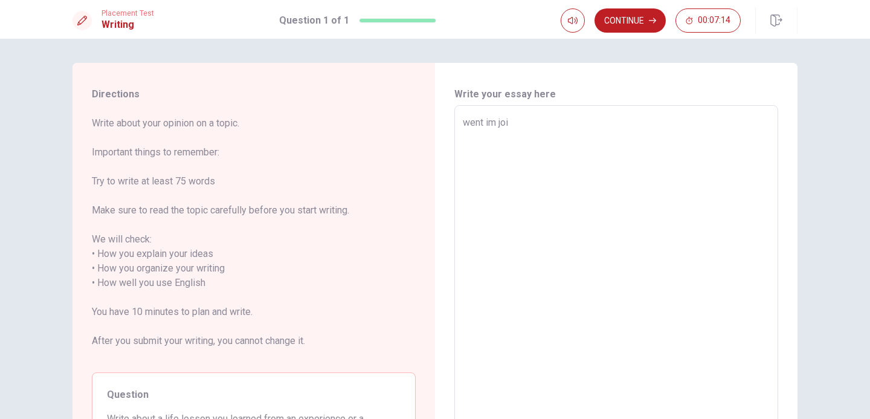
type textarea "x"
type textarea "went im join"
type textarea "x"
type textarea "went im joing"
type textarea "x"
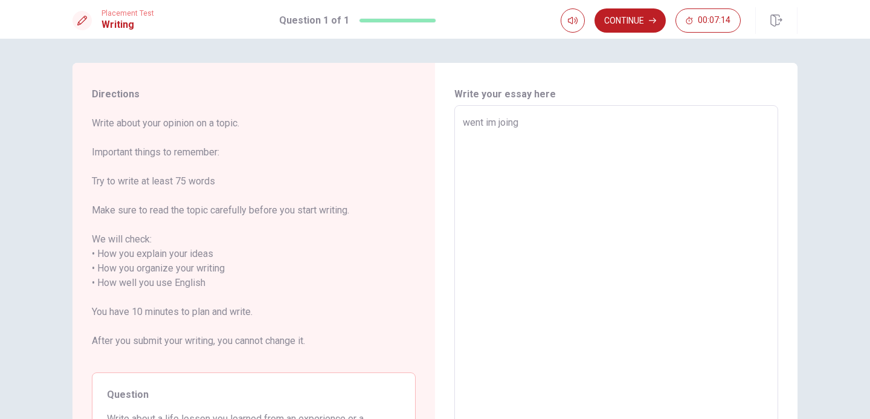
type textarea "went im joingt"
type textarea "x"
type textarea "went im joingt"
type textarea "x"
type textarea "went im joingt"
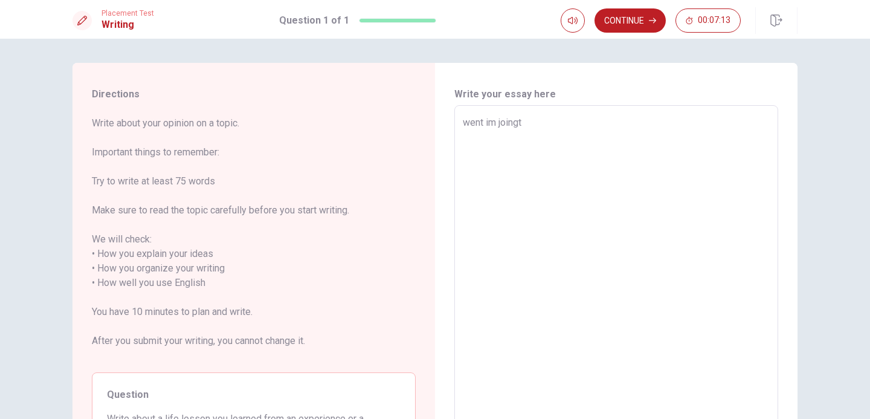
type textarea "x"
type textarea "went im joing"
type textarea "x"
type textarea "went im join"
type textarea "x"
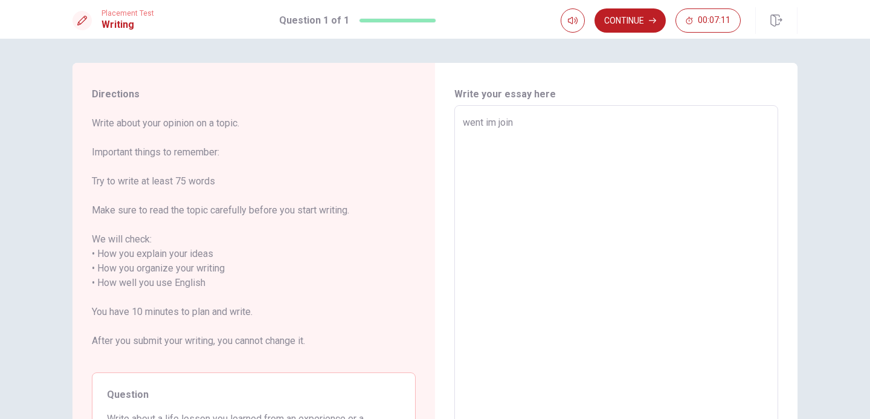
type textarea "went im join"
type textarea "x"
type textarea "went im join"
type textarea "x"
type textarea "went im joi"
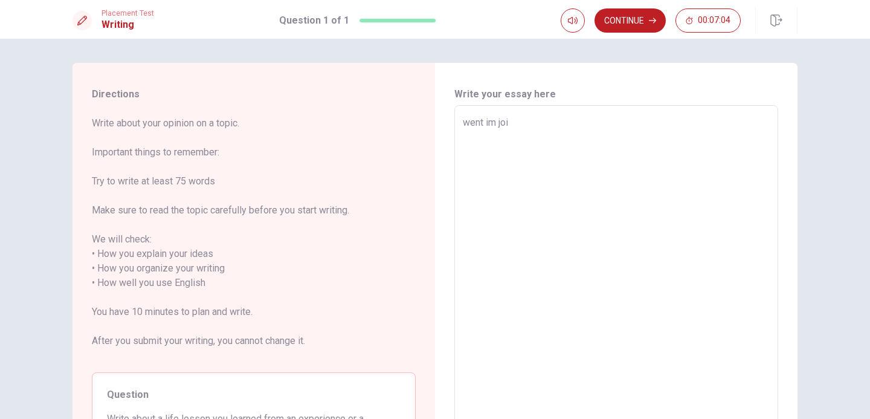
type textarea "x"
type textarea "went im jo"
type textarea "x"
type textarea "went im j"
type textarea "x"
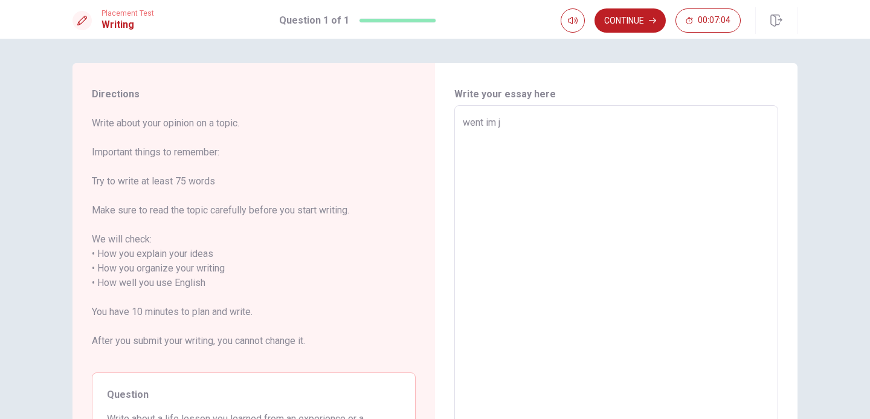
type textarea "went im"
type textarea "x"
type textarea "went im"
type textarea "x"
type textarea "went i"
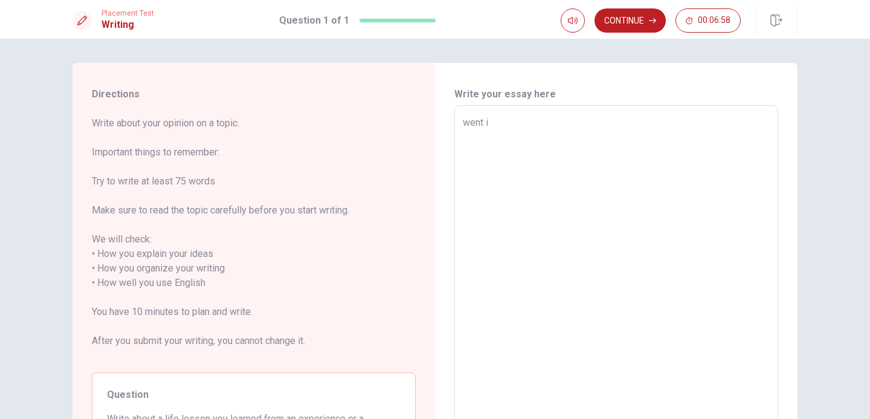
type textarea "x"
type textarea "went"
type textarea "x"
type textarea "went i"
type textarea "x"
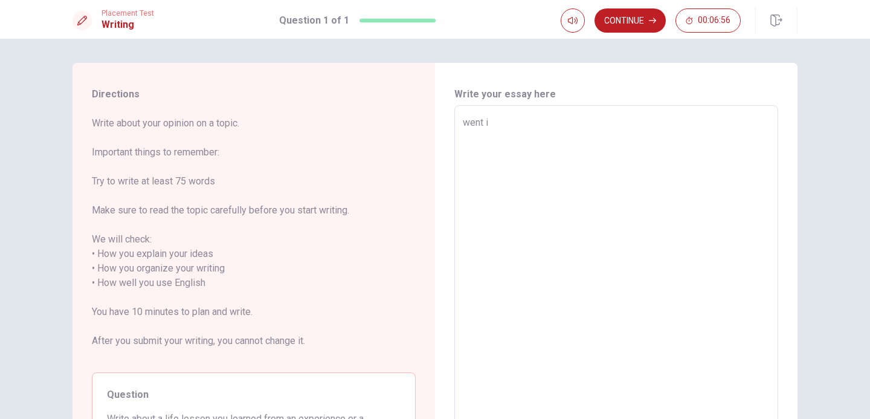
type textarea "went i"
type textarea "x"
type textarea "went i a"
type textarea "x"
type textarea "went i am"
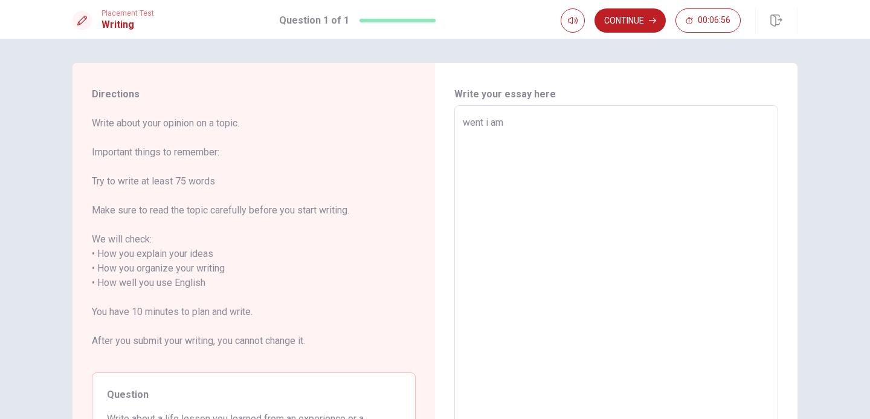
type textarea "x"
type textarea "went i am"
type textarea "x"
type textarea "went i am y"
type textarea "x"
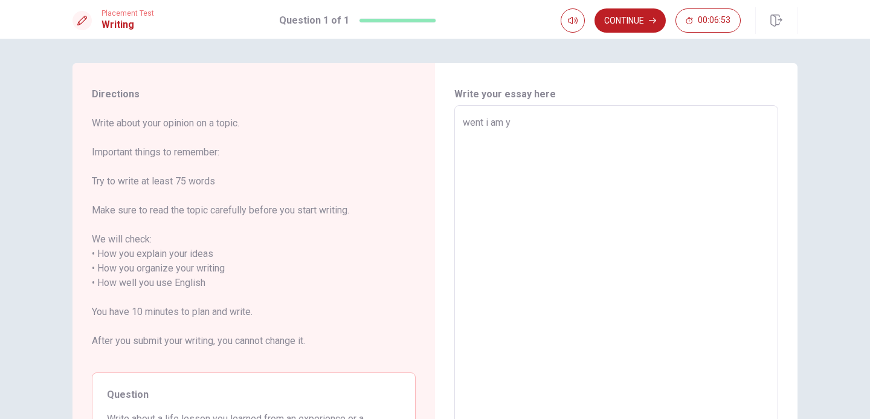
type textarea "went i am yo"
type textarea "x"
type textarea "went i am yon"
type textarea "x"
type textarea "went i am yong"
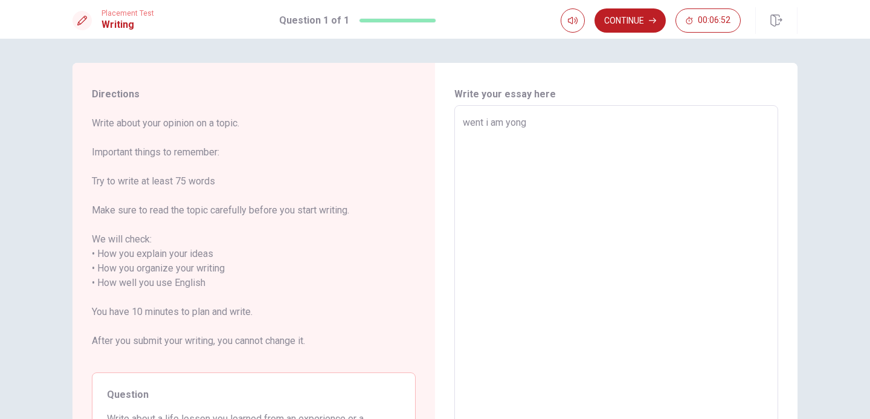
type textarea "x"
type textarea "went i am yong"
type textarea "x"
type textarea "went i am [PERSON_NAME]"
type textarea "x"
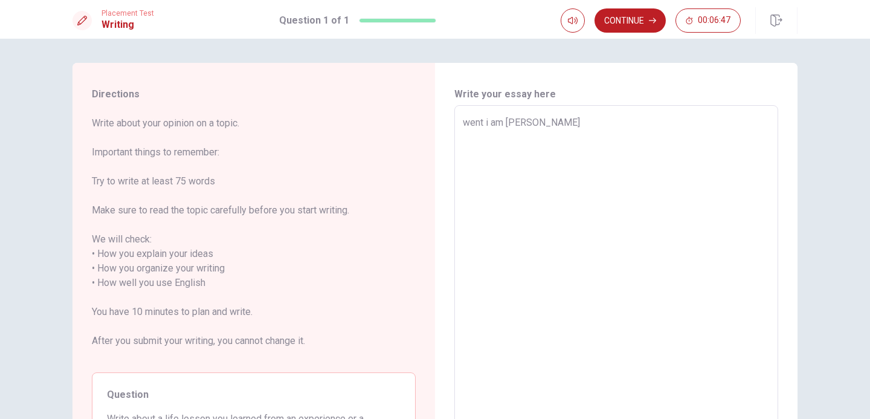
type textarea "went i am [PERSON_NAME]"
type textarea "x"
type textarea "went i am yong use"
type textarea "x"
type textarea "went i am yong use"
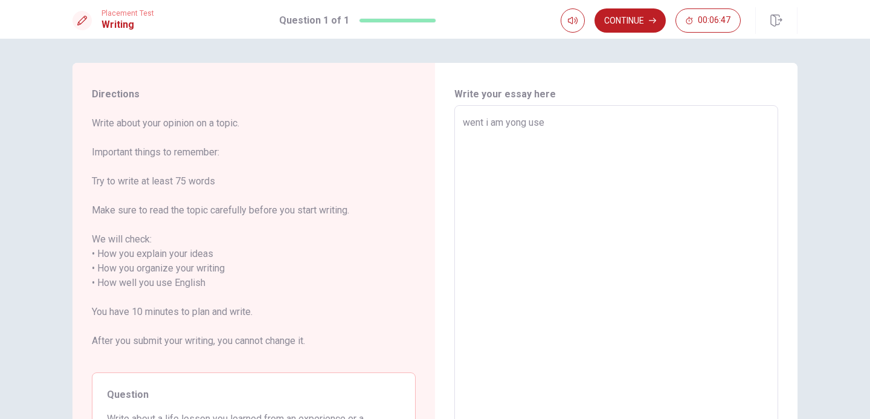
type textarea "x"
type textarea "went i am yong use t"
type textarea "x"
type textarea "went i am yong use to"
type textarea "x"
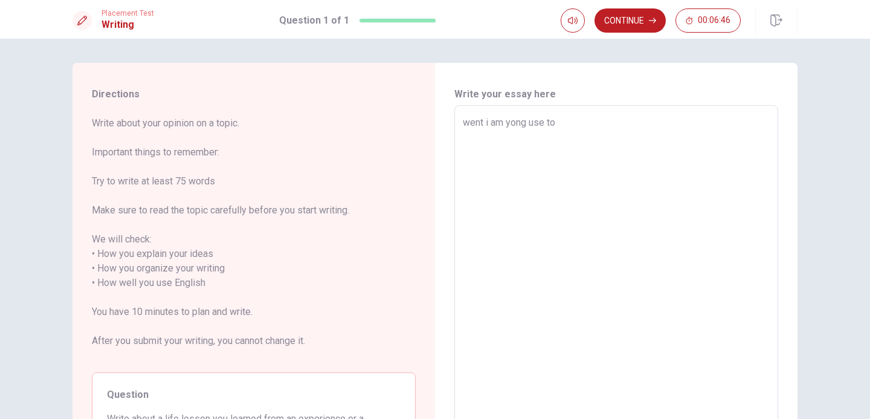
type textarea "went i am yong use to"
type textarea "x"
type textarea "went i am yong use to p"
type textarea "x"
type textarea "went i am yong use to pr"
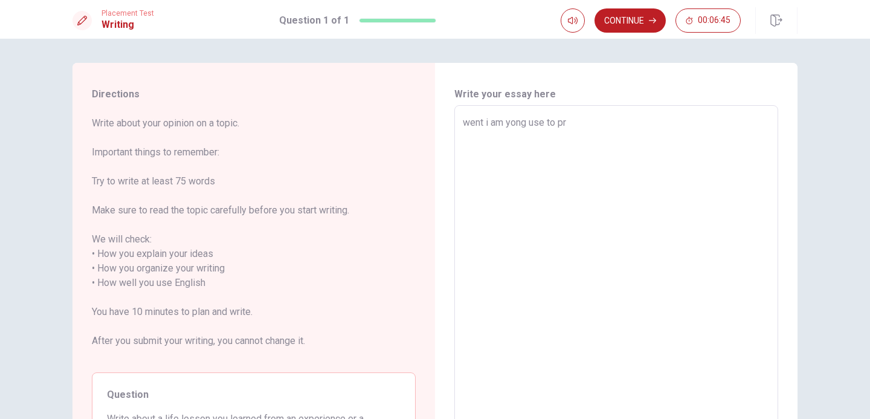
type textarea "x"
type textarea "went i am yong use to proi"
type textarea "x"
type textarea "went i am yong use to proib"
type textarea "x"
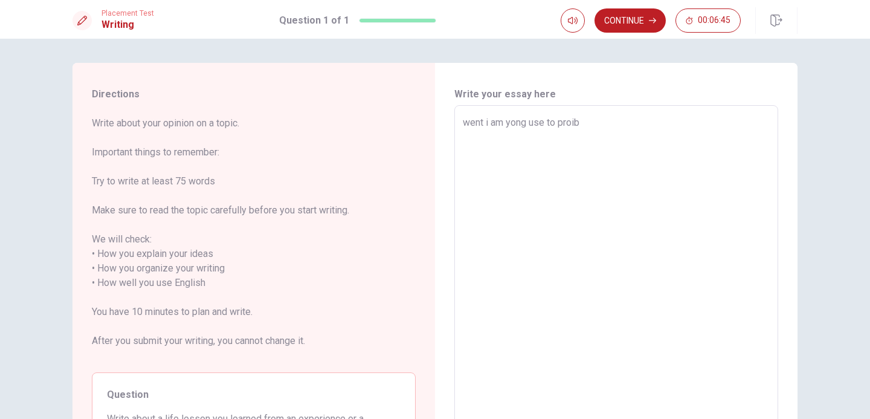
type textarea "went i am yong use to proibl"
type textarea "x"
type textarea "went i am yong use to proible"
type textarea "x"
type textarea "went i am yong use to proibl"
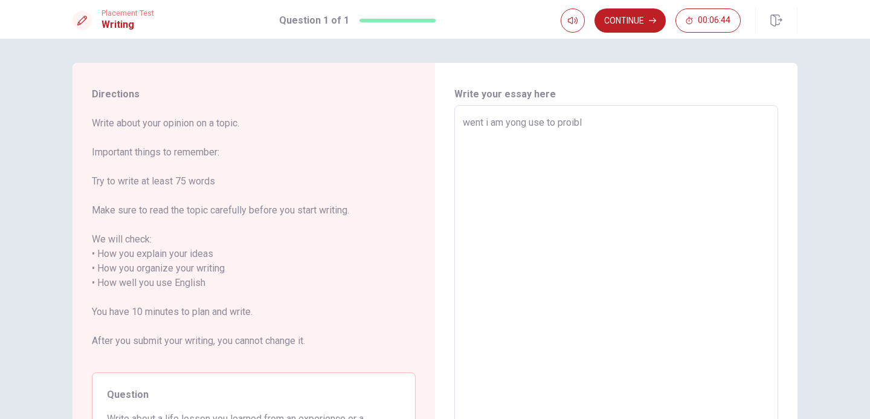
type textarea "x"
type textarea "went i am yong use to proib"
type textarea "x"
type textarea "went i am yong use to proi"
type textarea "x"
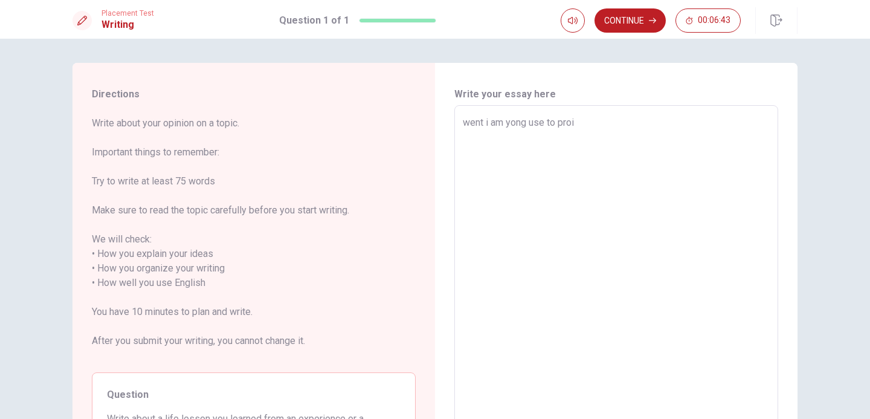
type textarea "went i am yong use to pro"
type textarea "x"
type textarea "went i am yong use to prob"
type textarea "x"
type textarea "went i am yong use to probl"
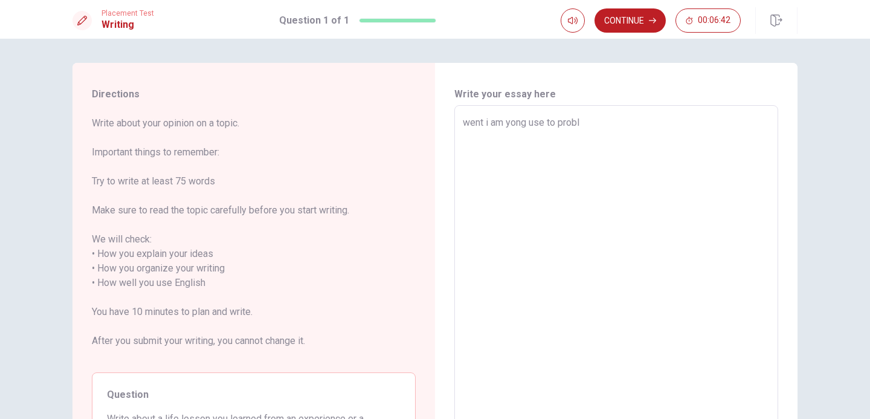
type textarea "x"
type textarea "went i am yong use to proble"
type textarea "x"
type textarea "went i am yong use to problen"
type textarea "x"
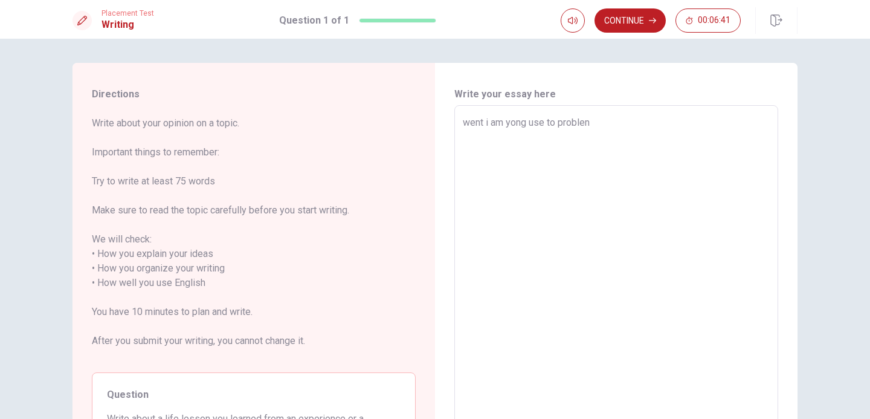
type textarea "went i am yong use to proble"
type textarea "x"
type textarea "went i am yong use to probl"
type textarea "x"
type textarea "went i am yong use to prob"
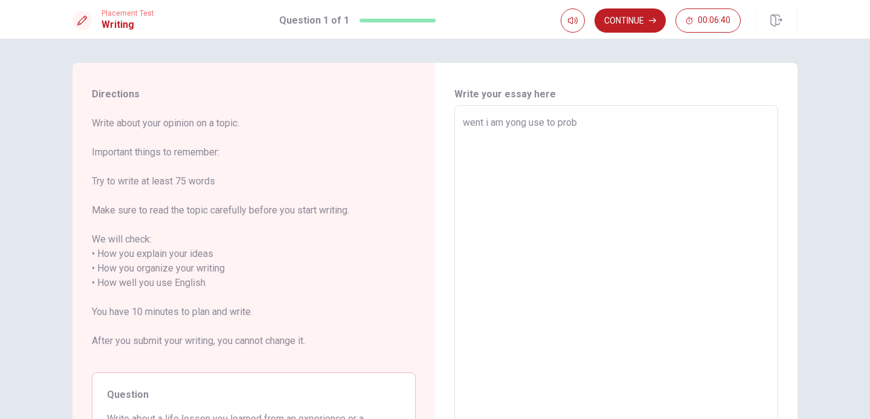
type textarea "x"
type textarea "went i am yong use to pro"
type textarea "x"
type textarea "went i am yong use to pr"
type textarea "x"
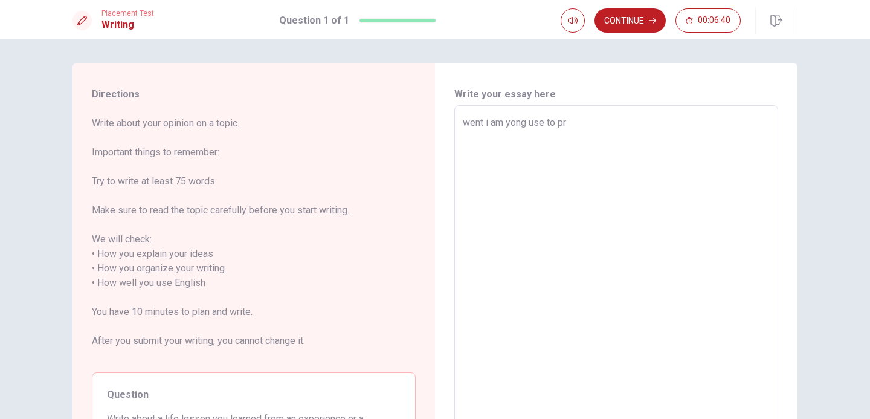
type textarea "went i am yong use to p"
type textarea "x"
type textarea "went i am yong use to"
type textarea "x"
type textarea "went i am yong use to g"
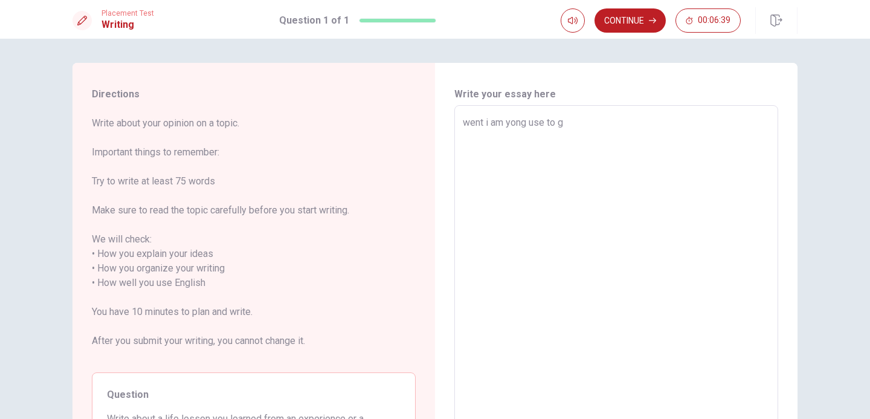
type textarea "x"
type textarea "went i am yong use to"
type textarea "x"
type textarea "went i am yong use to h"
type textarea "x"
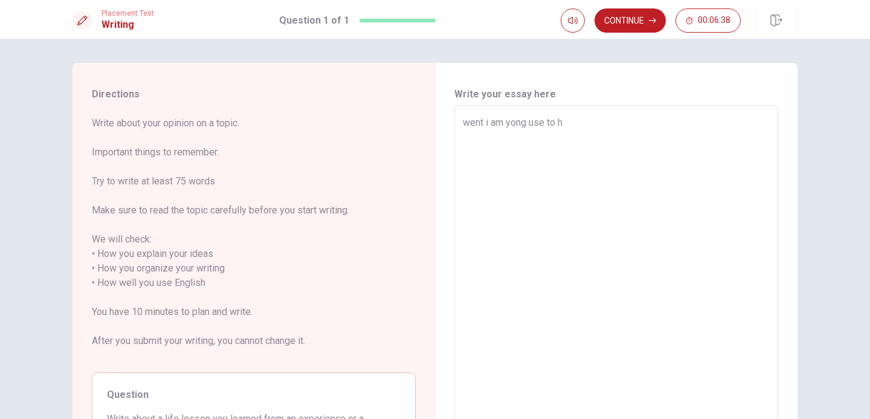
type textarea "went i am yong use to ha"
type textarea "x"
type textarea "went i am yong use to hav"
type textarea "x"
type textarea "went i am yong use to have"
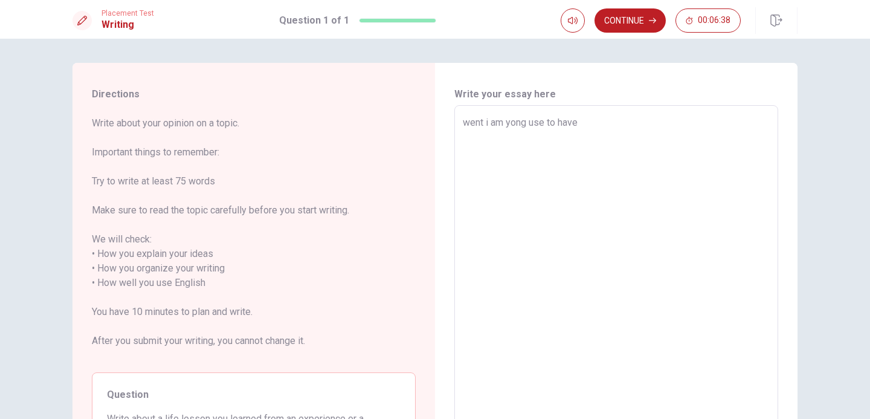
type textarea "x"
type textarea "went i am yong use to have"
type textarea "x"
type textarea "went i am yong use to have p"
type textarea "x"
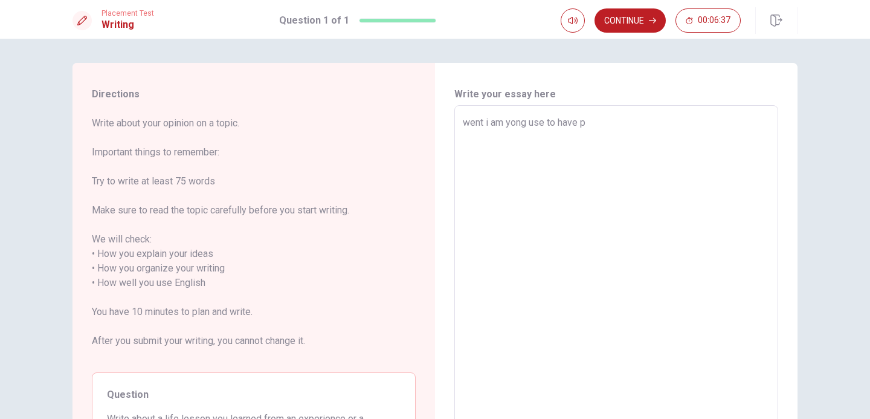
type textarea "went i am yong use to have pr"
type textarea "x"
type textarea "went i am yong use to have pro"
type textarea "x"
type textarea "went i am yong use to have prob"
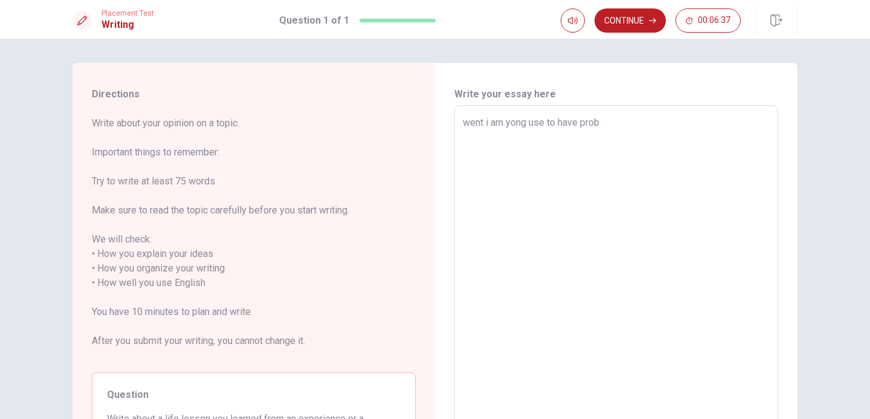
type textarea "x"
type textarea "went i am yong use to have probl"
type textarea "x"
type textarea "went i am yong use to have proble"
type textarea "x"
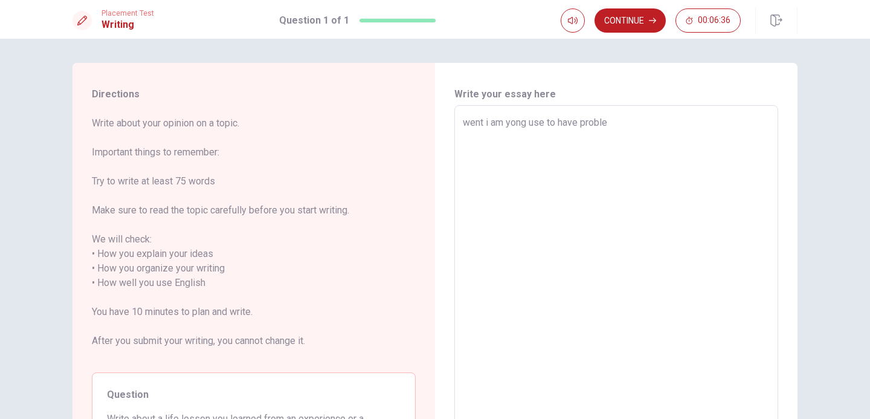
type textarea "went i am yong use to have problem"
type textarea "x"
type textarea "went i am yong use to have problem"
type textarea "x"
type textarea "went i am yong use to have problem i"
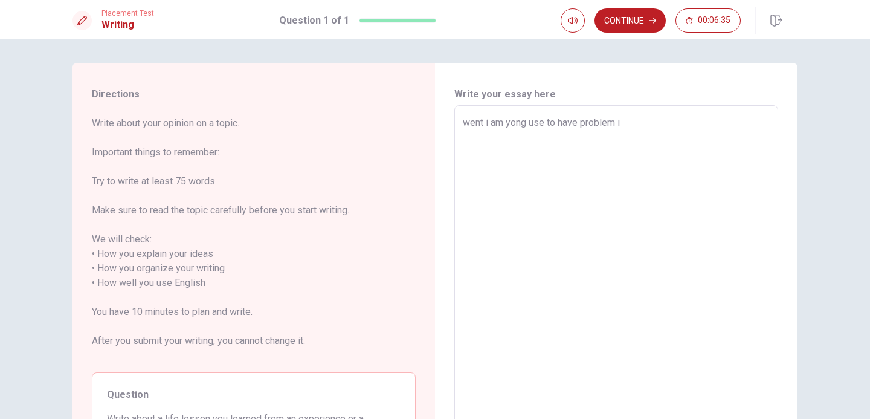
type textarea "x"
type textarea "went i am yong use to have problem in"
type textarea "x"
type textarea "went i am yong use to have problem in"
type textarea "x"
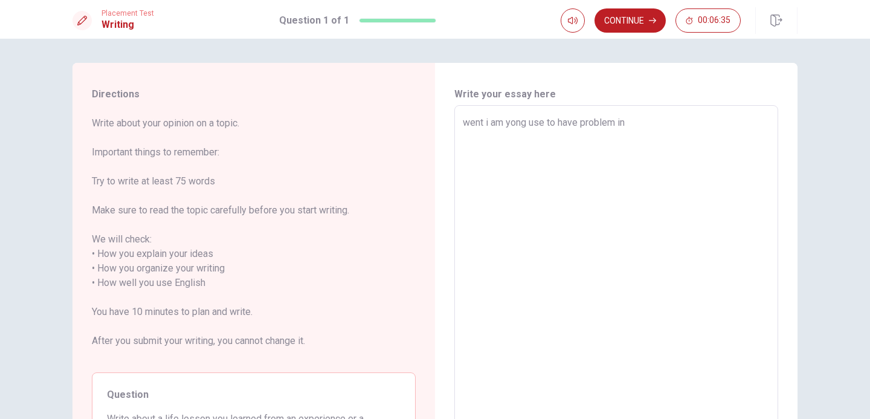
type textarea "went i am yong use to have problem in t"
type textarea "x"
type textarea "went i am yong use to have problem in th"
type textarea "x"
type textarea "went i am yong use to have problem in the"
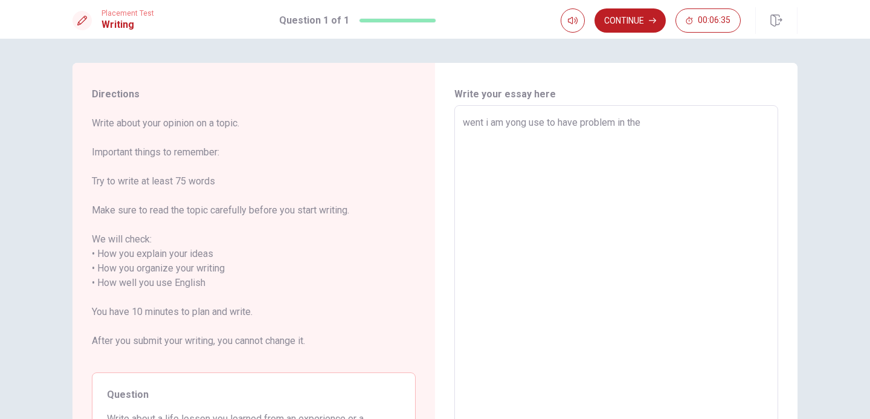
type textarea "x"
type textarea "went i am yong use to have problem in the"
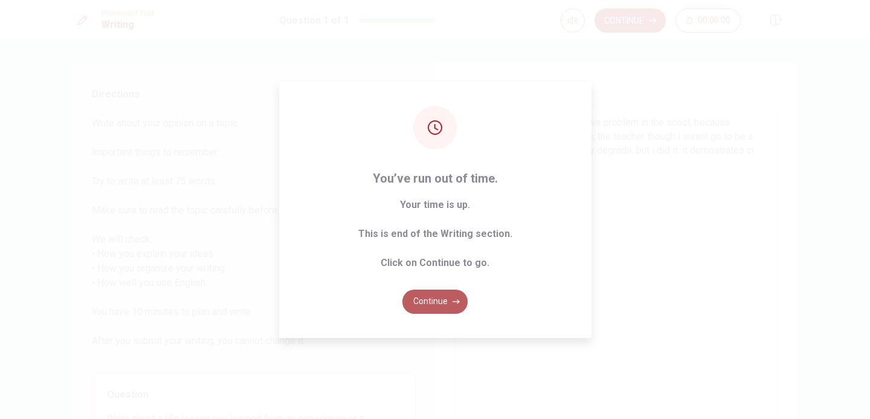
click at [431, 301] on button "Continue" at bounding box center [435, 301] width 65 height 24
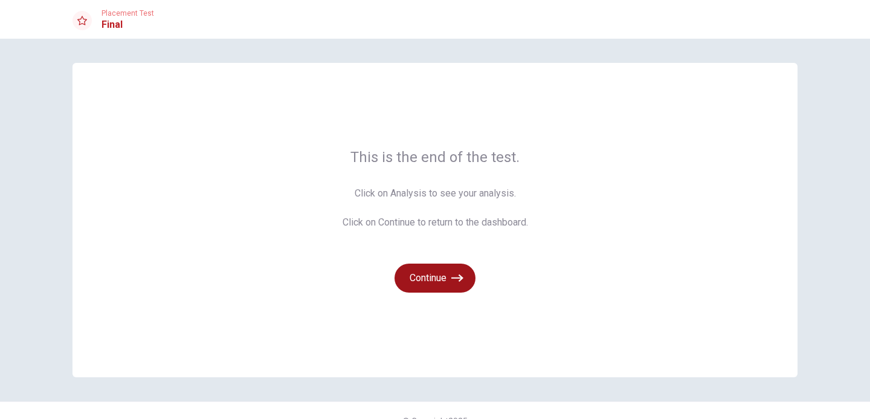
click at [438, 271] on button "Continue" at bounding box center [435, 278] width 81 height 29
